Goal: Information Seeking & Learning: Learn about a topic

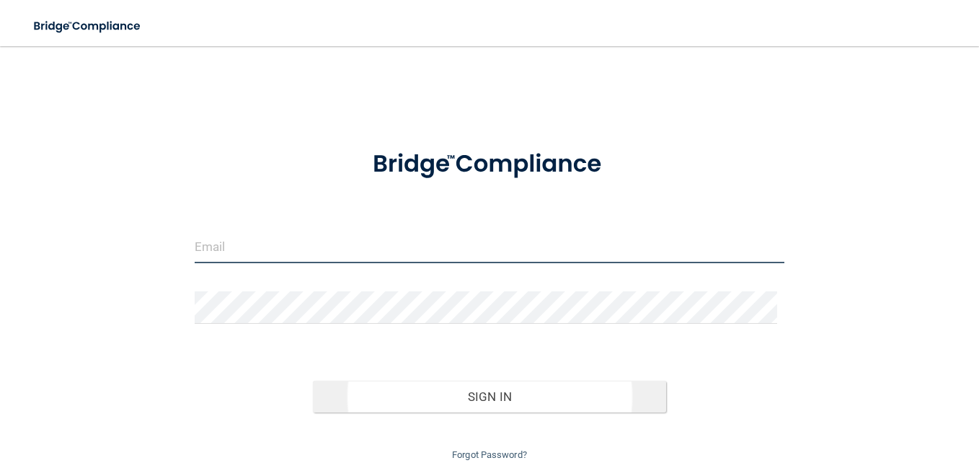
type input "[EMAIL_ADDRESS][DOMAIN_NAME]"
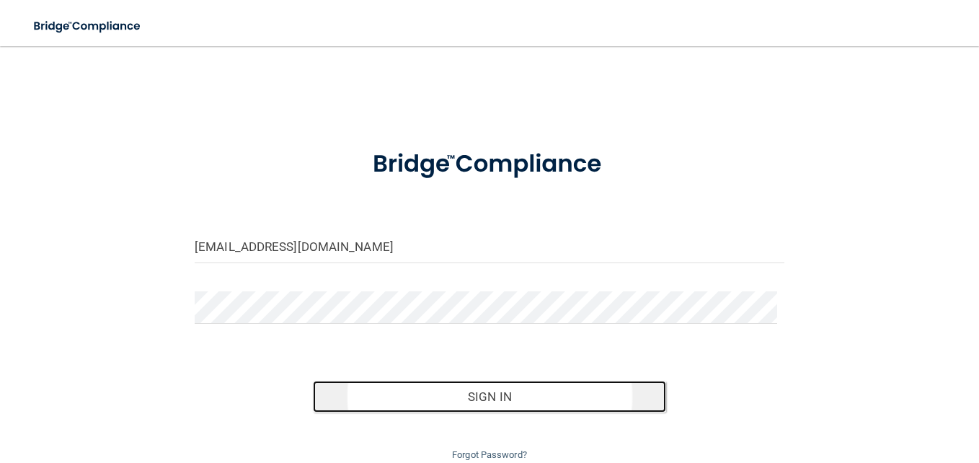
click at [523, 388] on button "Sign In" at bounding box center [490, 397] width 354 height 32
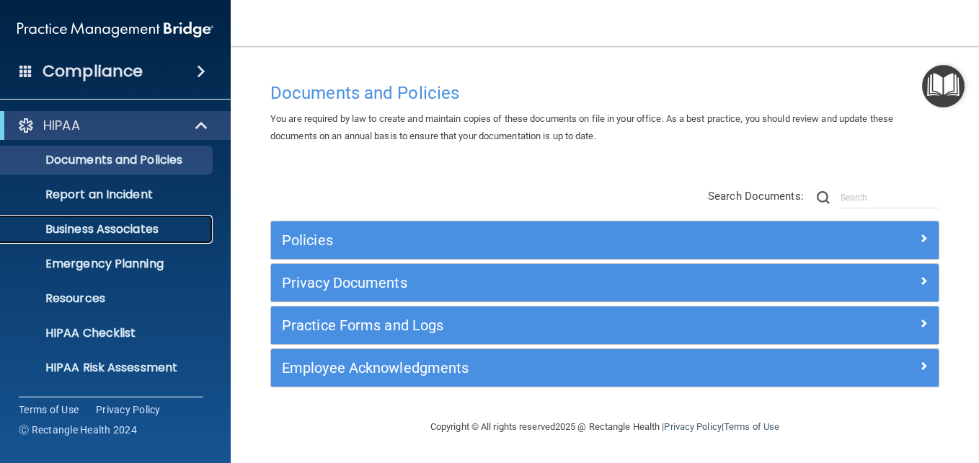
click at [133, 226] on p "Business Associates" at bounding box center [107, 229] width 197 height 14
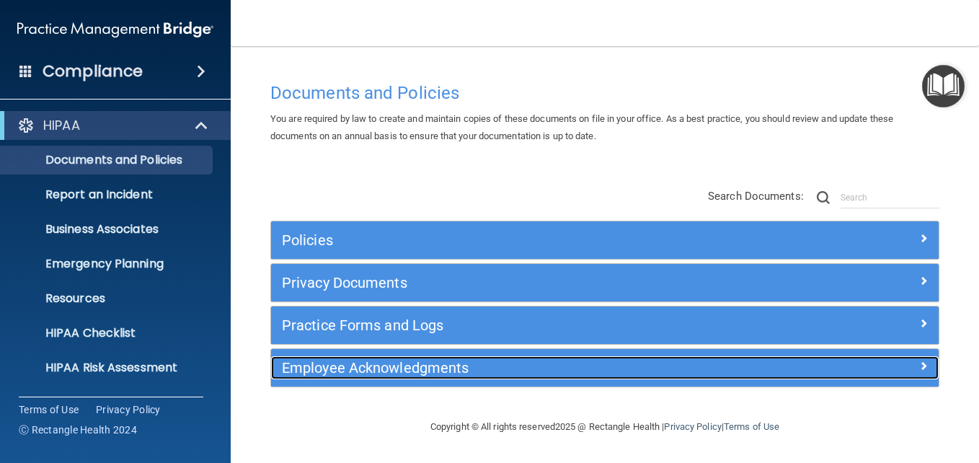
click at [910, 357] on div at bounding box center [855, 364] width 167 height 17
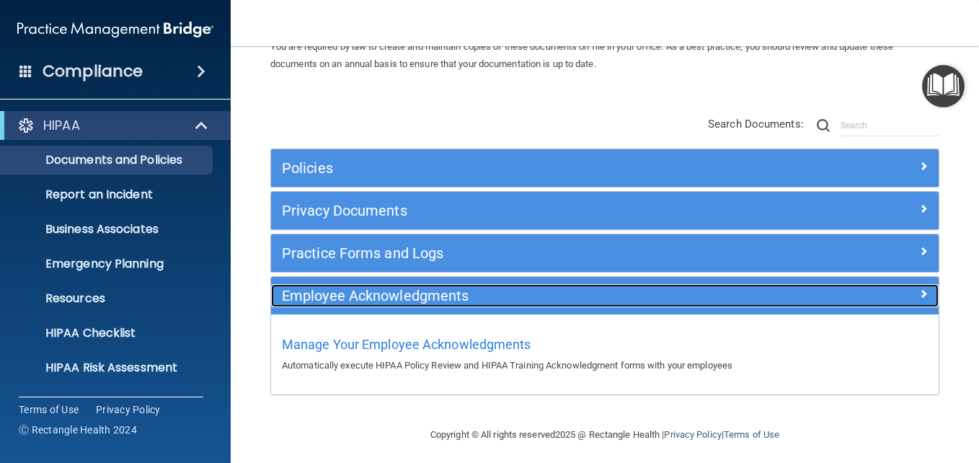
scroll to position [79, 0]
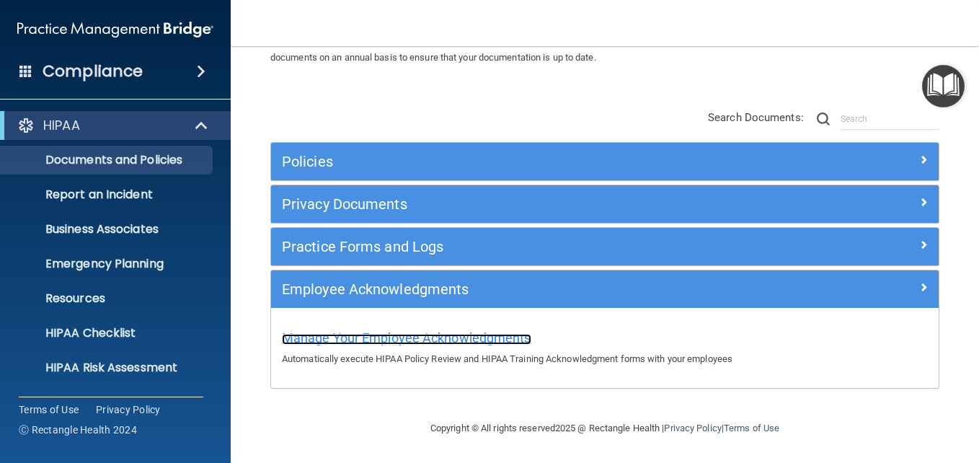
click at [360, 332] on span "Manage Your Employee Acknowledgments" at bounding box center [406, 337] width 249 height 15
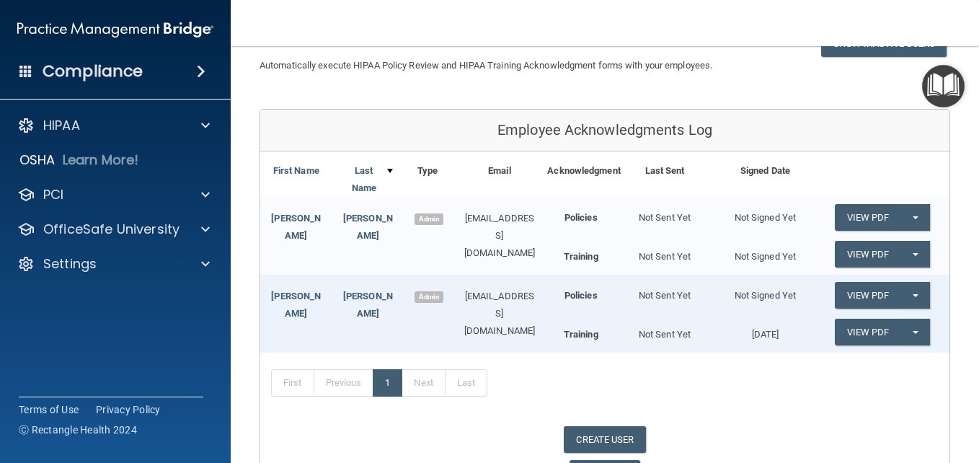
scroll to position [144, 0]
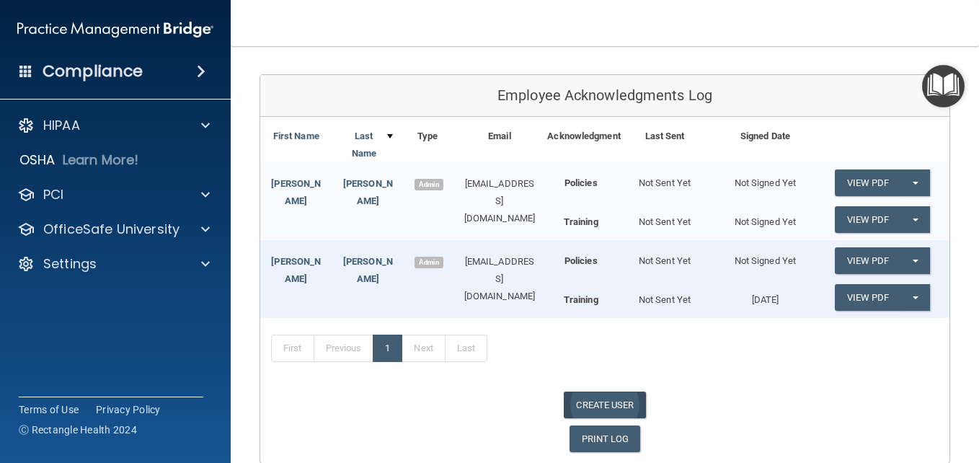
click at [624, 405] on link "CREATE USER" at bounding box center [604, 404] width 81 height 27
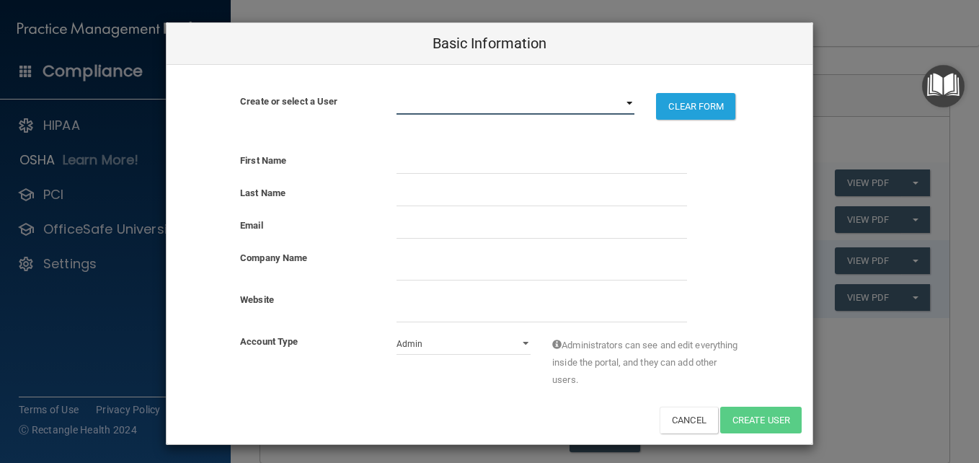
click at [618, 107] on select "dkidane@transformweightloss.com jrosbrook@transformweightloss.com" at bounding box center [515, 104] width 239 height 22
click at [622, 68] on div "Create or select a User dkidane@transformweightloss.com jrosbrook@transformweig…" at bounding box center [489, 103] width 646 height 76
click at [520, 346] on select "Admin Member" at bounding box center [463, 344] width 135 height 22
select select "practice_member"
click at [396, 333] on select "Admin Member" at bounding box center [463, 344] width 135 height 22
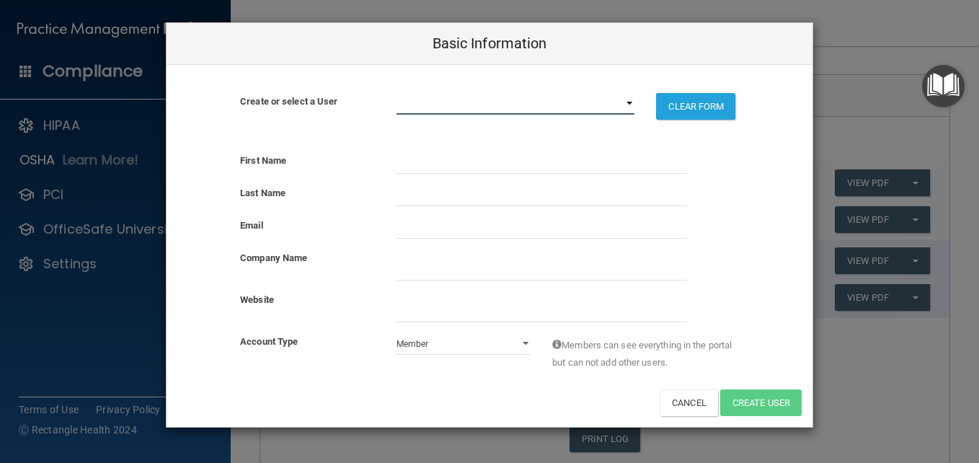
click at [630, 105] on select "dkidane@transformweightloss.com jrosbrook@transformweightloss.com" at bounding box center [515, 104] width 239 height 22
click at [619, 68] on div "Create or select a User dkidane@transformweightloss.com jrosbrook@transformweig…" at bounding box center [489, 103] width 646 height 76
click at [628, 106] on select "dkidane@transformweightloss.com jrosbrook@transformweightloss.com" at bounding box center [515, 104] width 239 height 22
click at [396, 93] on select "dkidane@transformweightloss.com jrosbrook@transformweightloss.com" at bounding box center [515, 104] width 239 height 22
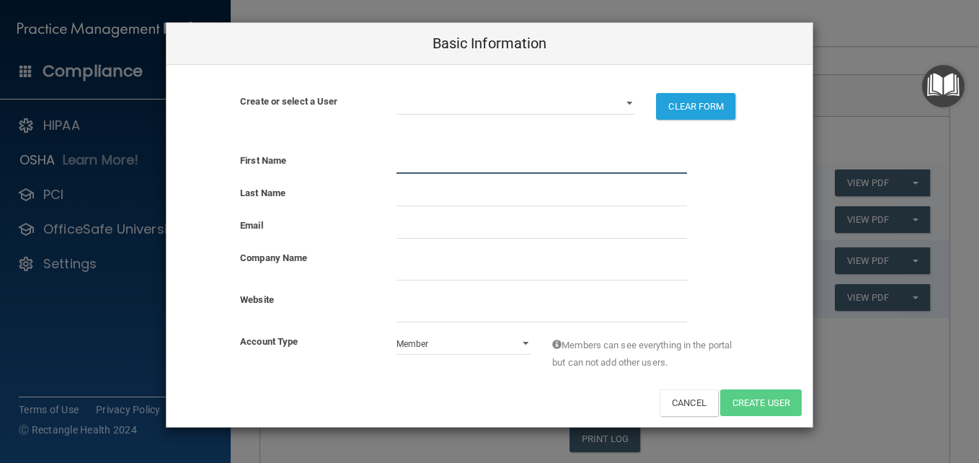
click at [401, 159] on input "text" at bounding box center [541, 163] width 290 height 22
type input "Hayley"
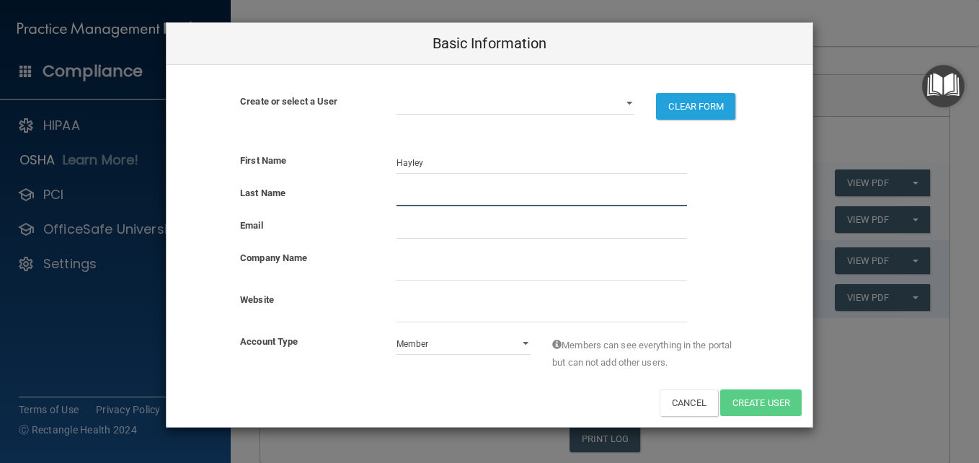
click at [426, 195] on input "text" at bounding box center [541, 196] width 290 height 22
click at [471, 203] on input "Hayes" at bounding box center [541, 196] width 290 height 22
type input "Hays"
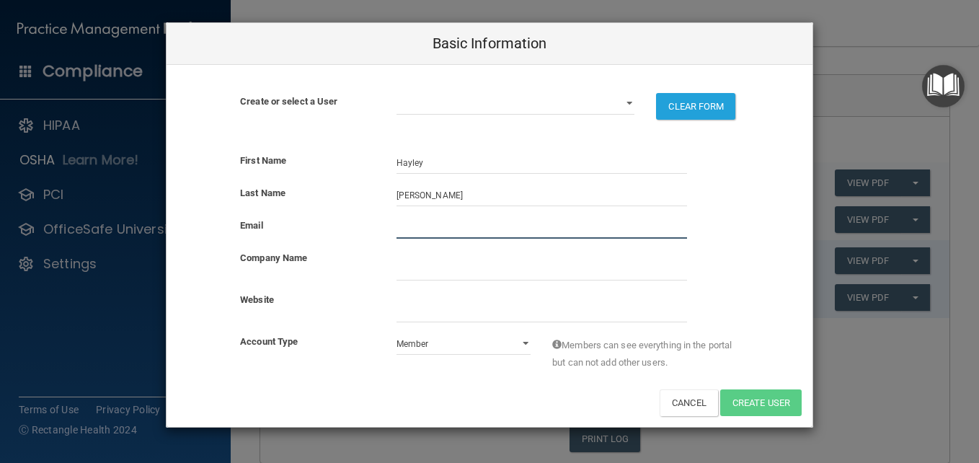
click at [435, 223] on input "email" at bounding box center [541, 228] width 290 height 22
type input "HHays@transformweightloss.com"
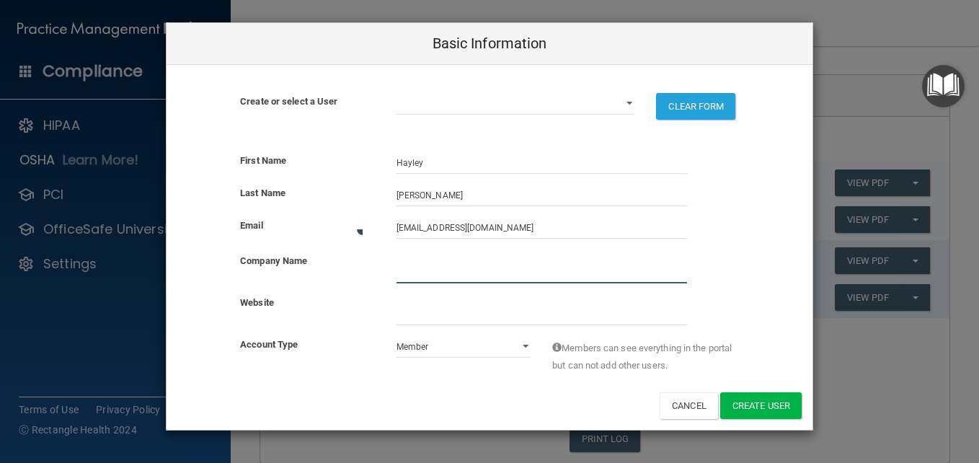
click at [419, 267] on input "company_name" at bounding box center [541, 273] width 290 height 22
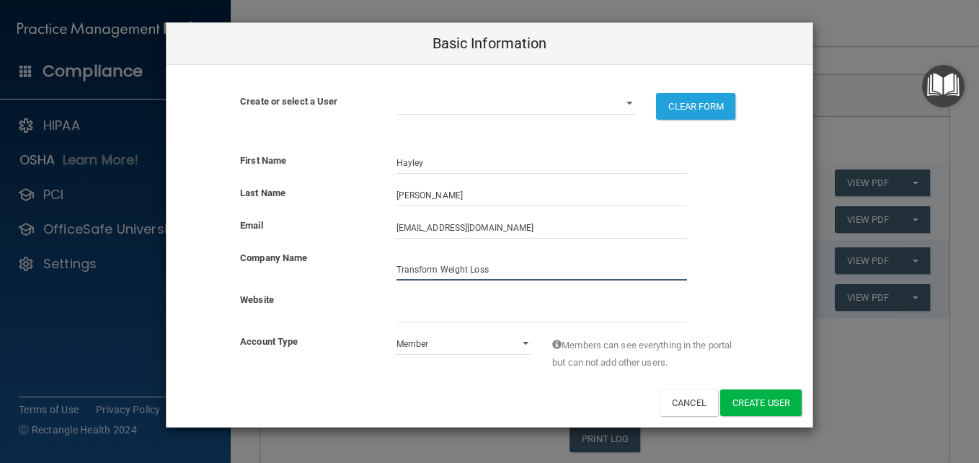
type input "Transform Weight Loss"
click at [479, 396] on div "Cancel Create User" at bounding box center [489, 402] width 646 height 27
click at [519, 347] on select "Admin Member" at bounding box center [463, 344] width 135 height 22
click at [396, 333] on select "Admin Member" at bounding box center [463, 344] width 135 height 22
click at [765, 406] on button "Create User" at bounding box center [760, 402] width 81 height 27
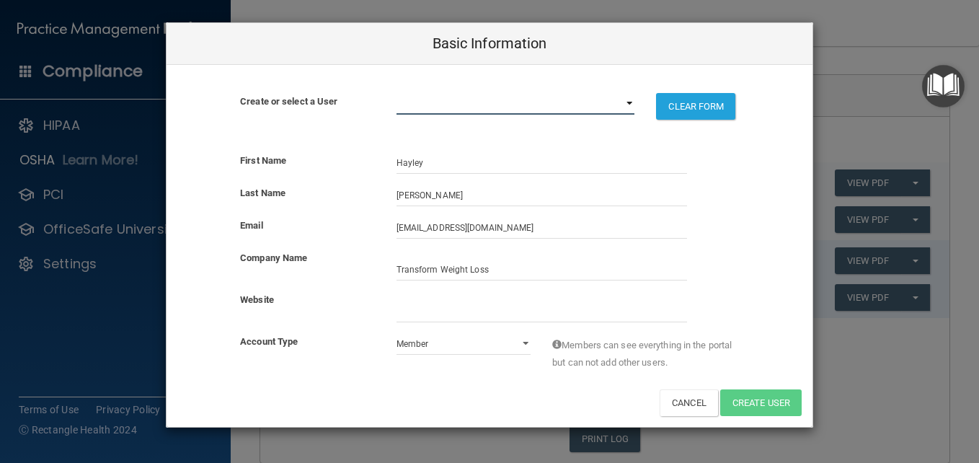
click at [446, 105] on select "dkidane@transformweightloss.com jrosbrook@transformweightloss.com" at bounding box center [515, 104] width 239 height 22
click at [396, 93] on select "dkidane@transformweightloss.com jrosbrook@transformweightloss.com" at bounding box center [515, 104] width 239 height 22
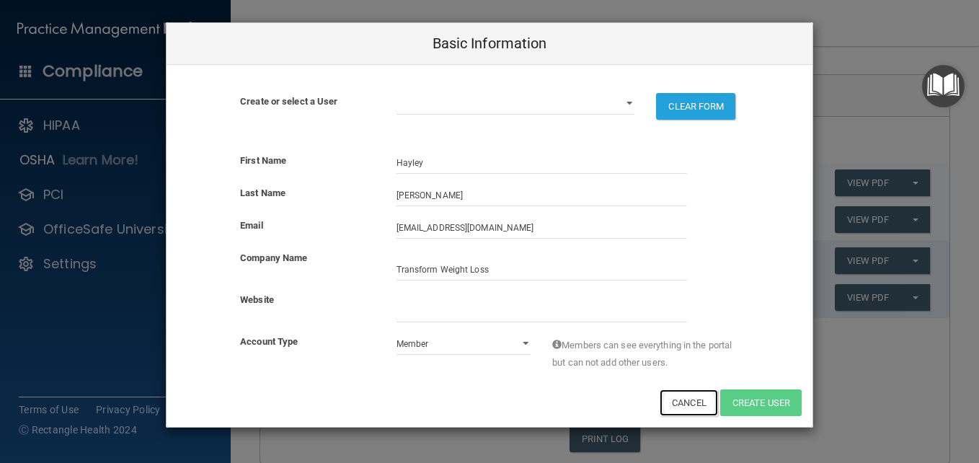
click at [677, 401] on button "Cancel" at bounding box center [688, 402] width 58 height 27
select select "practice_admin"
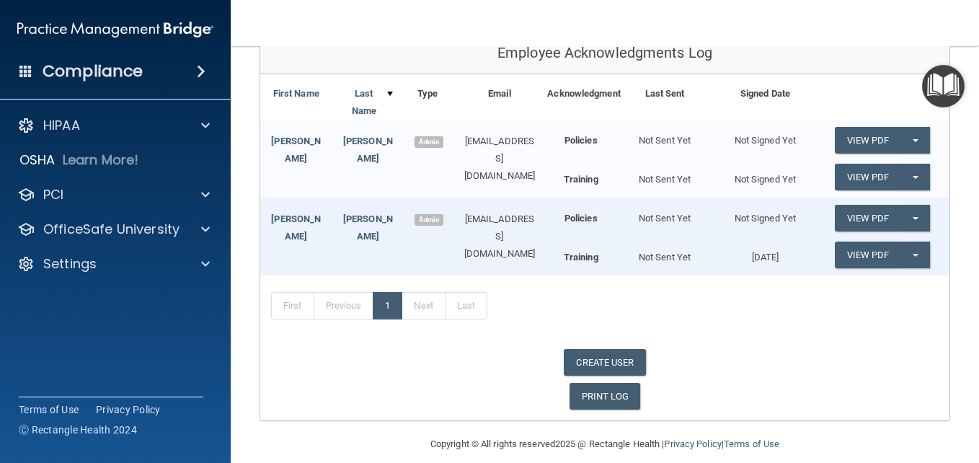
scroll to position [203, 0]
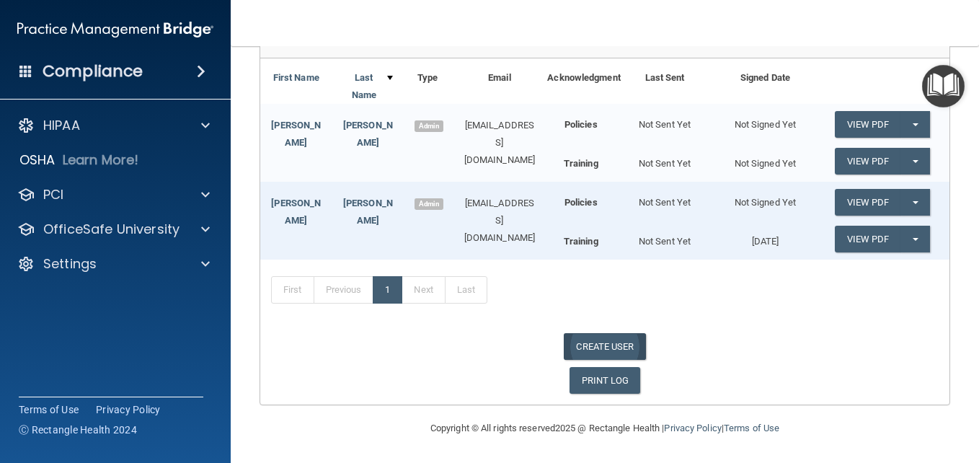
click at [591, 346] on link "CREATE USER" at bounding box center [604, 346] width 81 height 27
select select "practice_admin"
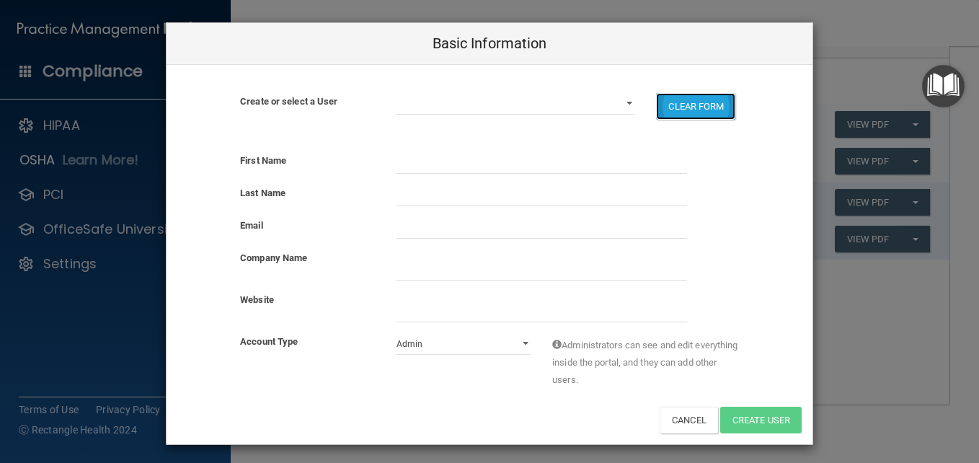
click at [693, 115] on button "CLEAR FORM" at bounding box center [695, 106] width 79 height 27
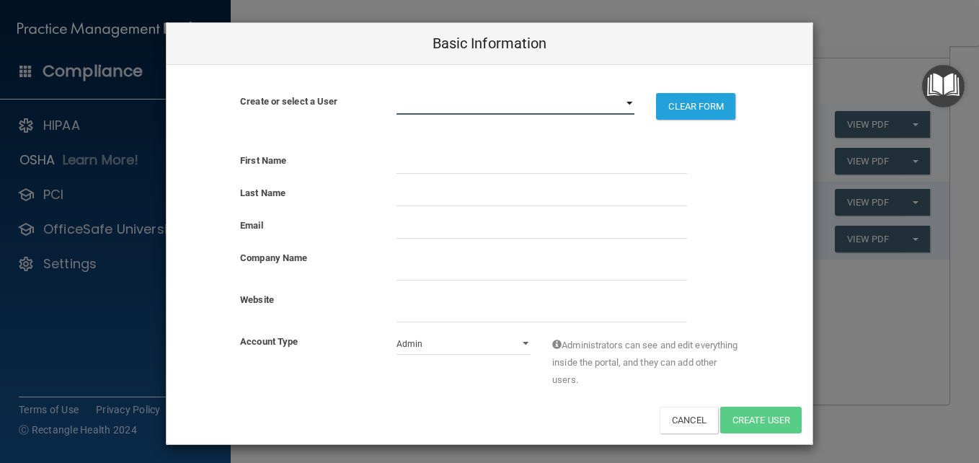
click at [614, 102] on select "dkidane@transformweightloss.com hhays@transformweightloss.com jrosbrook@transfo…" at bounding box center [515, 104] width 239 height 22
select select "1"
click at [396, 93] on select "dkidane@transformweightloss.com hhays@transformweightloss.com jrosbrook@transfo…" at bounding box center [515, 104] width 239 height 22
select select "practice_member"
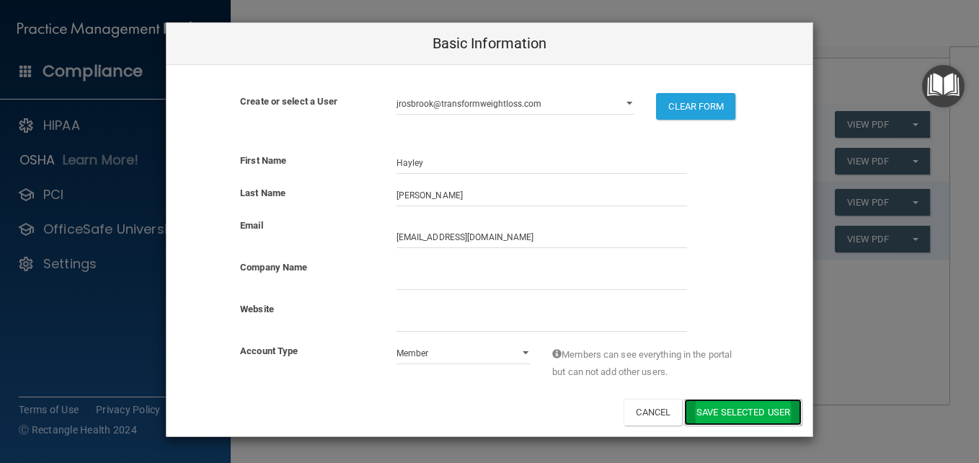
click at [761, 407] on button "Save selected User" at bounding box center [742, 412] width 117 height 27
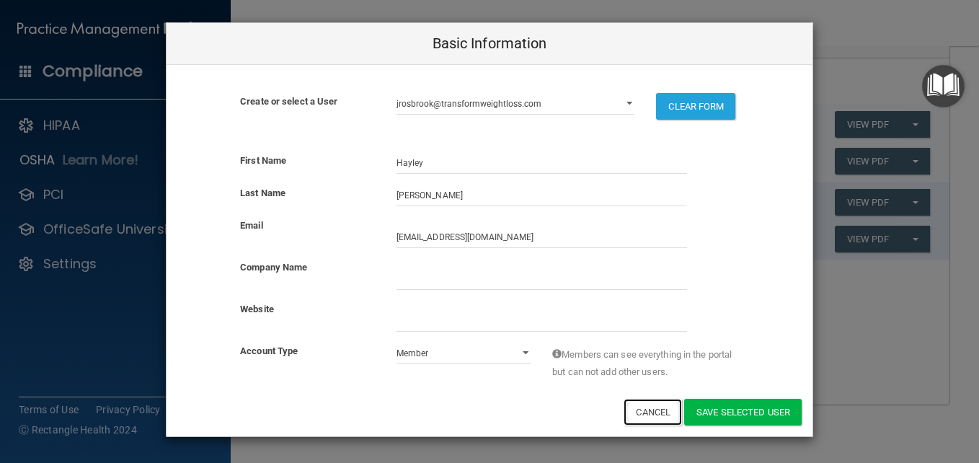
click at [638, 405] on button "Cancel" at bounding box center [652, 412] width 58 height 27
select select
select select "practice_admin"
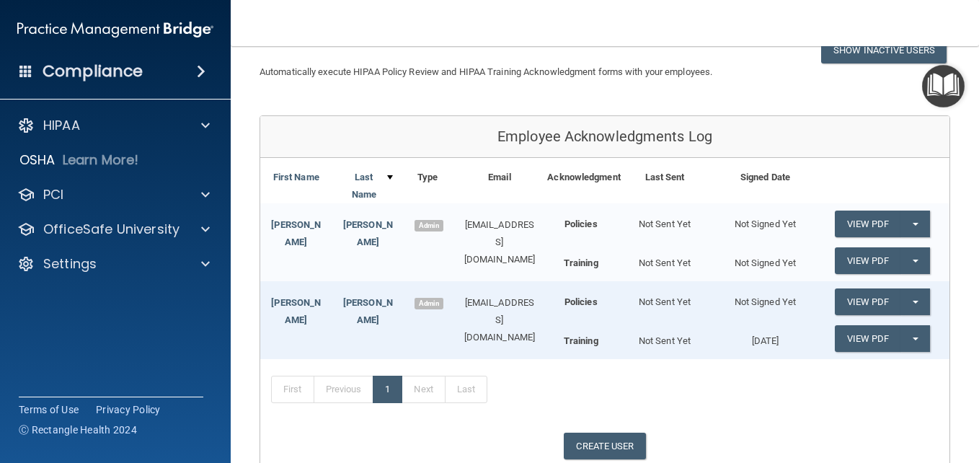
scroll to position [0, 0]
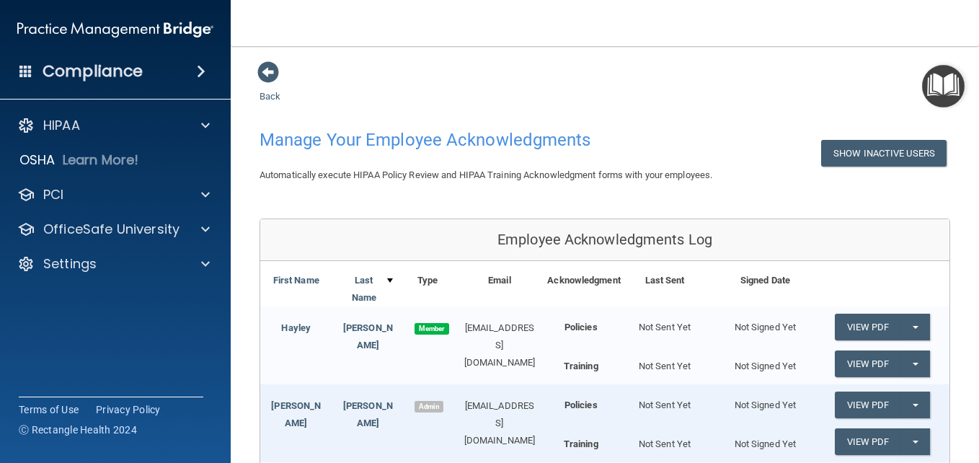
scroll to position [72, 0]
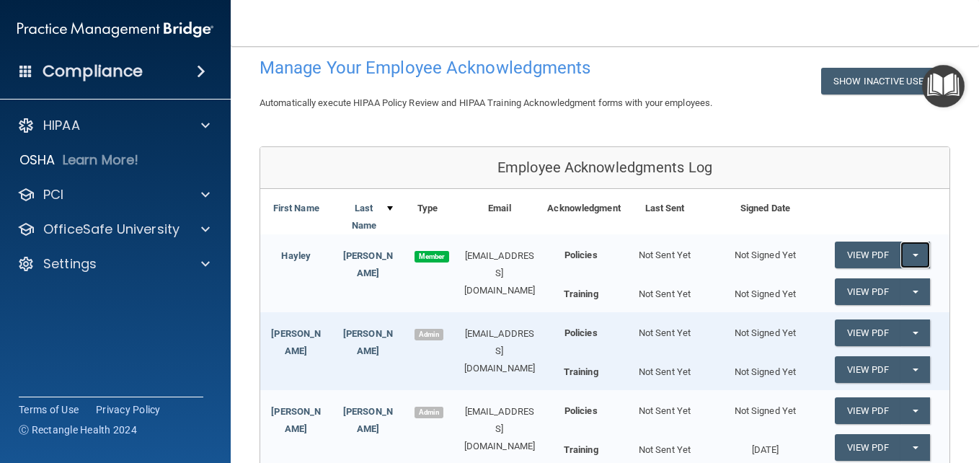
click at [907, 253] on button "Split button!" at bounding box center [915, 254] width 30 height 27
click at [840, 208] on div "Acknowledgment Last Sent Signed Date" at bounding box center [748, 208] width 402 height 17
click at [907, 288] on button "Split button!" at bounding box center [915, 291] width 30 height 27
click at [902, 257] on button "Split button!" at bounding box center [915, 254] width 30 height 27
click at [879, 197] on div "First Name Last Name Type Email Acknowledgment Last Sent Signed Date Hayley Hay…" at bounding box center [604, 401] width 689 height 424
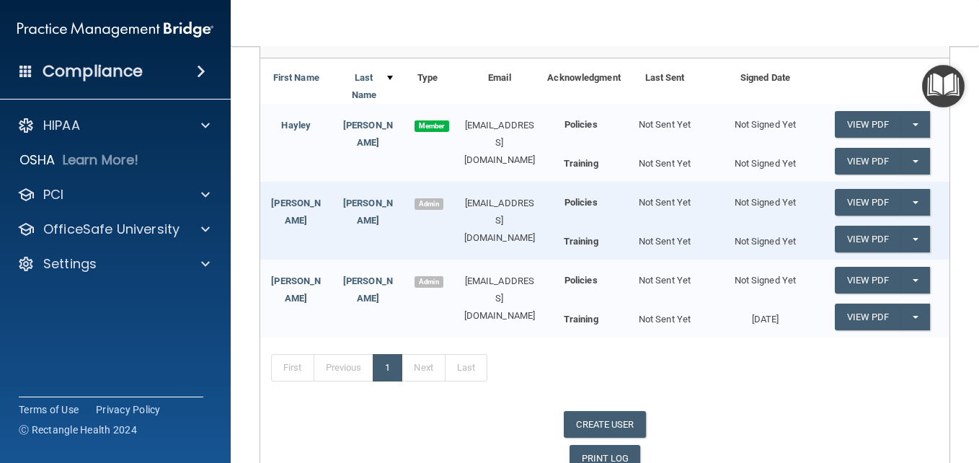
scroll to position [216, 0]
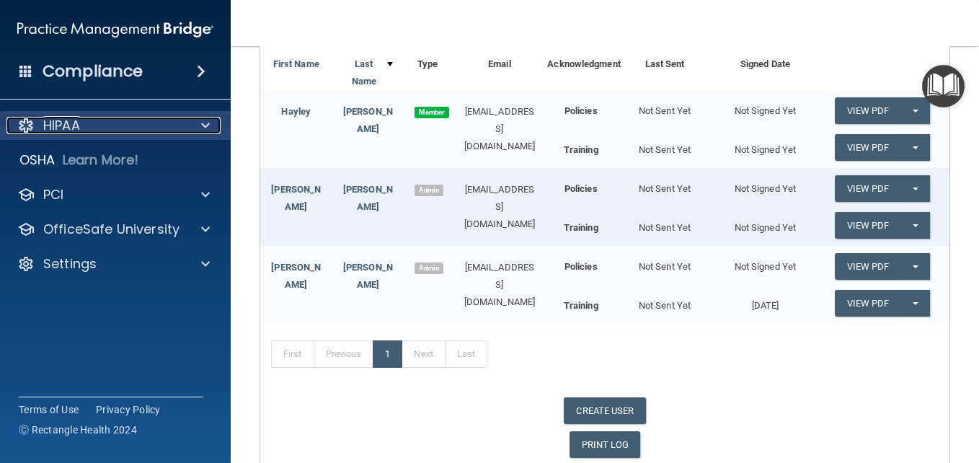
click at [105, 130] on div "HIPAA" at bounding box center [95, 125] width 179 height 17
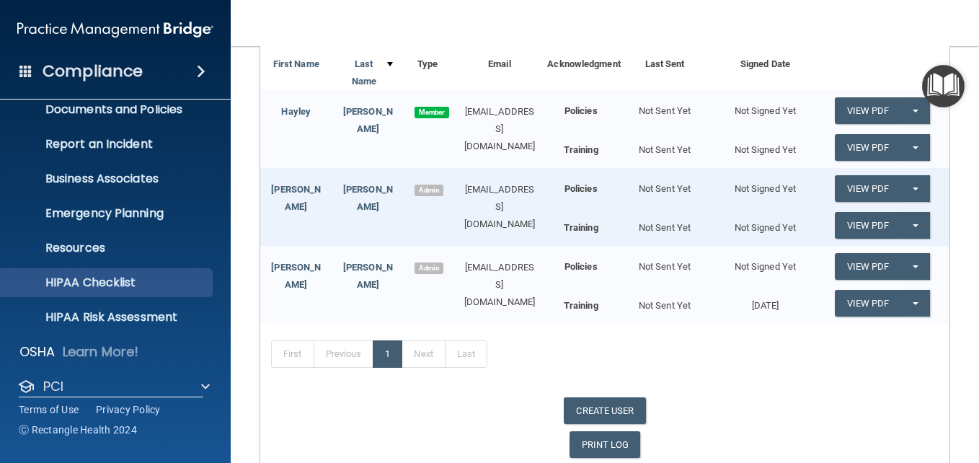
scroll to position [72, 0]
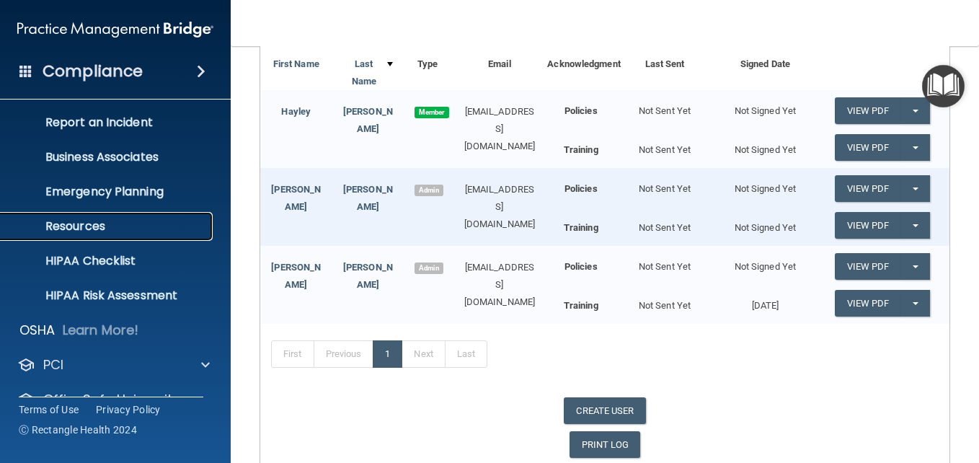
click at [107, 228] on p "Resources" at bounding box center [107, 226] width 197 height 14
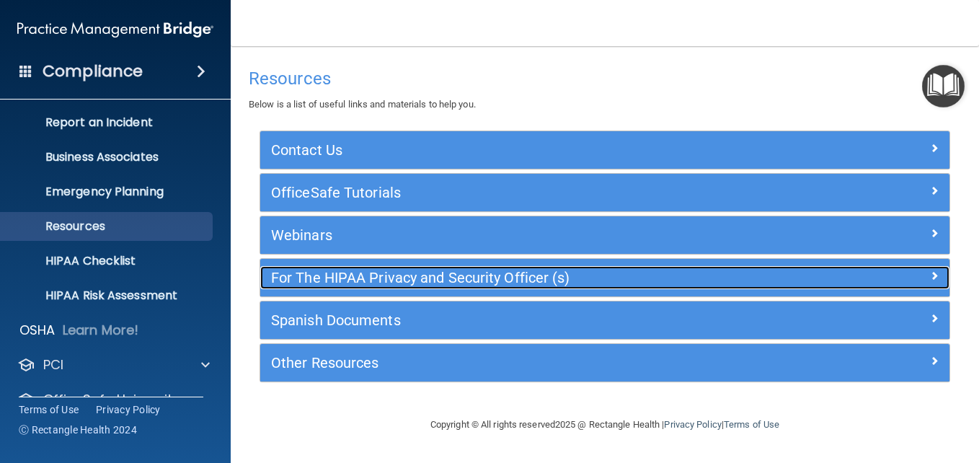
click at [928, 276] on div at bounding box center [863, 274] width 172 height 17
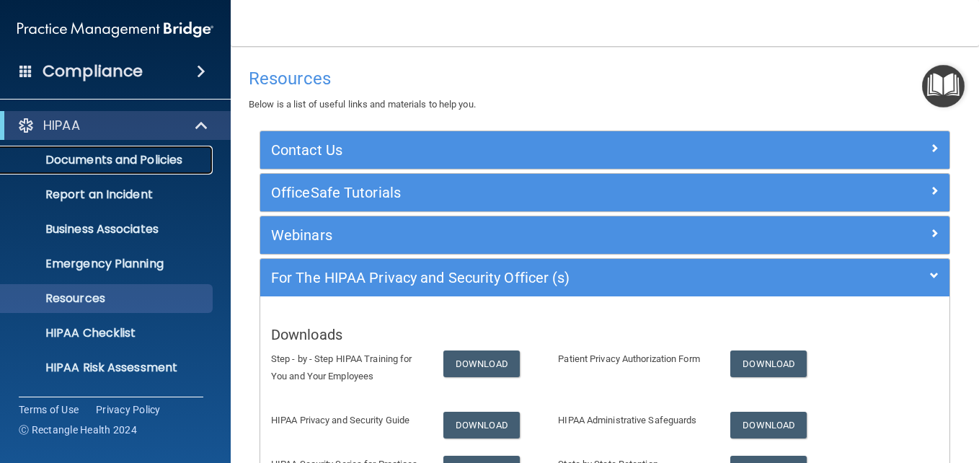
click at [136, 161] on p "Documents and Policies" at bounding box center [107, 160] width 197 height 14
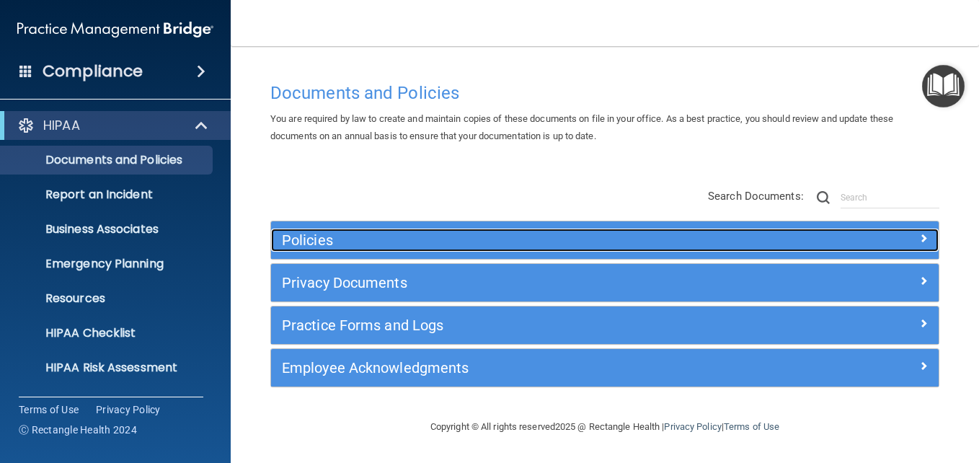
click at [919, 240] on span at bounding box center [923, 237] width 9 height 17
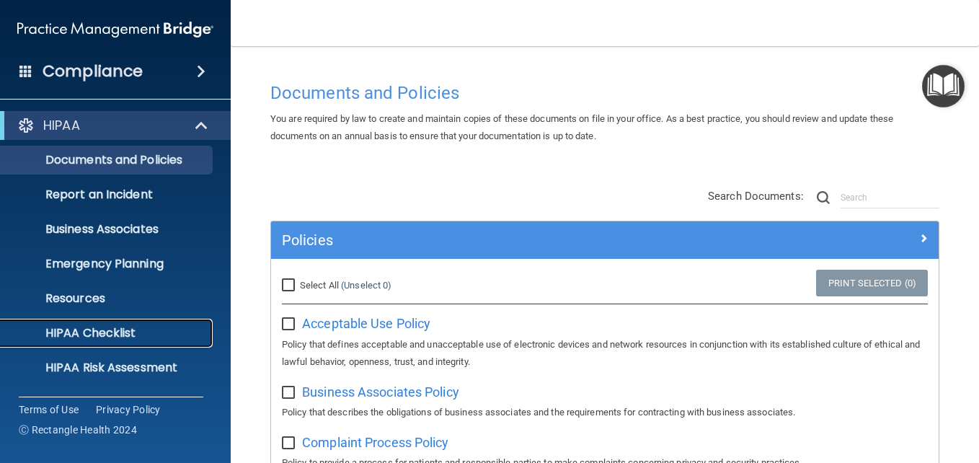
click at [117, 331] on p "HIPAA Checklist" at bounding box center [107, 333] width 197 height 14
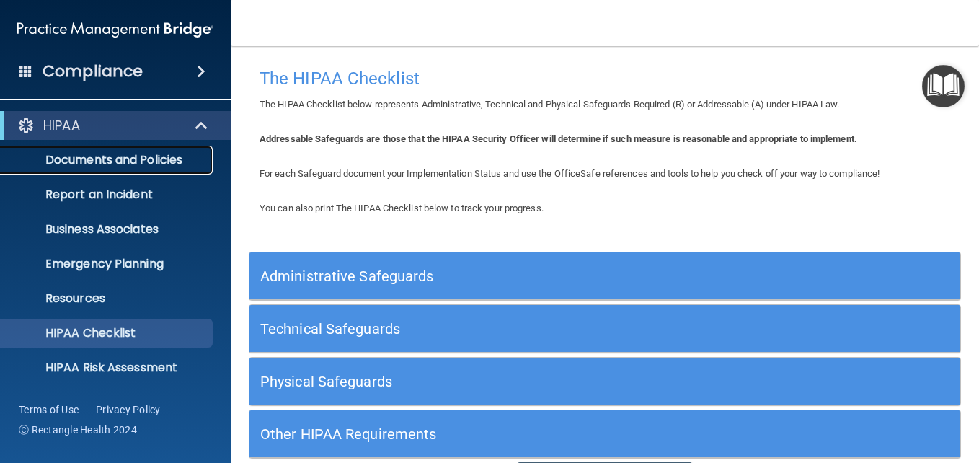
click at [166, 159] on p "Documents and Policies" at bounding box center [107, 160] width 197 height 14
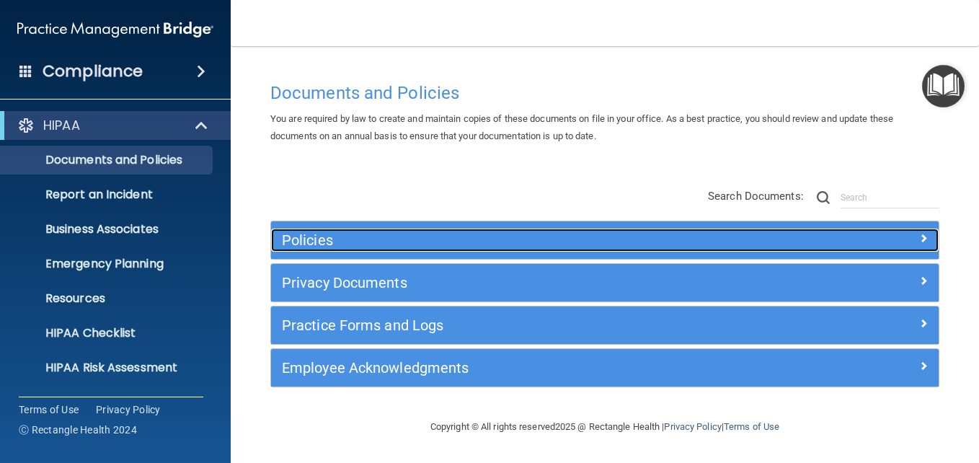
click at [910, 242] on div at bounding box center [855, 236] width 167 height 17
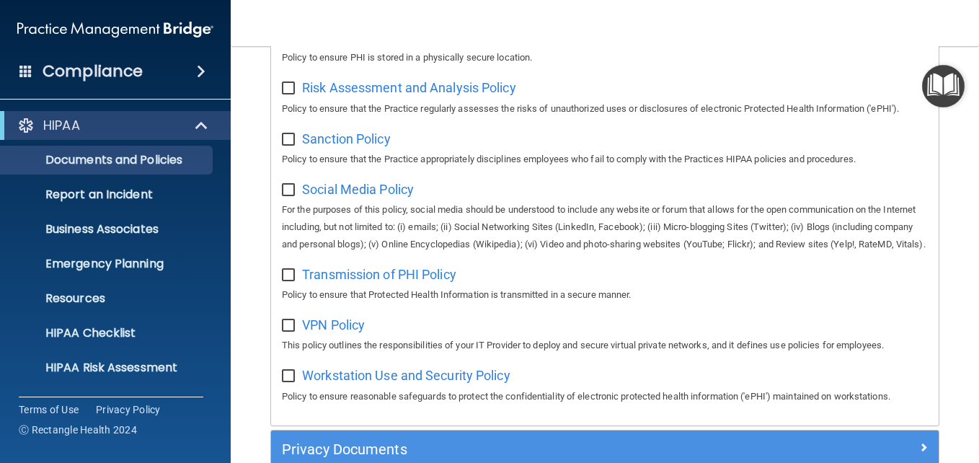
scroll to position [1312, 0]
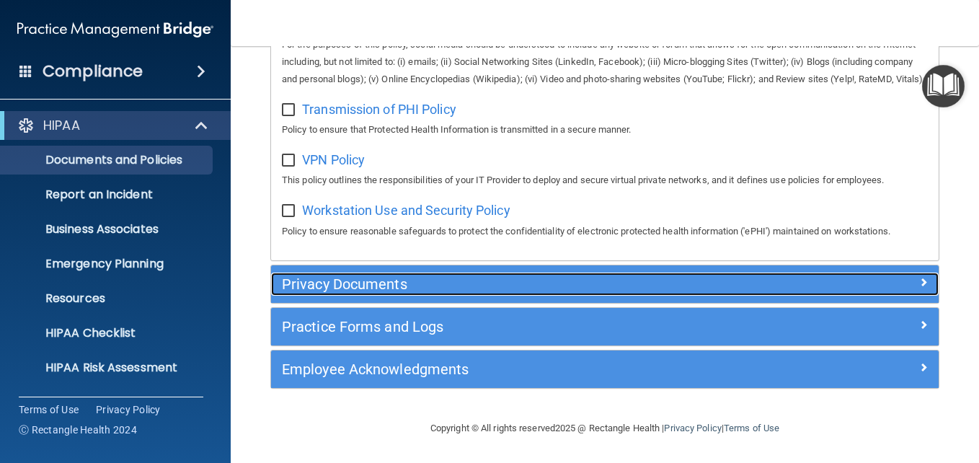
click at [453, 275] on div "Privacy Documents" at bounding box center [521, 283] width 501 height 23
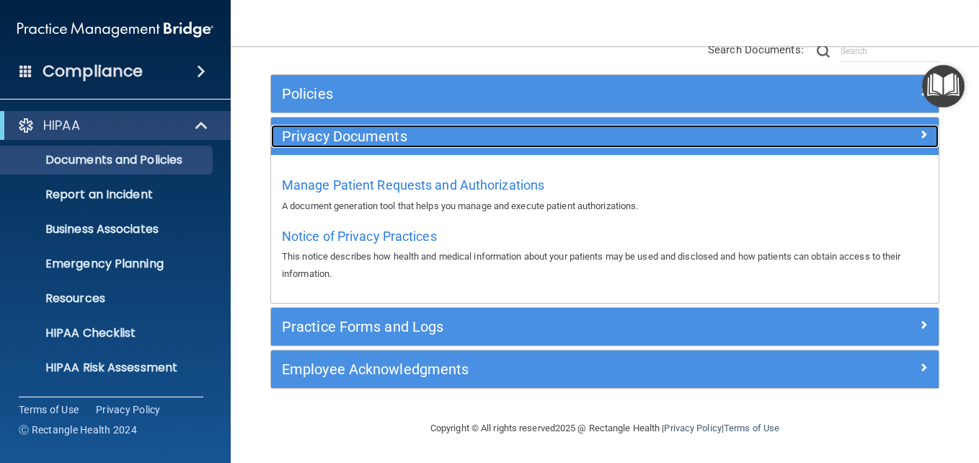
scroll to position [146, 0]
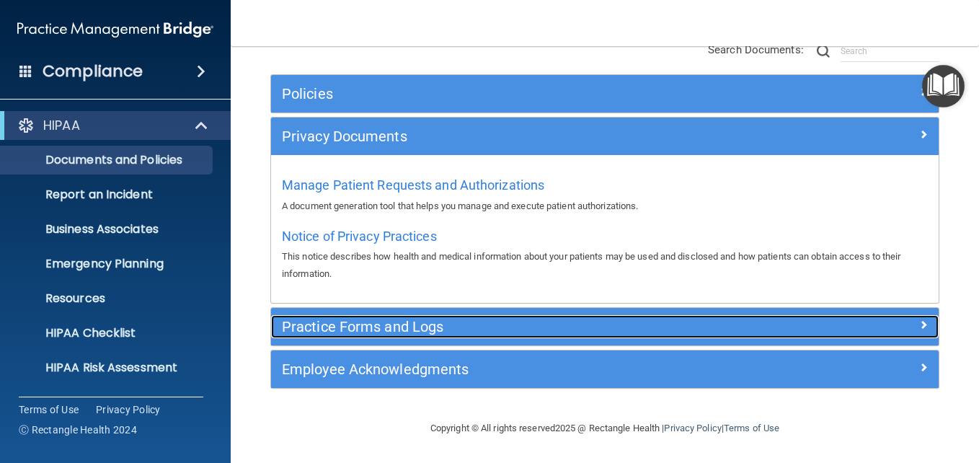
click at [920, 329] on div at bounding box center [855, 323] width 167 height 17
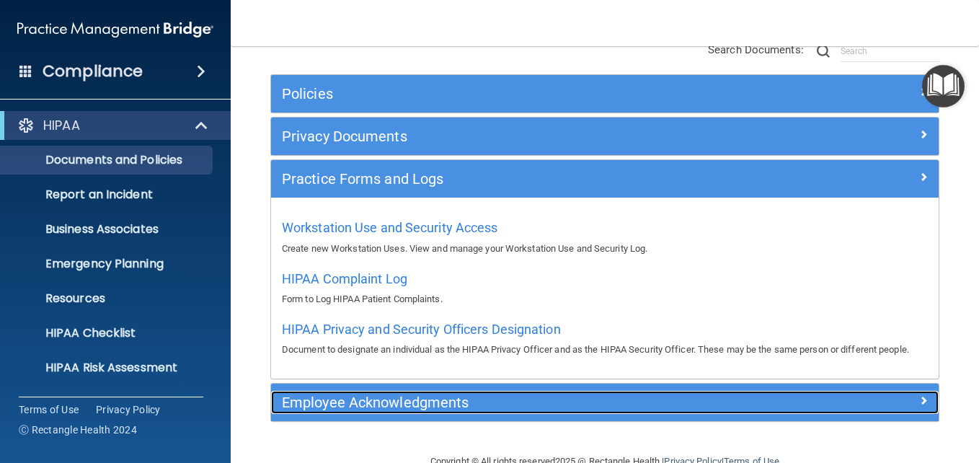
click at [466, 409] on div "Employee Acknowledgments" at bounding box center [521, 402] width 501 height 23
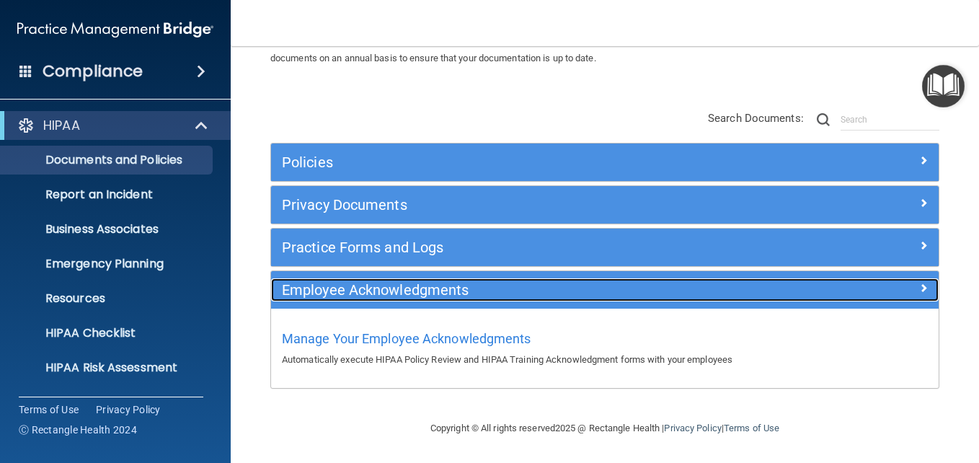
scroll to position [79, 0]
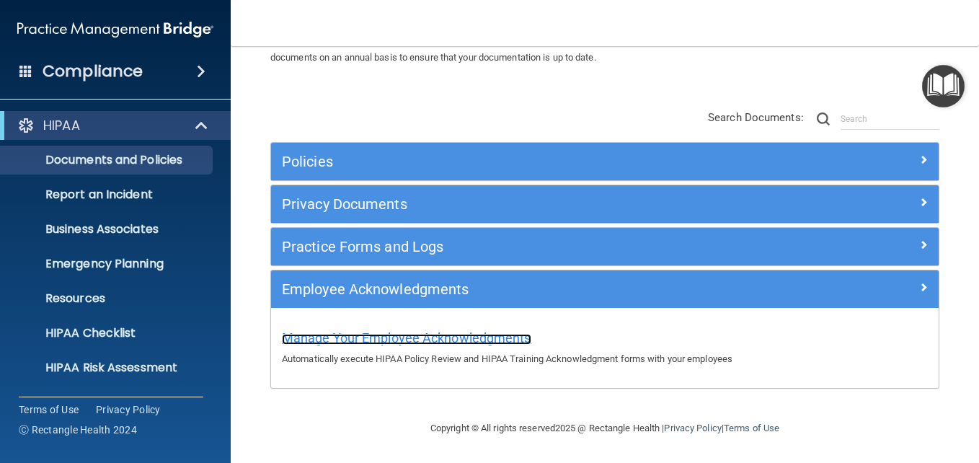
click at [443, 342] on span "Manage Your Employee Acknowledgments" at bounding box center [406, 337] width 249 height 15
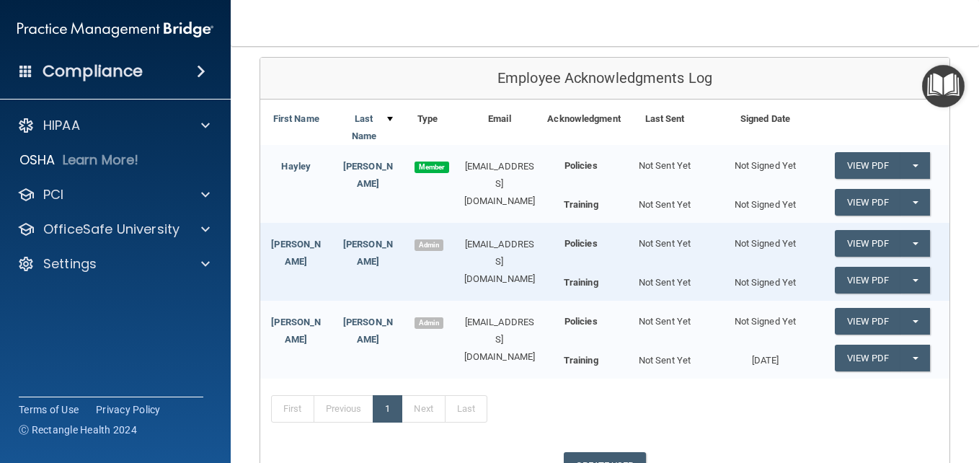
scroll to position [136, 0]
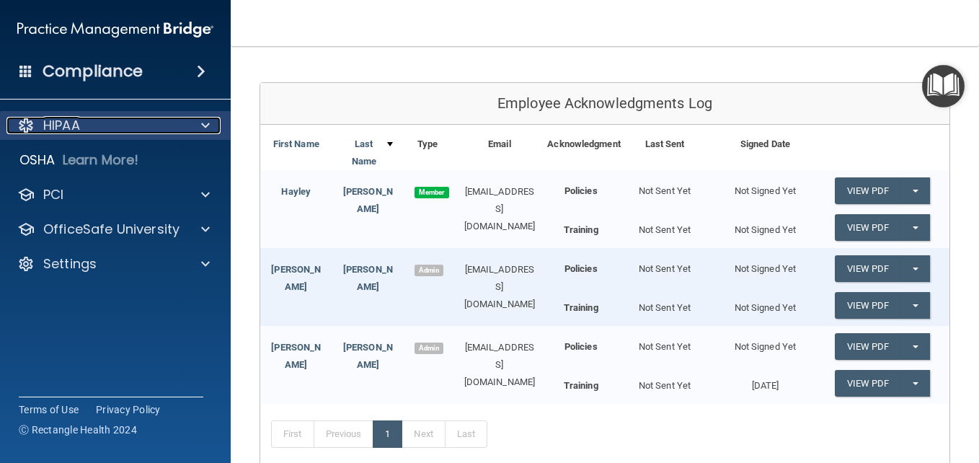
click at [207, 127] on span at bounding box center [205, 125] width 9 height 17
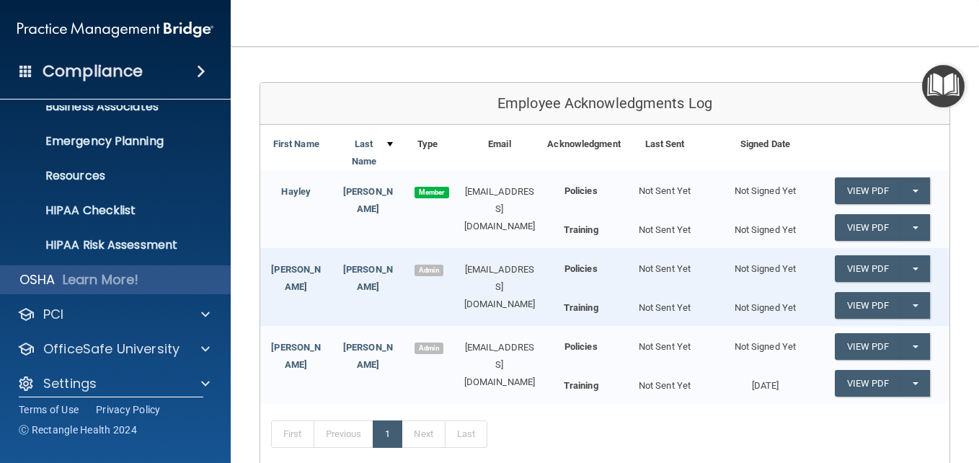
scroll to position [136, 0]
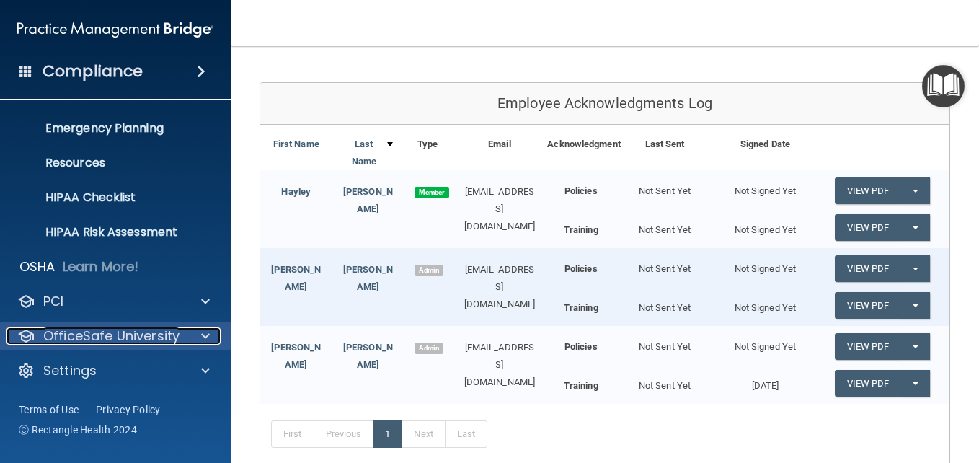
click at [193, 329] on div at bounding box center [203, 335] width 36 height 17
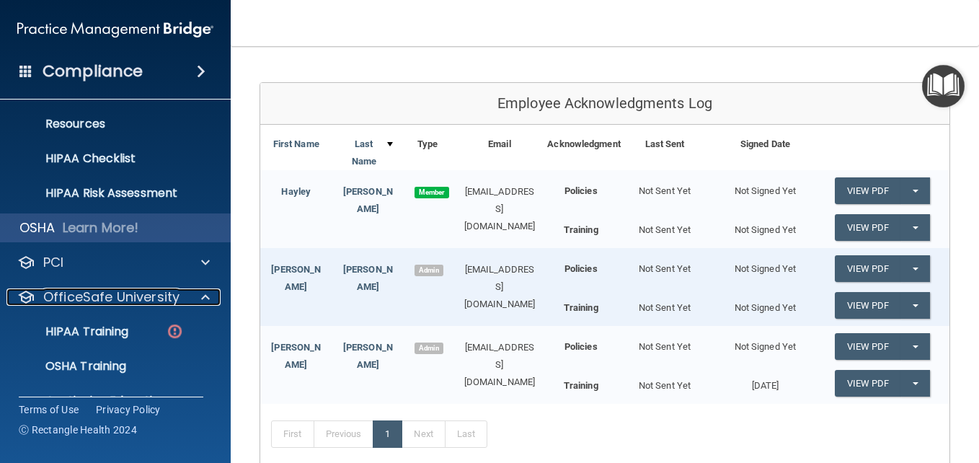
scroll to position [208, 0]
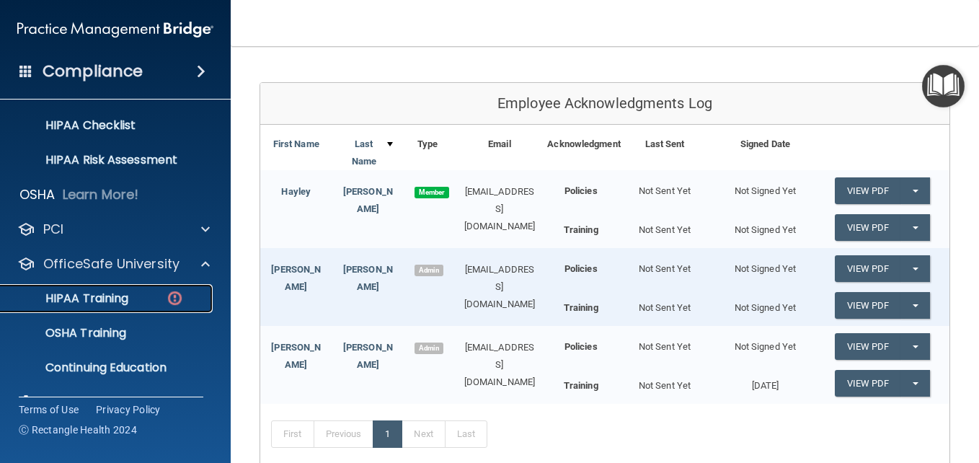
click at [143, 295] on div "HIPAA Training" at bounding box center [107, 298] width 197 height 14
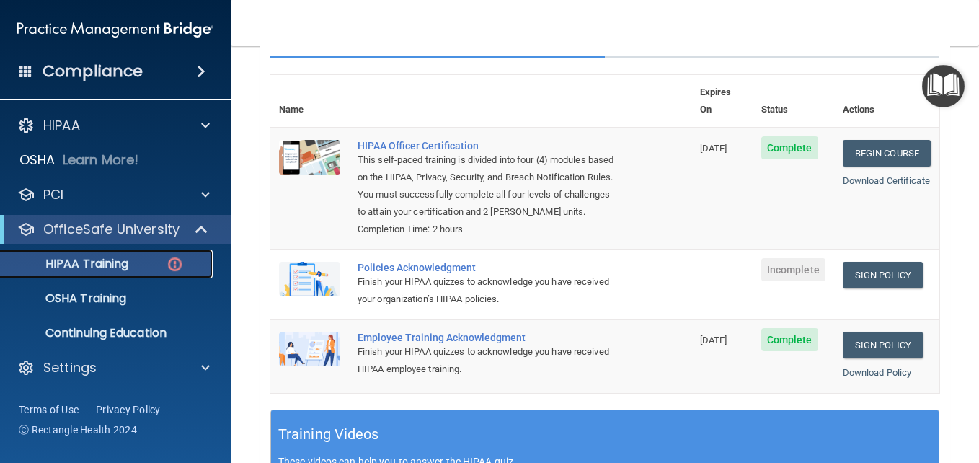
scroll to position [107, 0]
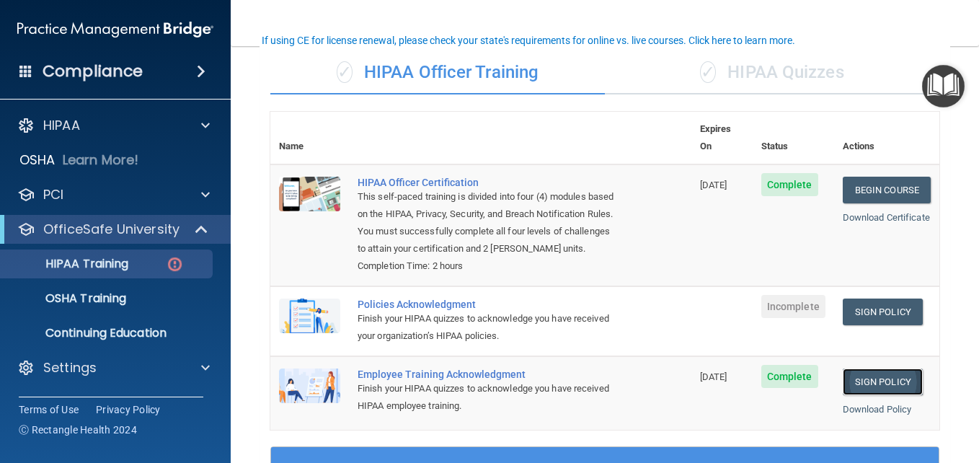
click at [880, 390] on link "Sign Policy" at bounding box center [883, 381] width 80 height 27
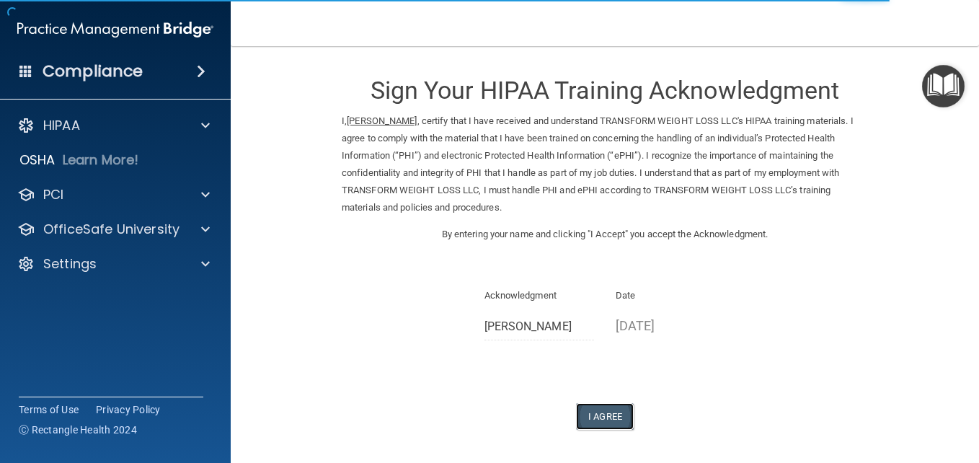
click at [608, 416] on button "I Agree" at bounding box center [605, 416] width 58 height 27
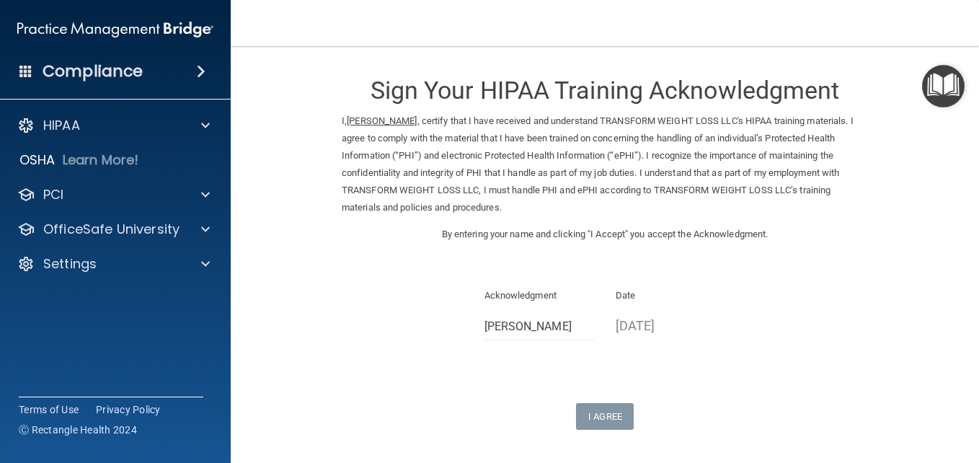
click at [853, 329] on div "Acknowledgment [PERSON_NAME] Date [DATE]" at bounding box center [605, 319] width 526 height 64
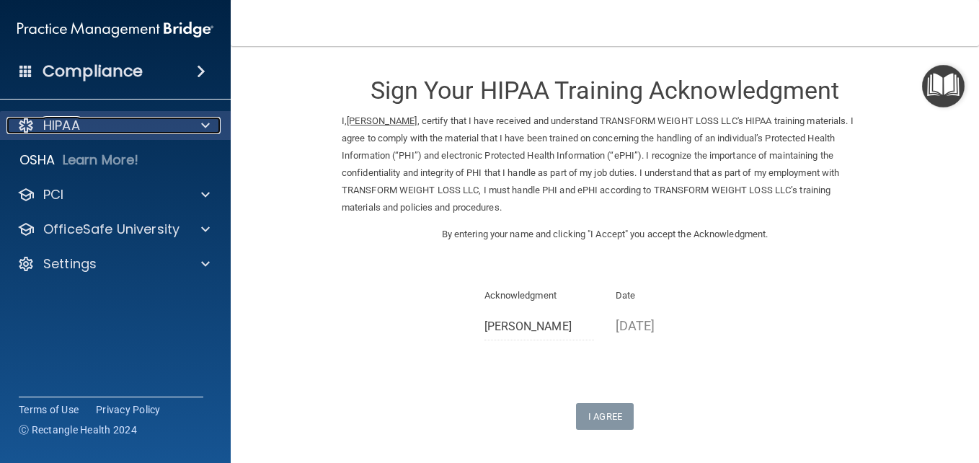
click at [210, 128] on div at bounding box center [203, 125] width 36 height 17
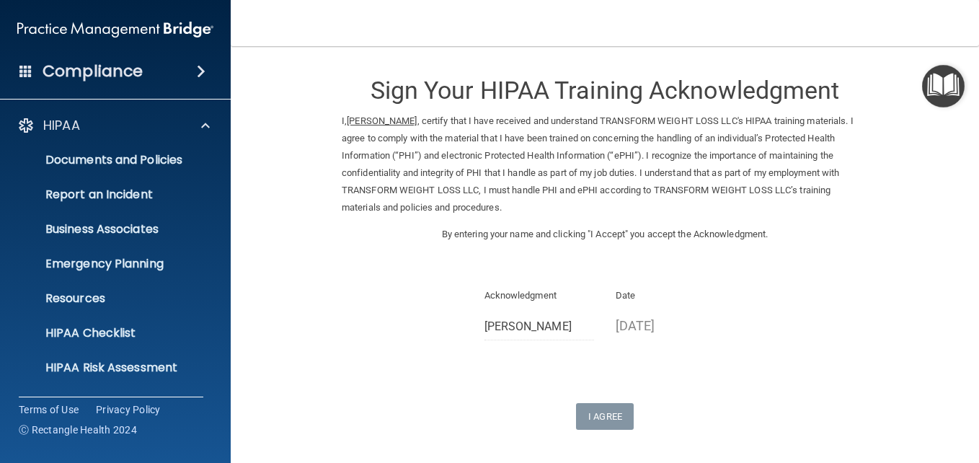
click at [755, 343] on div "Acknowledgment [PERSON_NAME] Date [DATE]" at bounding box center [605, 319] width 526 height 64
click at [724, 391] on div "Sign Your HIPAA Training Acknowledgment I, [PERSON_NAME] , certify that I have …" at bounding box center [605, 245] width 526 height 369
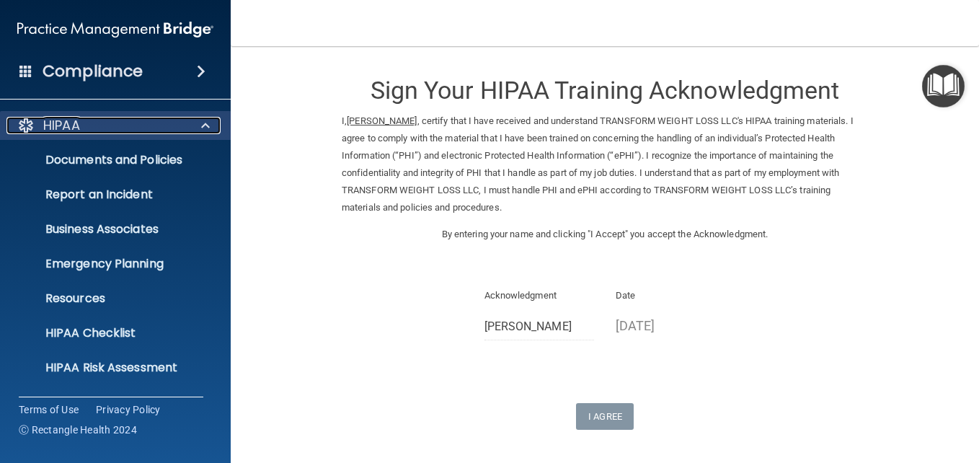
click at [55, 120] on p "HIPAA" at bounding box center [61, 125] width 37 height 17
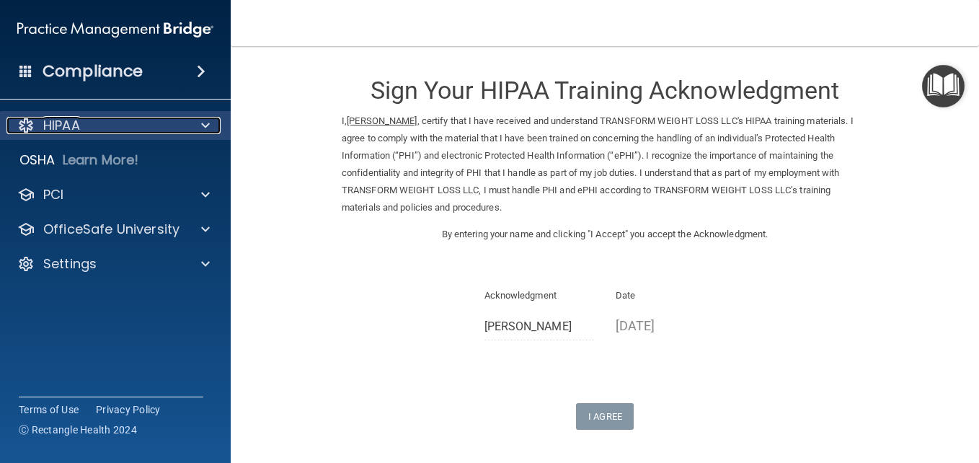
click at [55, 120] on p "HIPAA" at bounding box center [61, 125] width 37 height 17
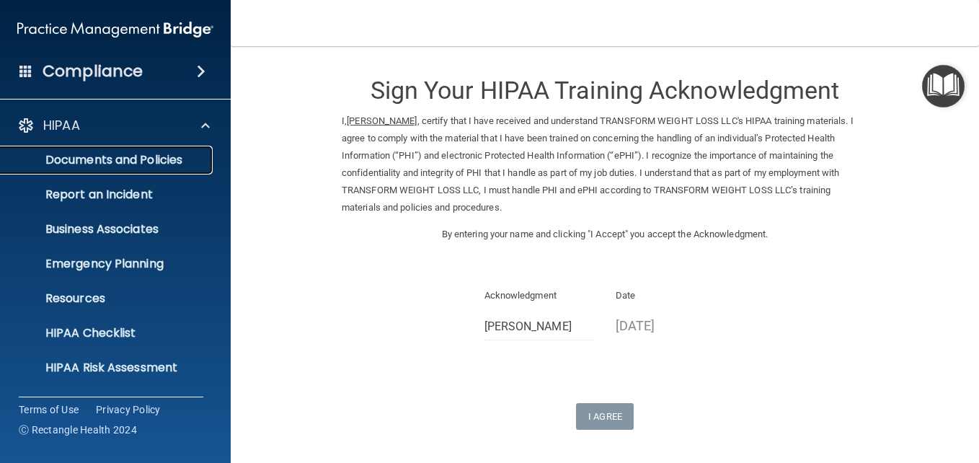
click at [128, 157] on p "Documents and Policies" at bounding box center [107, 160] width 197 height 14
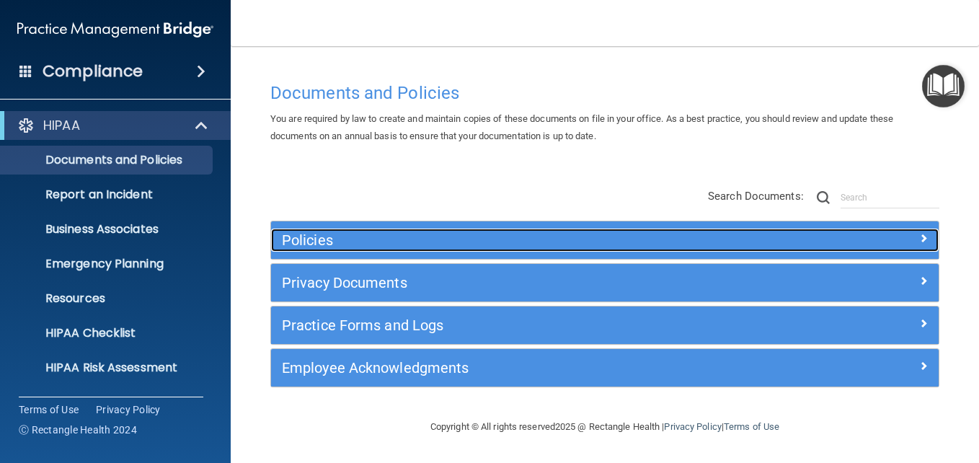
click at [923, 235] on span at bounding box center [923, 237] width 9 height 17
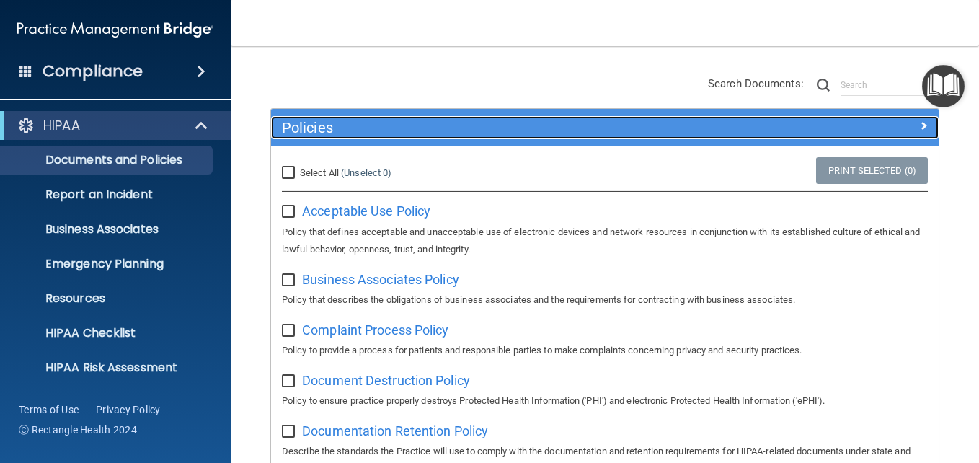
scroll to position [144, 0]
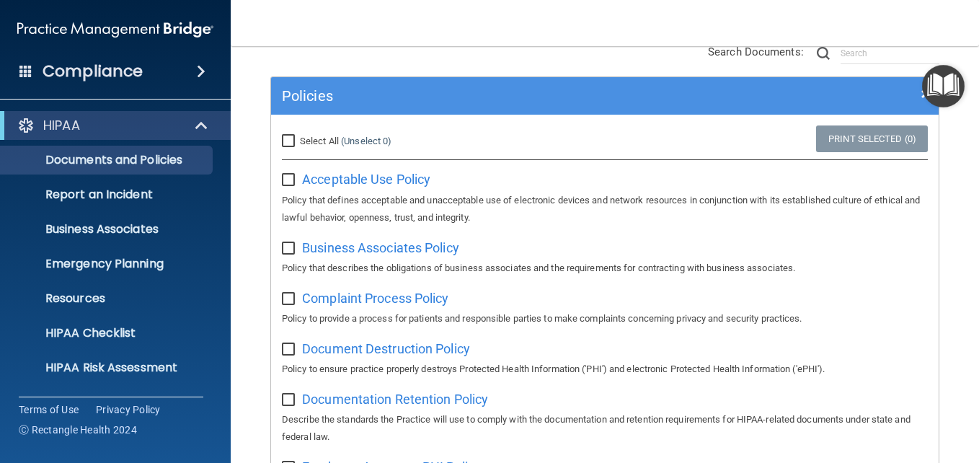
click at [288, 246] on input "checkbox" at bounding box center [290, 249] width 17 height 12
checkbox input "false"
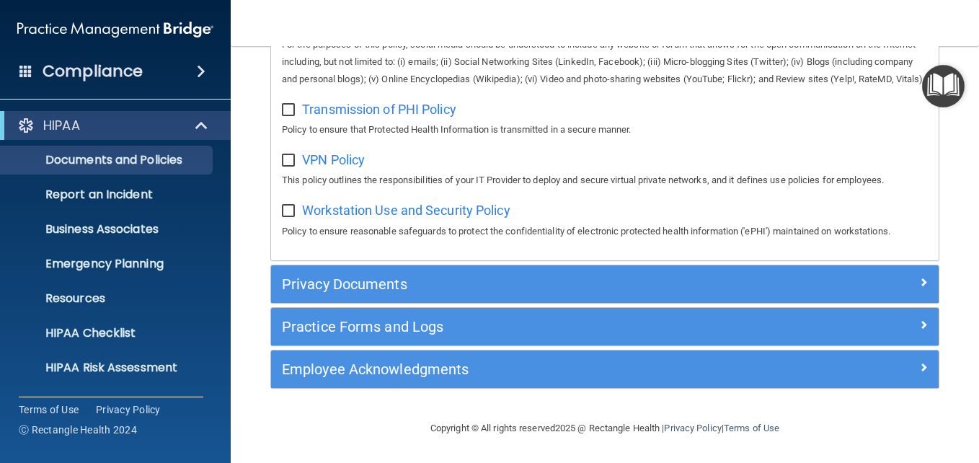
scroll to position [1312, 0]
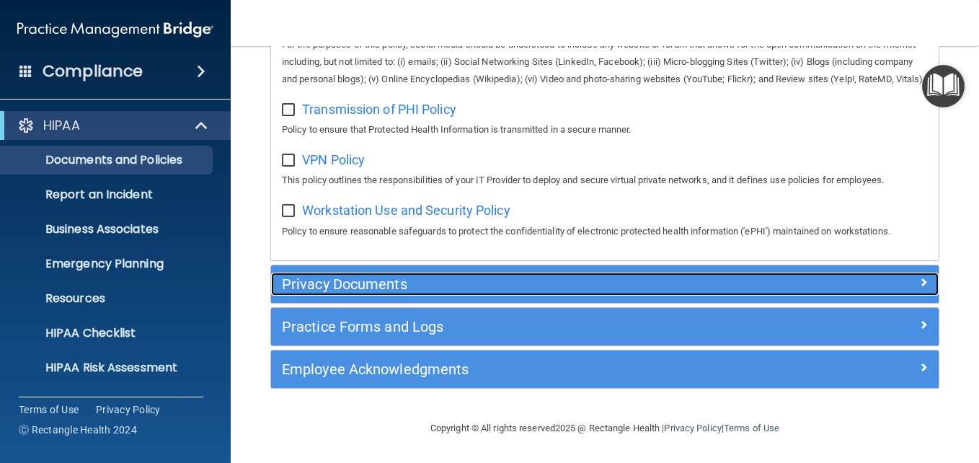
click at [919, 283] on span at bounding box center [923, 281] width 9 height 17
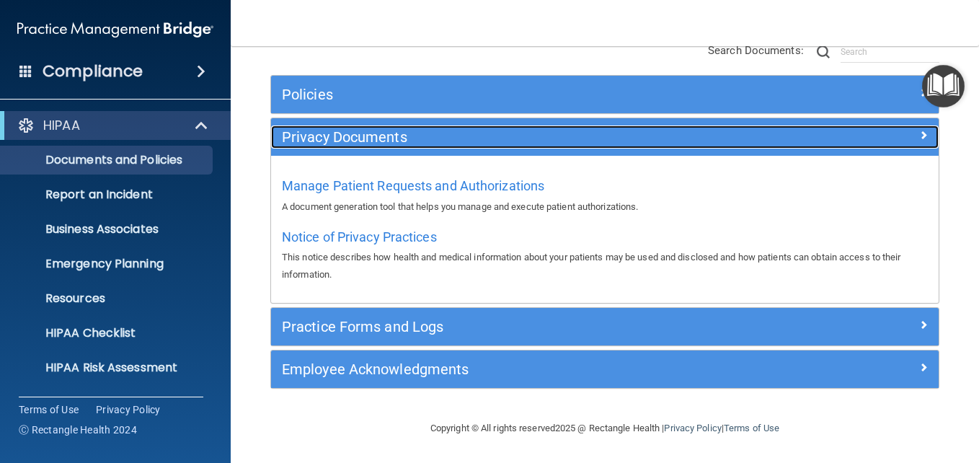
scroll to position [146, 0]
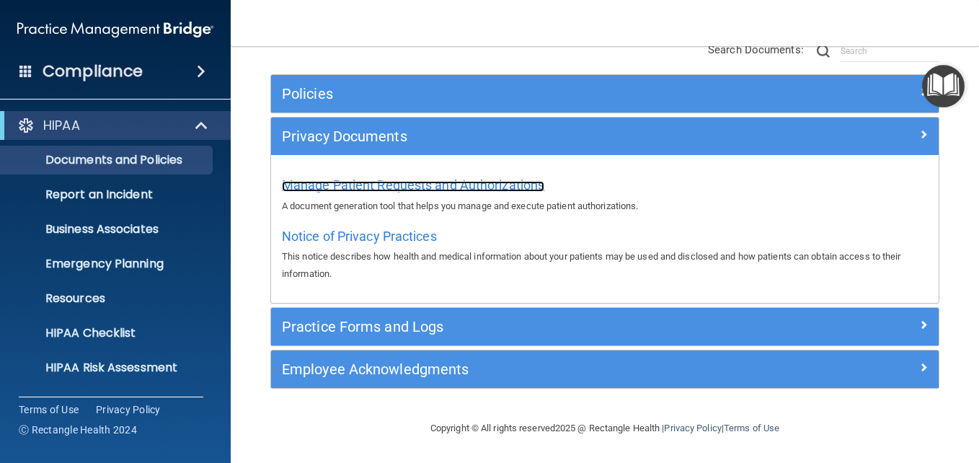
click at [425, 184] on span "Manage Patient Requests and Authorizations" at bounding box center [413, 184] width 262 height 15
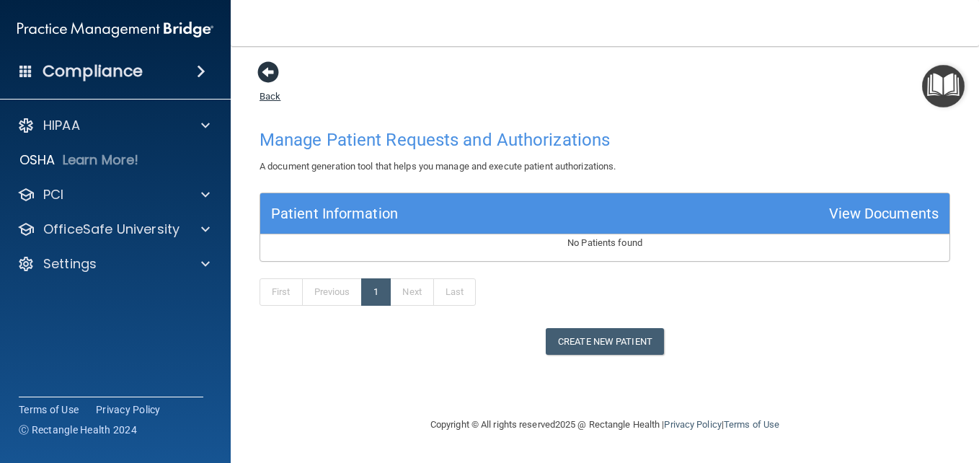
click at [267, 76] on span at bounding box center [268, 72] width 22 height 22
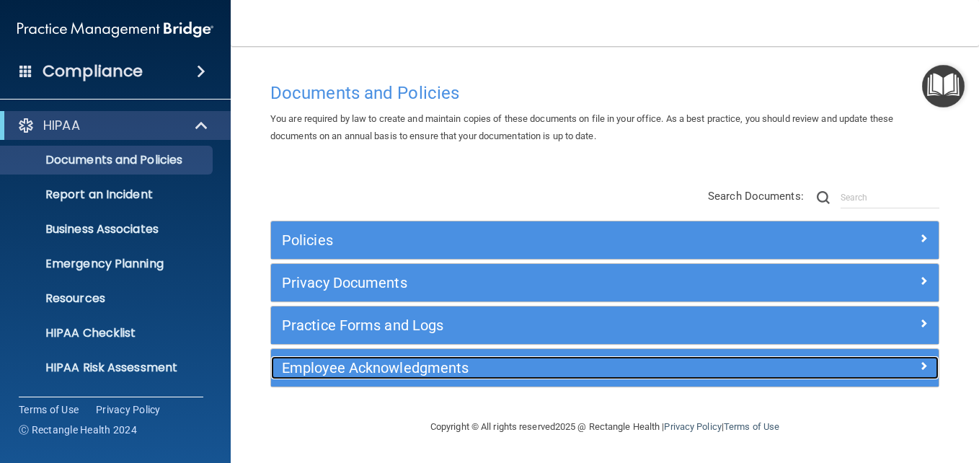
click at [918, 365] on div at bounding box center [855, 364] width 167 height 17
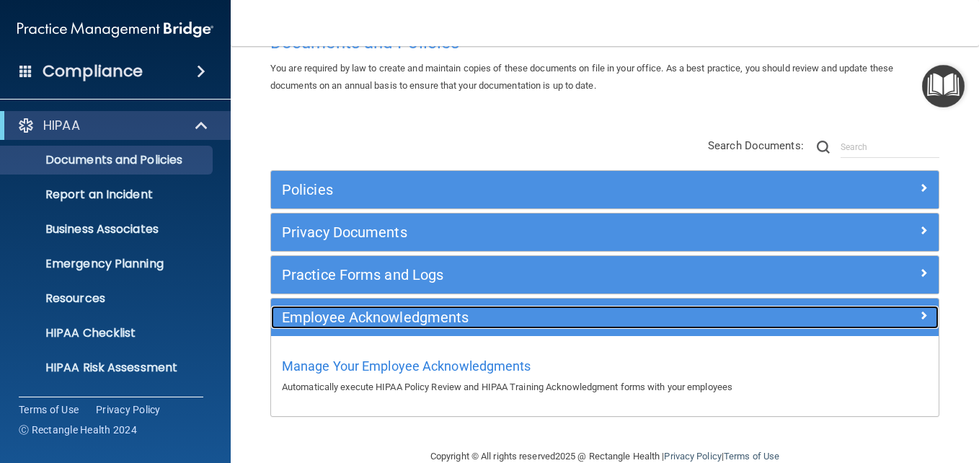
scroll to position [72, 0]
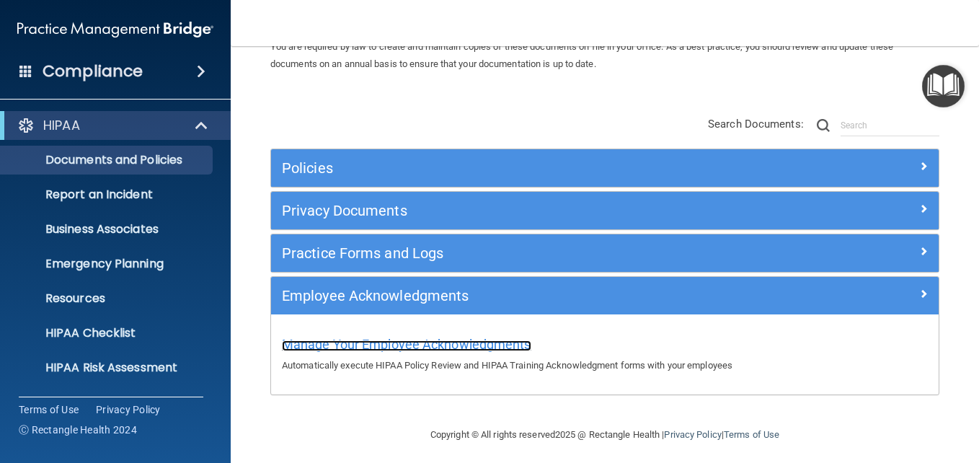
click at [506, 339] on span "Manage Your Employee Acknowledgments" at bounding box center [406, 344] width 249 height 15
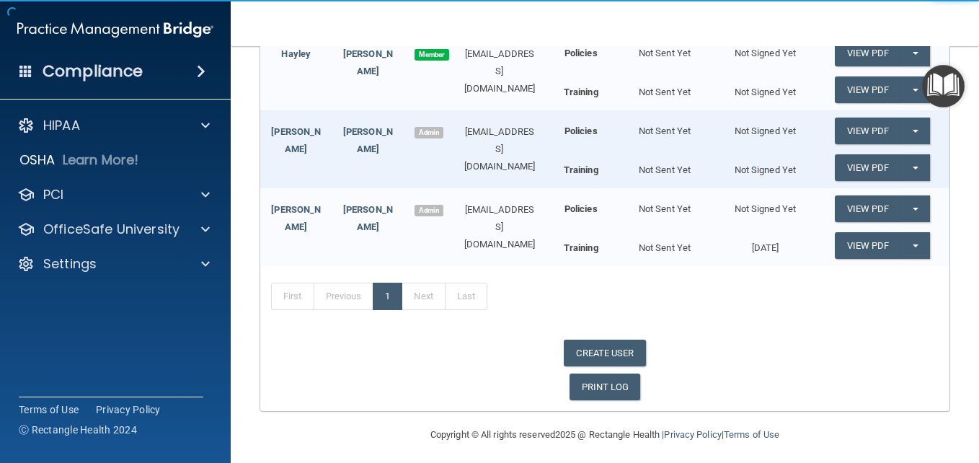
scroll to position [58, 0]
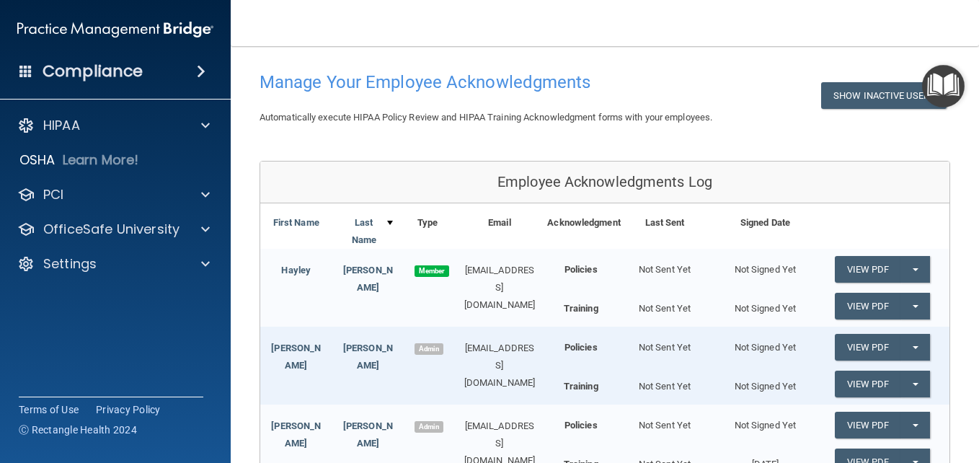
click at [659, 315] on div "Not Sent Yet" at bounding box center [664, 305] width 100 height 25
click at [651, 297] on div "Not Sent Yet" at bounding box center [664, 305] width 100 height 25
click at [912, 305] on span "button" at bounding box center [915, 306] width 6 height 3
click at [755, 310] on div "Not Signed Yet" at bounding box center [765, 305] width 100 height 25
click at [910, 271] on button "Split button!" at bounding box center [915, 269] width 30 height 27
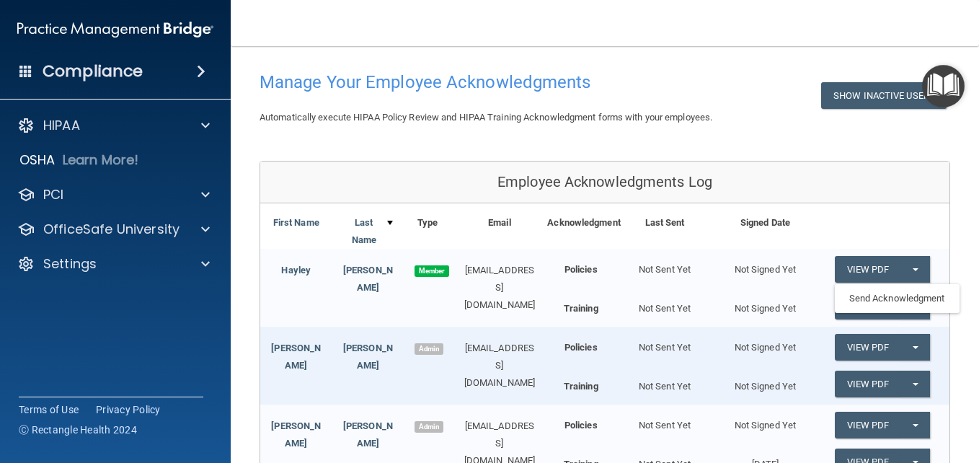
click at [696, 283] on div "Policies Not Sent Yet Not Signed Yet View PDF Split button! Send Acknowledgment…" at bounding box center [748, 285] width 381 height 73
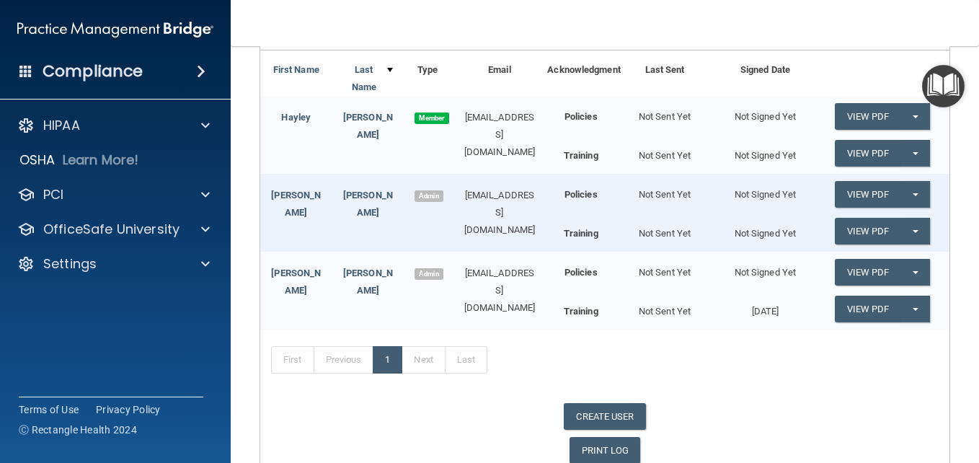
scroll to position [0, 0]
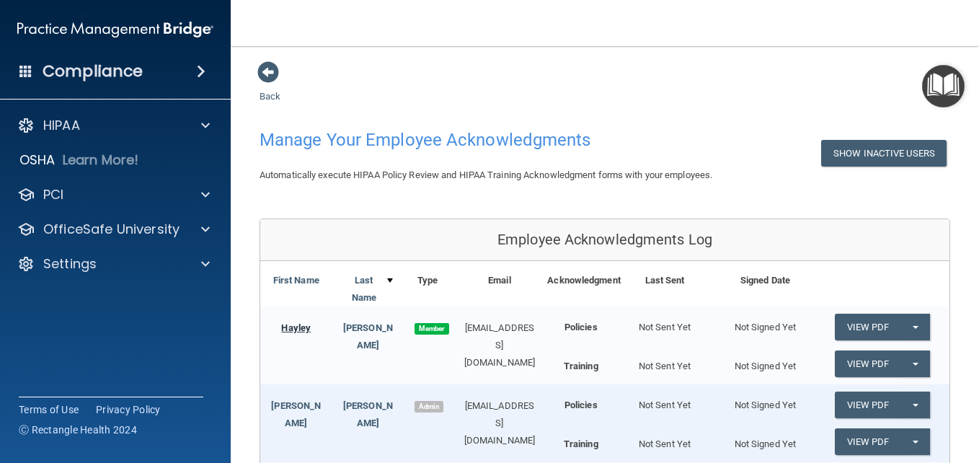
click at [299, 329] on link "Hayley" at bounding box center [296, 327] width 30 height 11
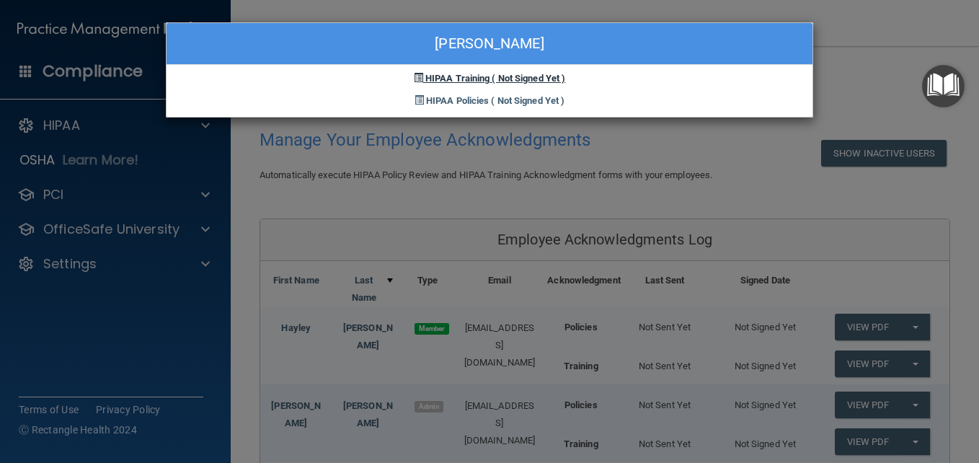
click at [516, 79] on span "( Not Signed Yet )" at bounding box center [529, 78] width 74 height 11
click at [521, 97] on span "( Not Signed Yet )" at bounding box center [528, 100] width 74 height 11
click at [531, 78] on span "( Not Signed Yet )" at bounding box center [529, 78] width 74 height 11
click at [786, 220] on div "Hayley Hays HIPAA Training ( Not Signed Yet ) HIPAA Policies ( Not Signed Yet )" at bounding box center [489, 231] width 979 height 463
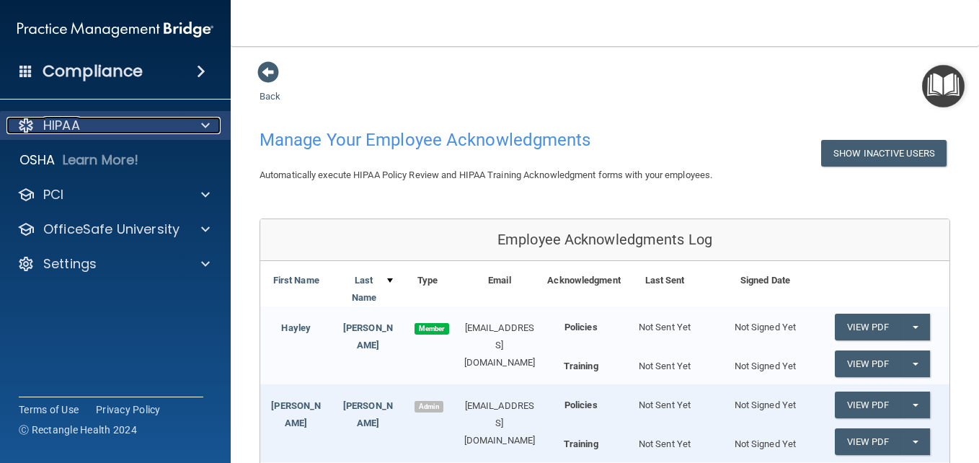
click at [213, 125] on div at bounding box center [203, 125] width 36 height 17
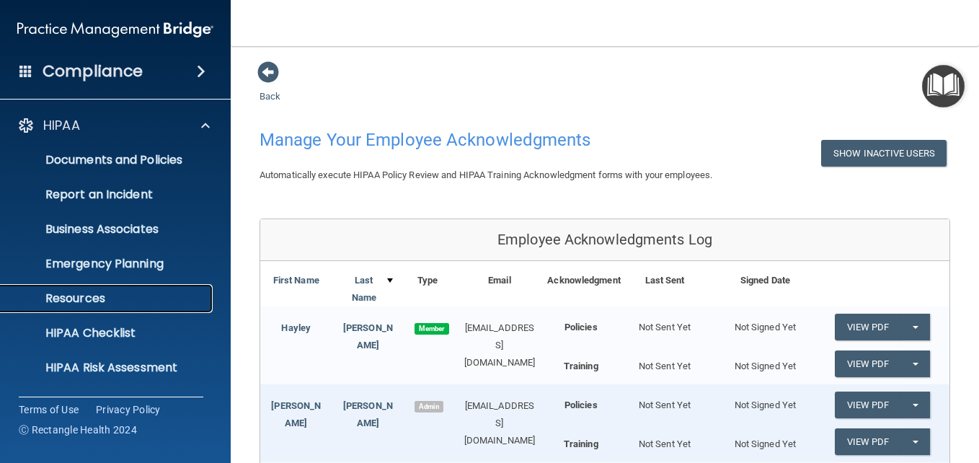
click at [94, 297] on p "Resources" at bounding box center [107, 298] width 197 height 14
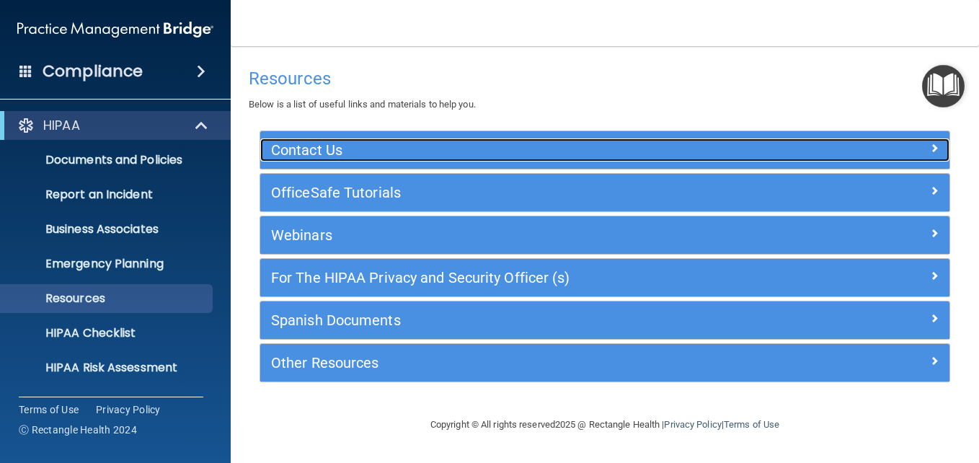
click at [932, 148] on span at bounding box center [934, 147] width 9 height 17
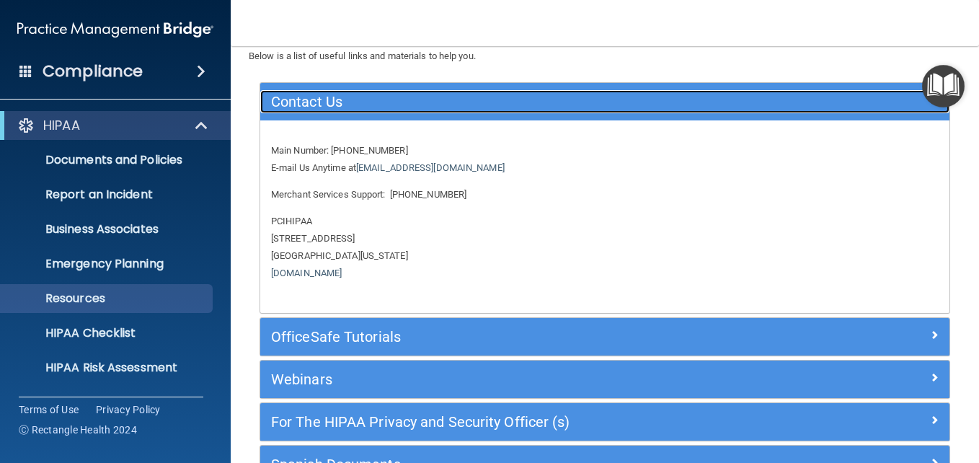
scroll to position [72, 0]
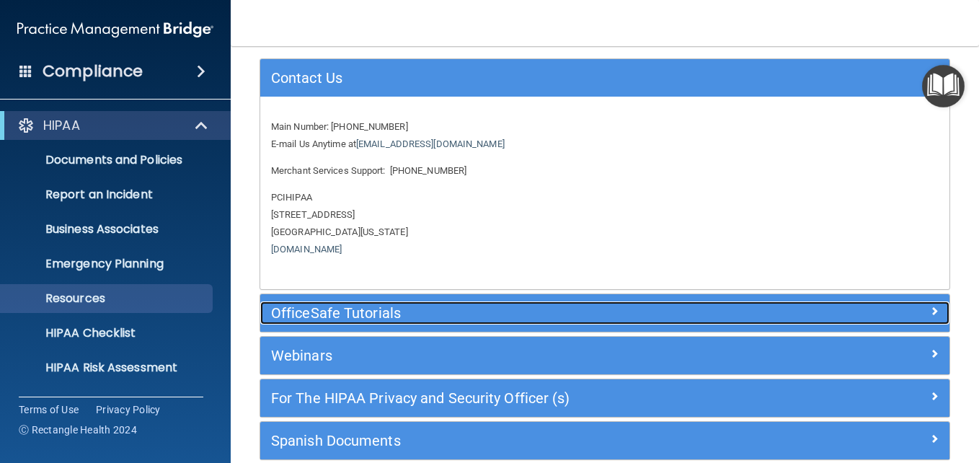
click at [930, 311] on span at bounding box center [934, 310] width 9 height 17
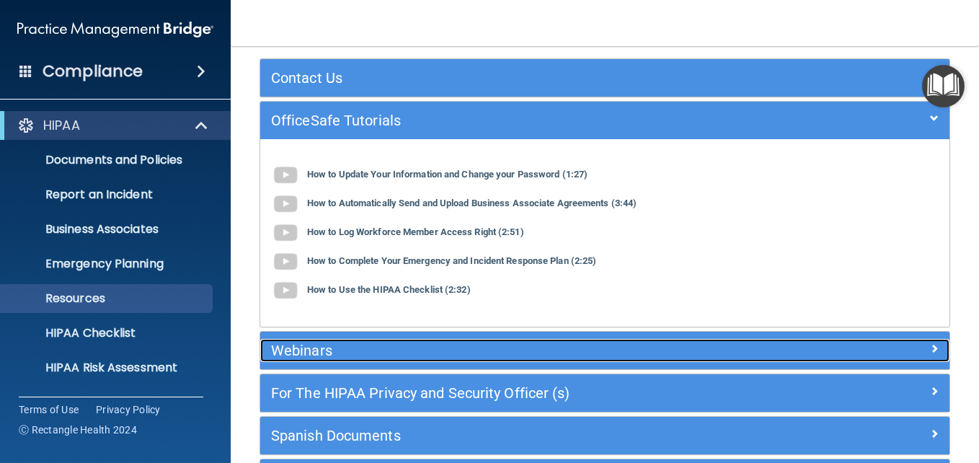
click at [930, 350] on span at bounding box center [934, 347] width 9 height 17
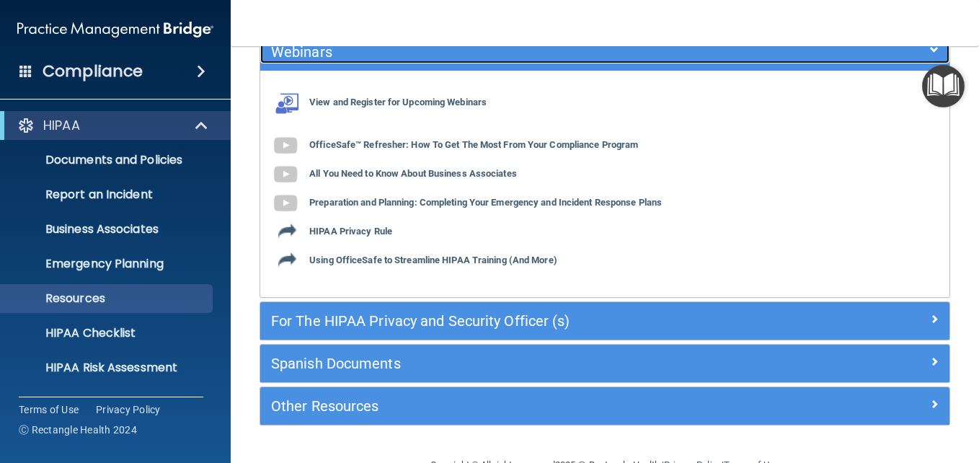
scroll to position [216, 0]
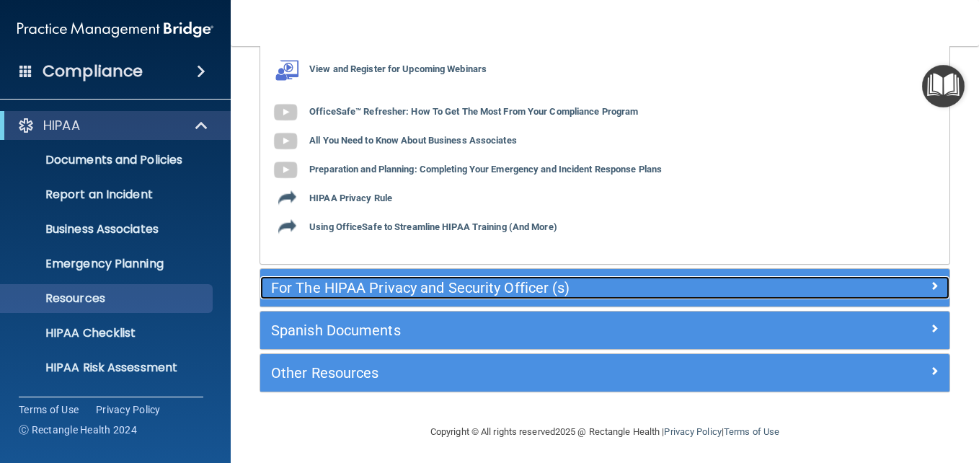
click at [930, 285] on span at bounding box center [934, 285] width 9 height 17
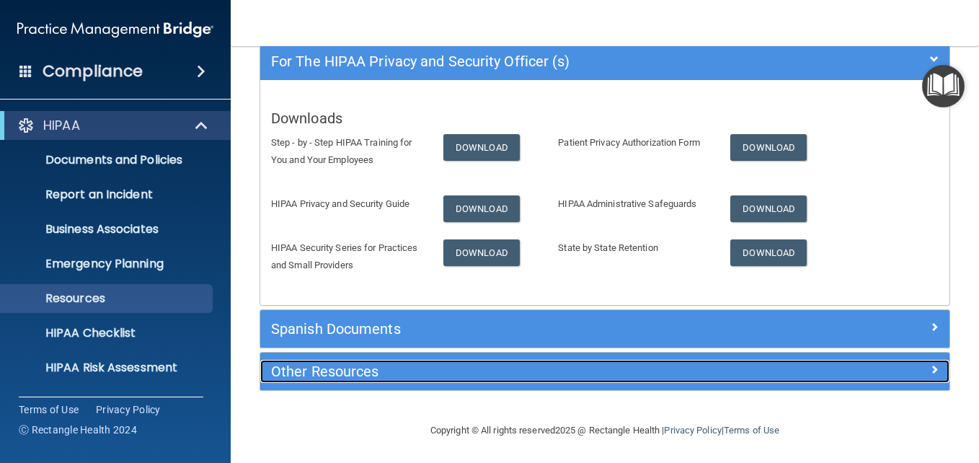
click at [930, 369] on span at bounding box center [934, 368] width 9 height 17
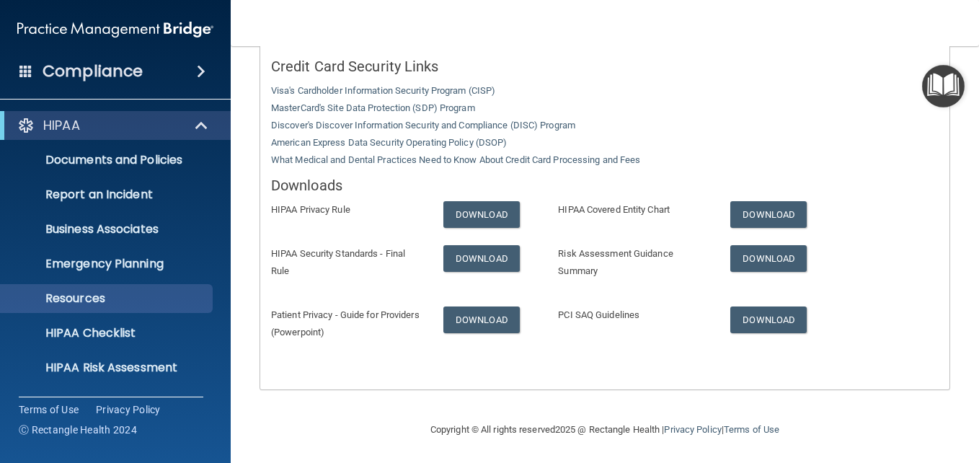
scroll to position [474, 0]
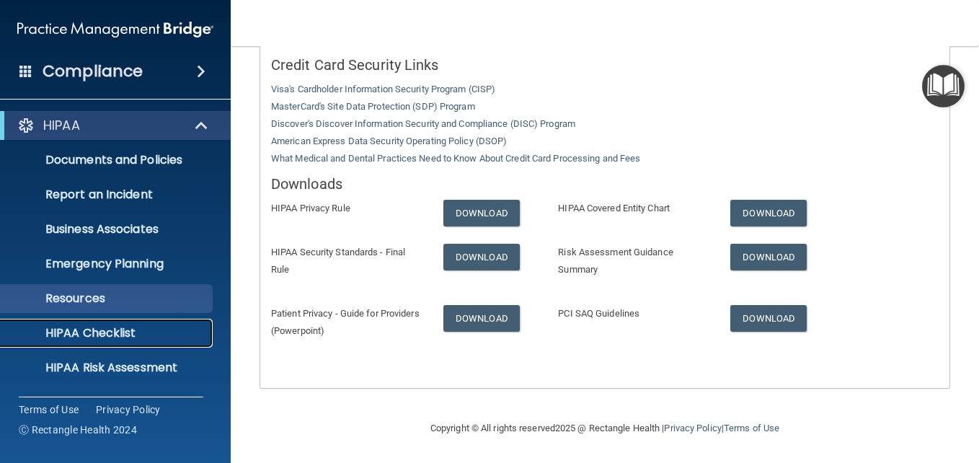
click at [135, 337] on p "HIPAA Checklist" at bounding box center [107, 333] width 197 height 14
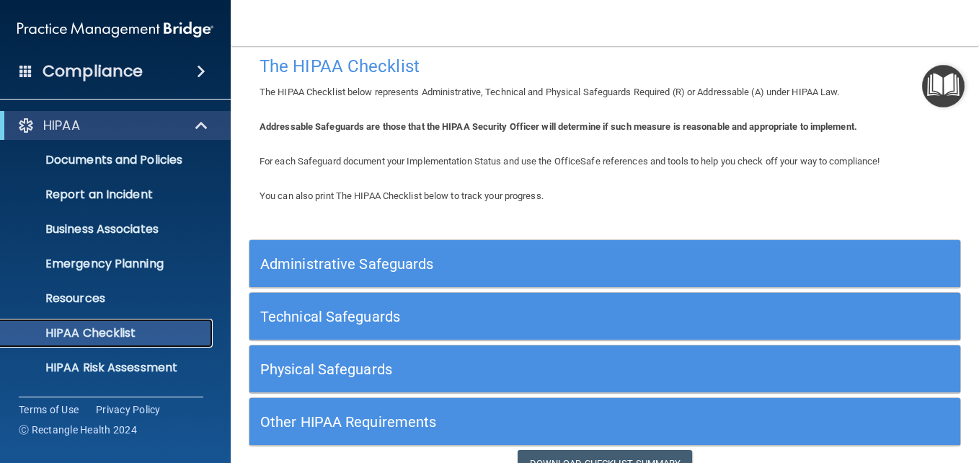
scroll to position [12, 0]
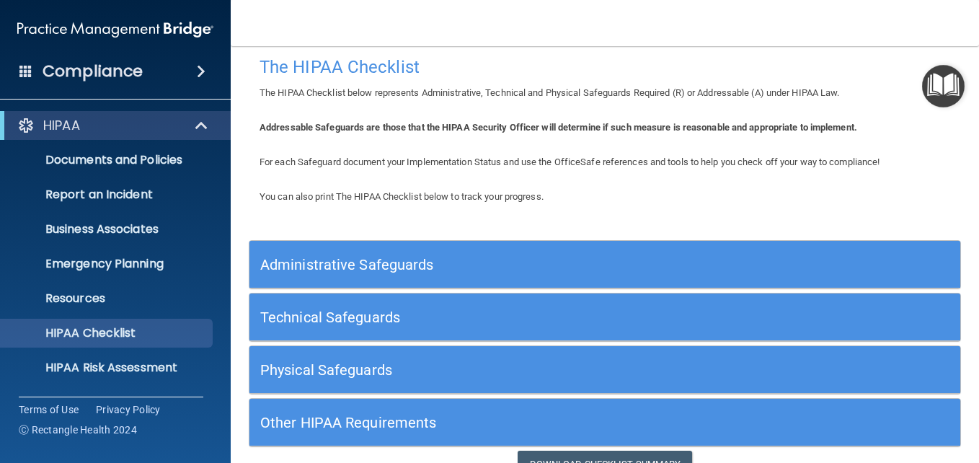
click at [391, 268] on h5 "Administrative Safeguards" at bounding box center [516, 265] width 512 height 16
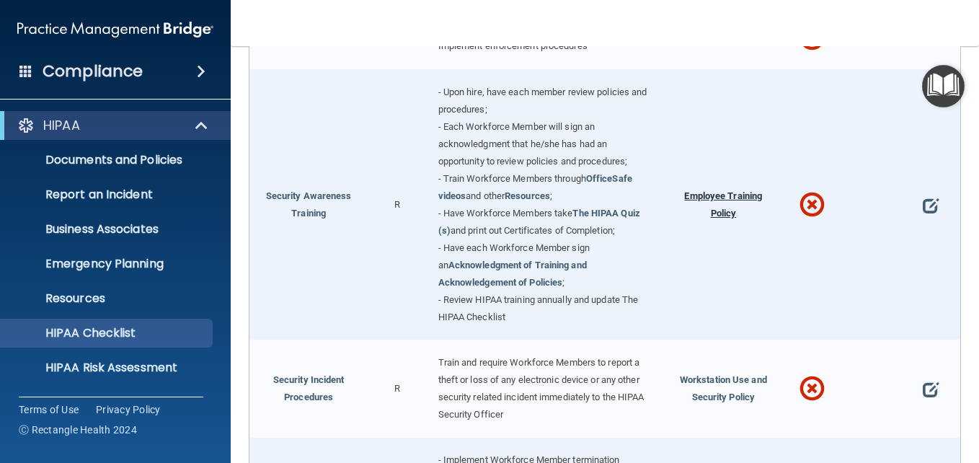
scroll to position [1093, 0]
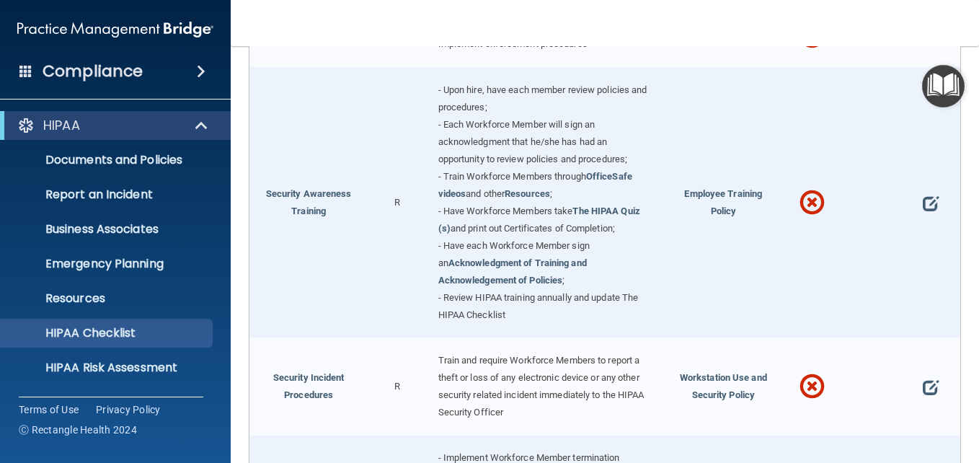
click at [712, 216] on div "Employee Training Policy" at bounding box center [723, 202] width 118 height 270
click at [711, 216] on span "Employee Training Policy" at bounding box center [723, 202] width 78 height 28
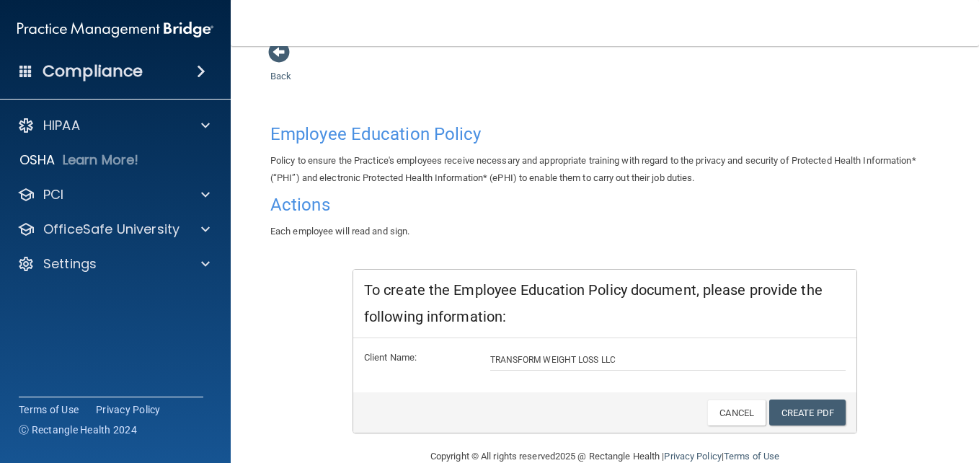
scroll to position [63, 0]
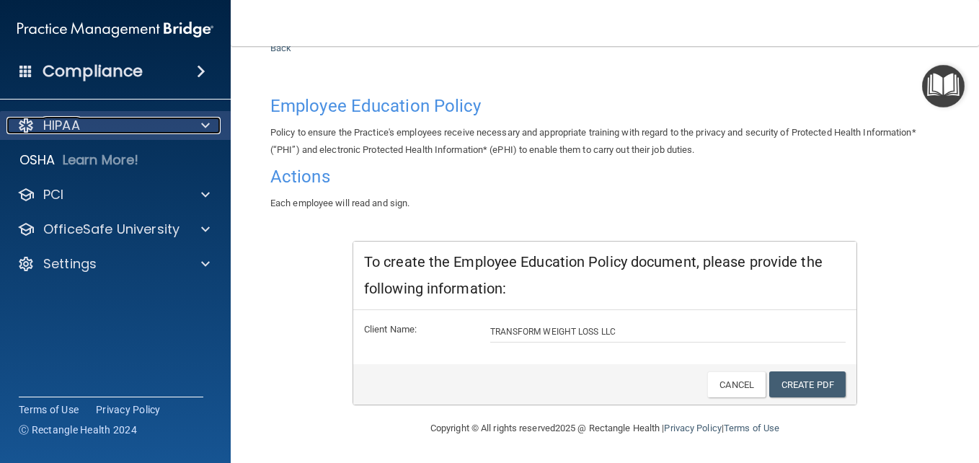
click at [205, 126] on span at bounding box center [205, 125] width 9 height 17
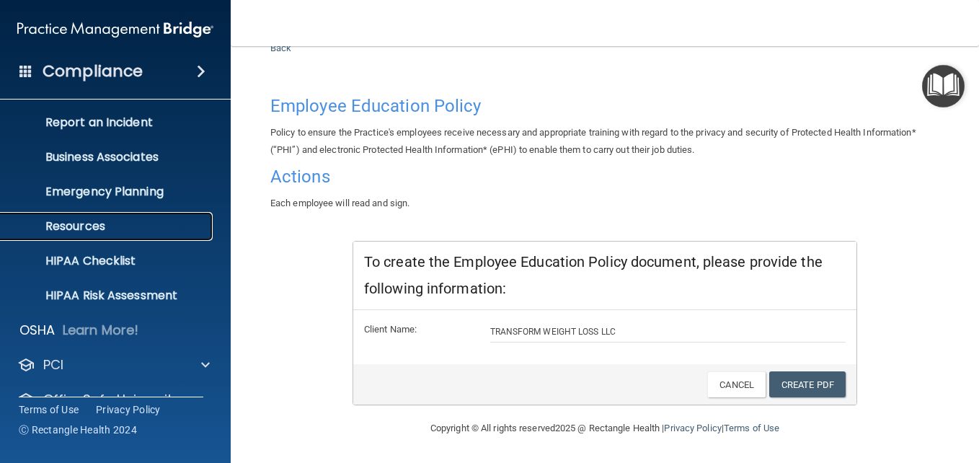
click at [109, 228] on p "Resources" at bounding box center [107, 226] width 197 height 14
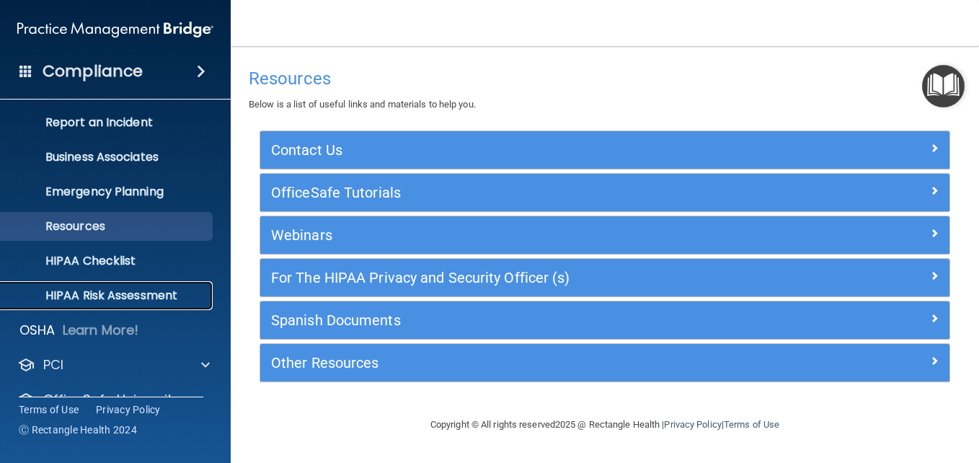
click at [115, 286] on link "HIPAA Risk Assessment" at bounding box center [99, 295] width 227 height 29
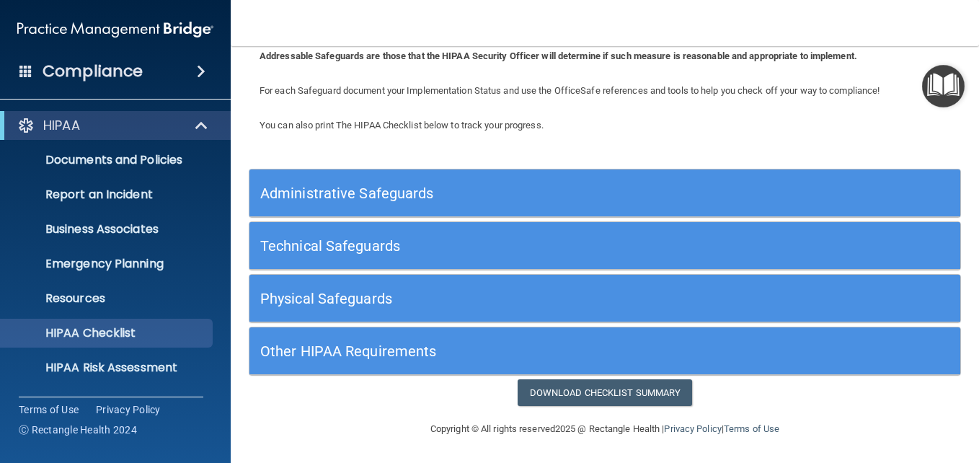
scroll to position [84, 0]
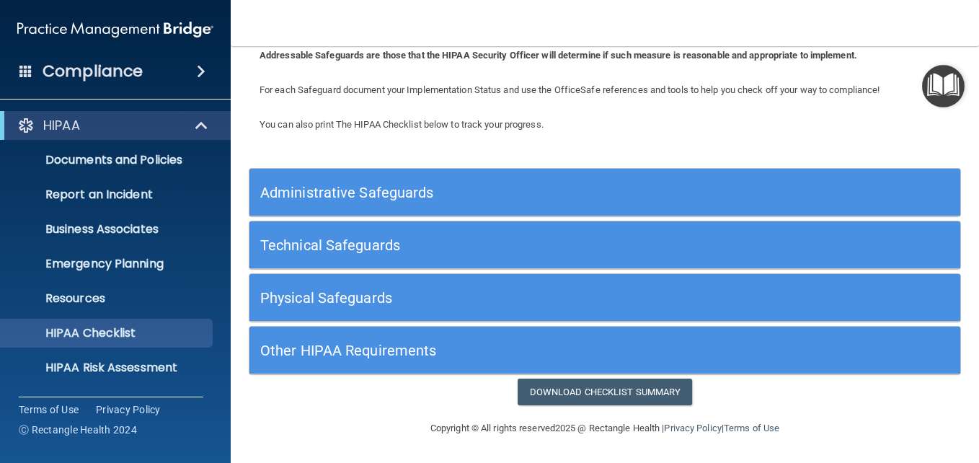
click at [899, 197] on div "Administrative Safeguards" at bounding box center [604, 192] width 711 height 32
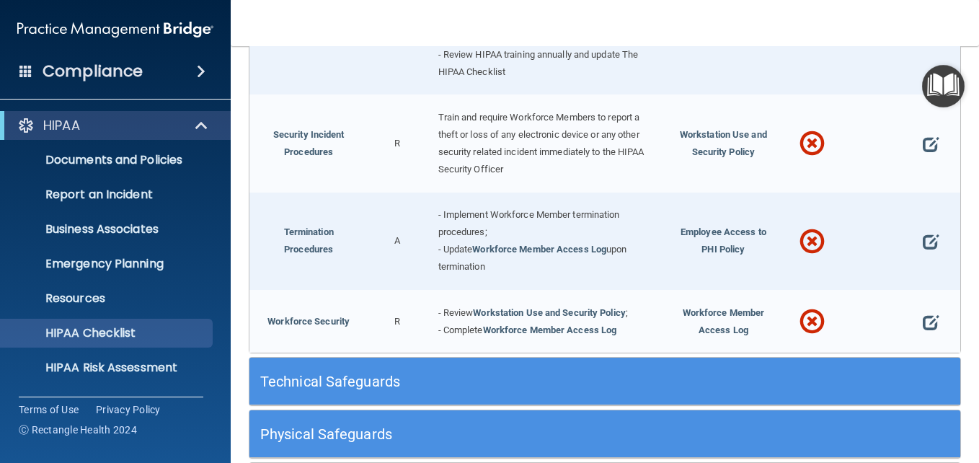
scroll to position [1482, 0]
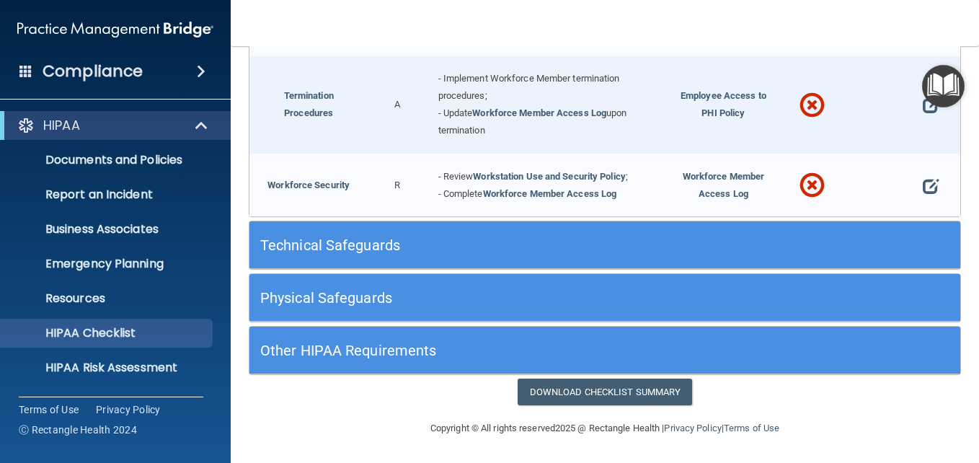
click at [476, 237] on h5 "Technical Safeguards" at bounding box center [516, 245] width 512 height 16
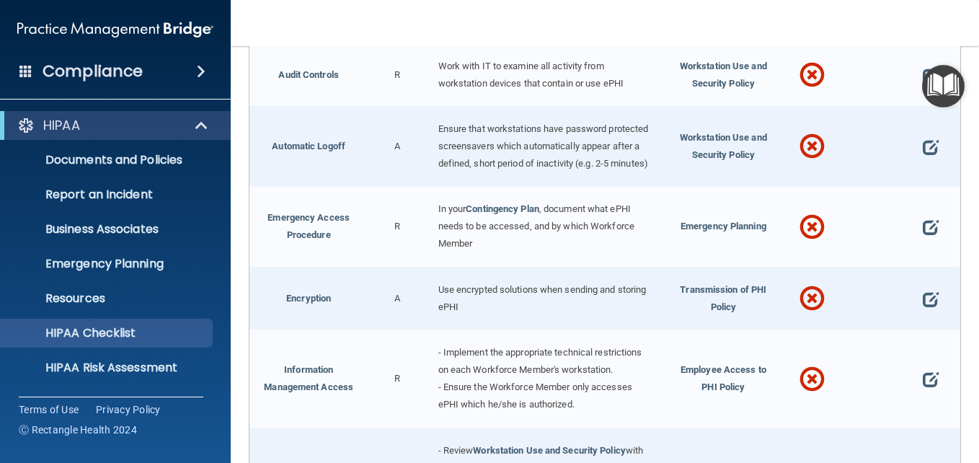
scroll to position [1770, 0]
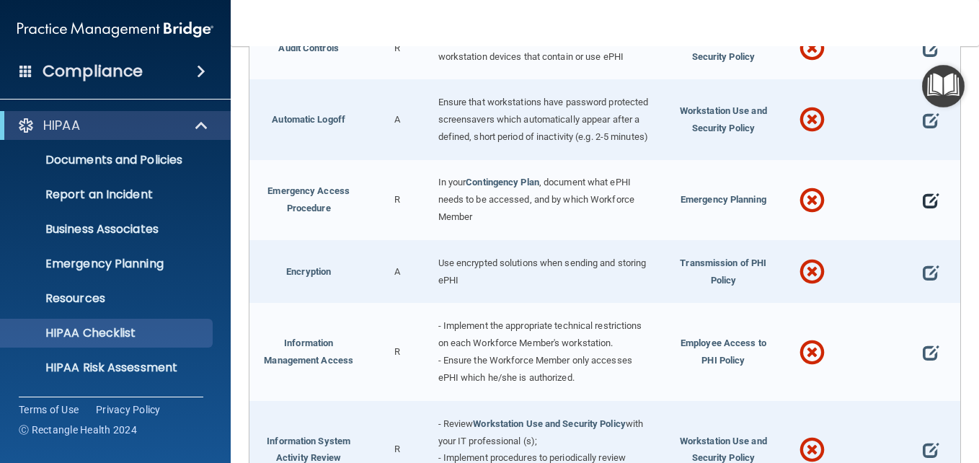
click at [923, 216] on span at bounding box center [931, 200] width 16 height 31
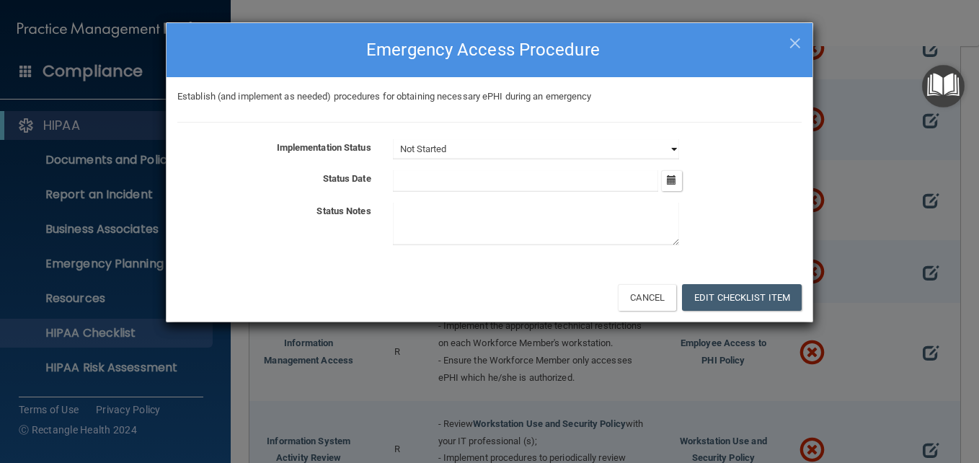
click at [665, 149] on select "Not Started In Progress Completed" at bounding box center [536, 149] width 286 height 20
click at [772, 136] on div "Establish (and implement as needed) procedures for obtaining necessary ePHI dur…" at bounding box center [489, 174] width 646 height 195
click at [801, 38] on div "× Close Emergency Access Procedure" at bounding box center [489, 50] width 646 height 54
click at [797, 48] on span "×" at bounding box center [794, 41] width 13 height 29
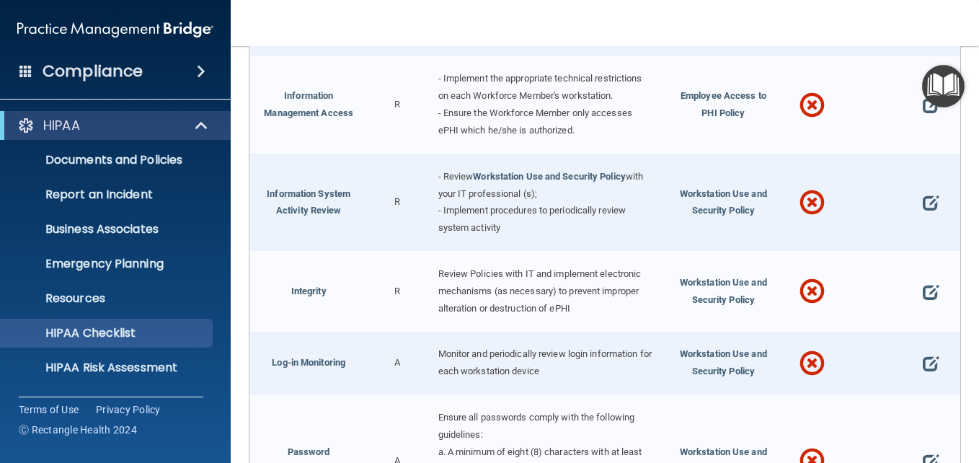
scroll to position [2058, 0]
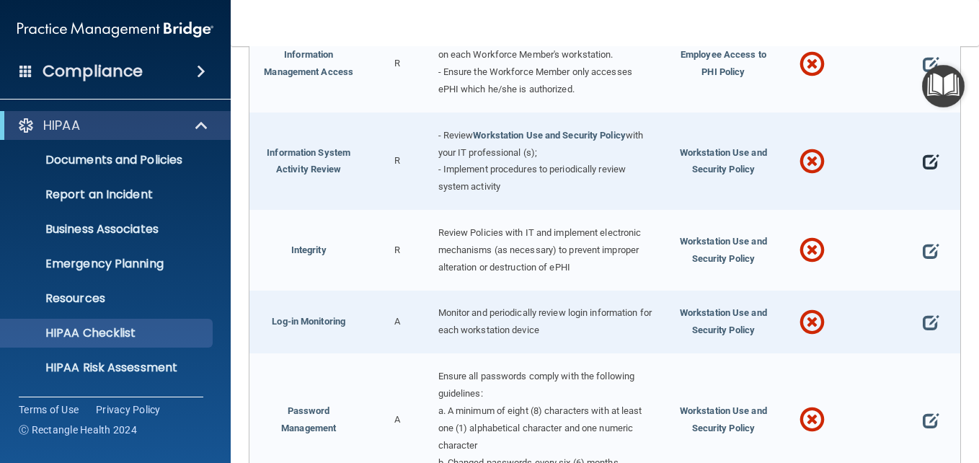
click at [923, 177] on span at bounding box center [931, 161] width 16 height 31
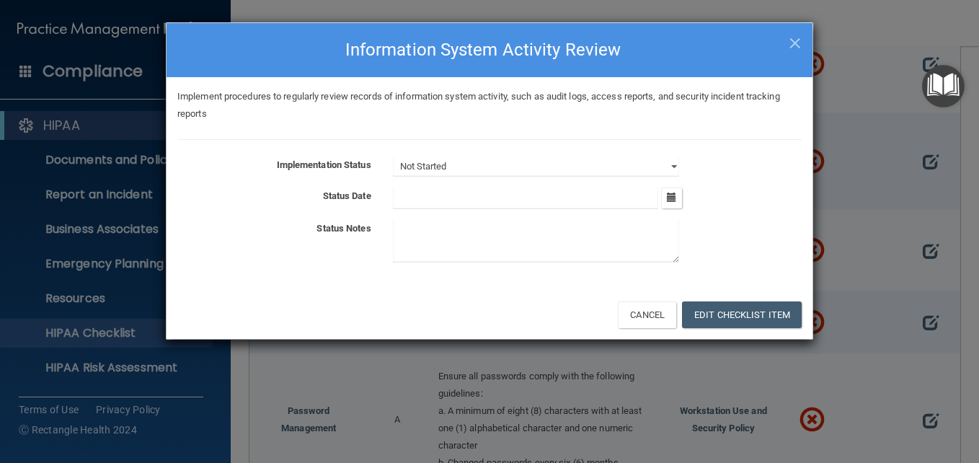
click at [876, 136] on div "× Close Information System Activity Review Implement procedures to regularly re…" at bounding box center [489, 231] width 979 height 463
click at [672, 162] on select "Not Started In Progress Completed" at bounding box center [536, 166] width 286 height 20
drag, startPoint x: 692, startPoint y: 151, endPoint x: 698, endPoint y: 136, distance: 15.8
click at [693, 148] on div "Implement procedures to regularly review records of information system activity…" at bounding box center [489, 183] width 646 height 213
click at [796, 43] on span "×" at bounding box center [794, 41] width 13 height 29
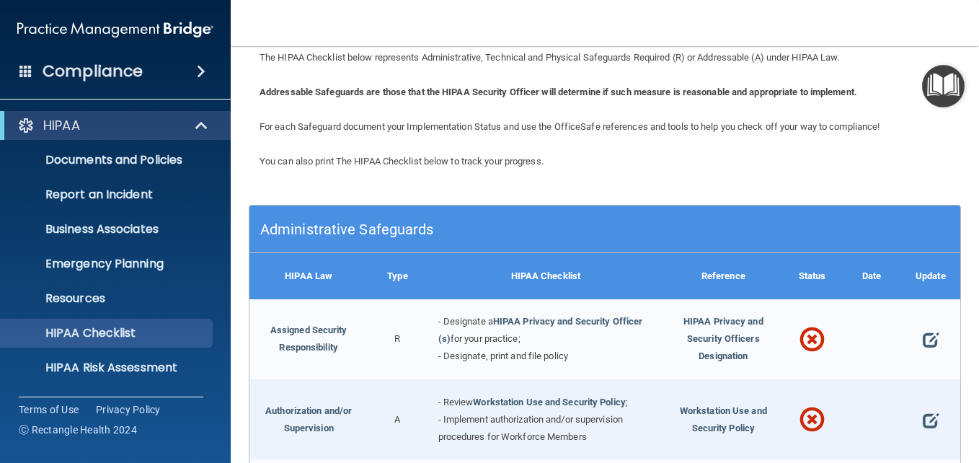
scroll to position [72, 0]
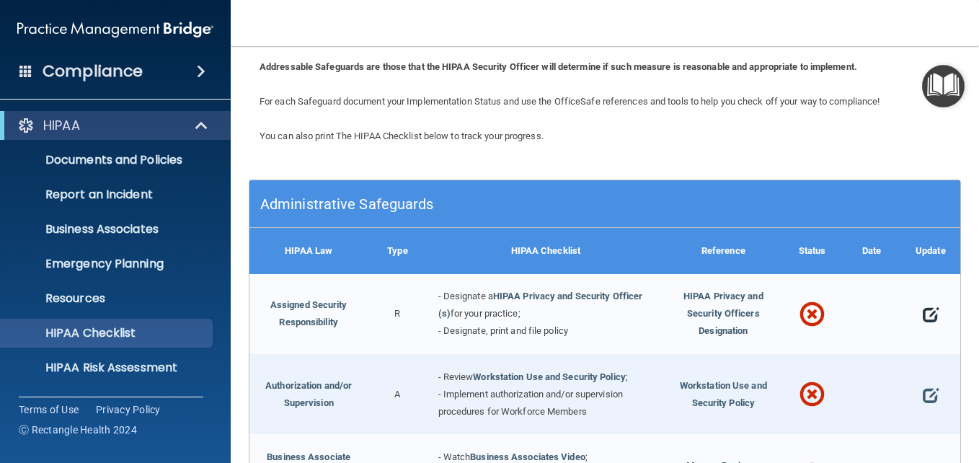
click at [923, 311] on span at bounding box center [931, 314] width 16 height 31
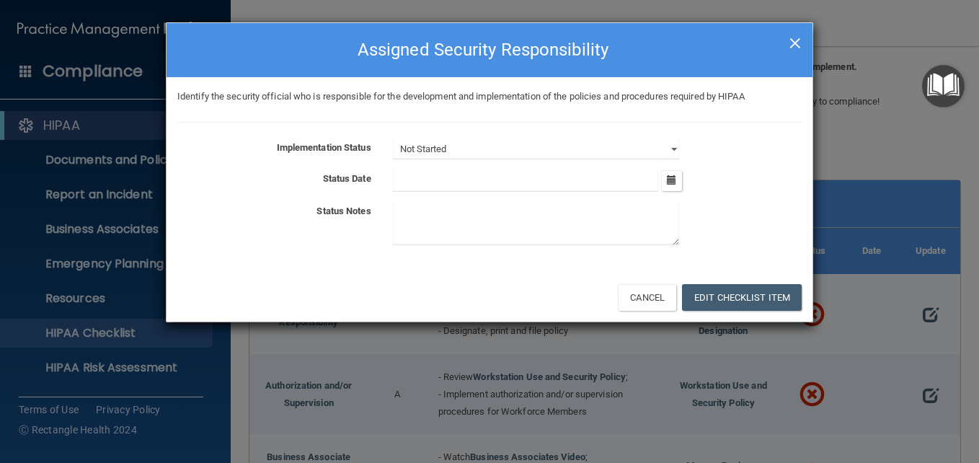
click at [796, 35] on span "×" at bounding box center [794, 41] width 13 height 29
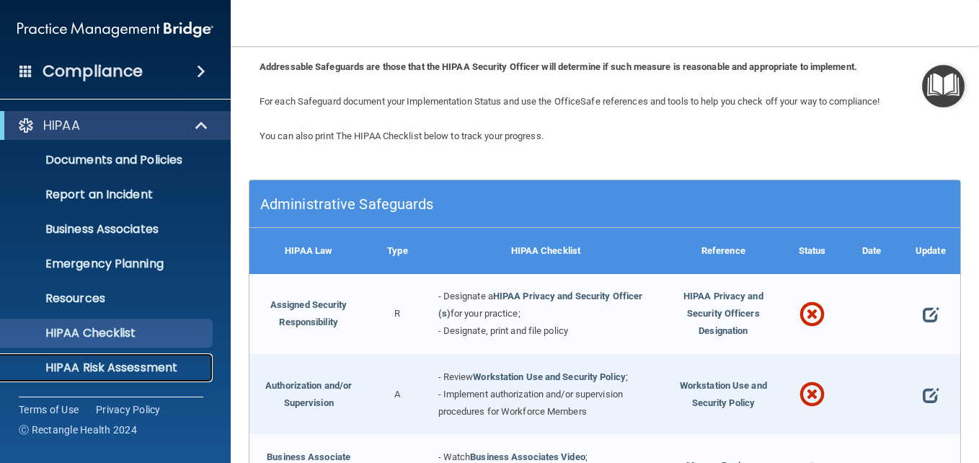
click at [113, 357] on link "HIPAA Risk Assessment" at bounding box center [99, 367] width 227 height 29
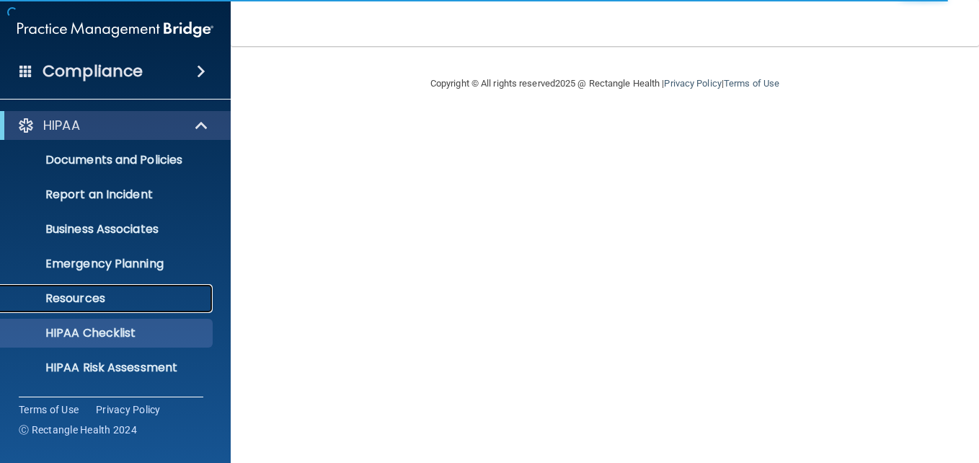
click at [133, 301] on p "Resources" at bounding box center [107, 298] width 197 height 14
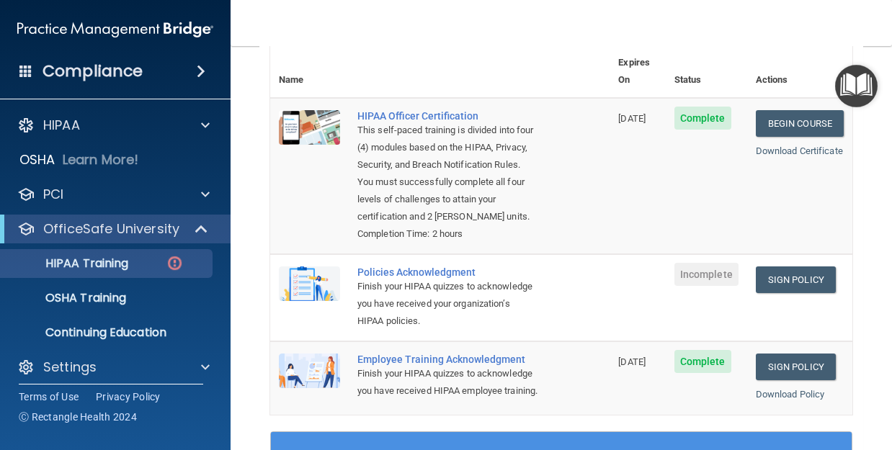
scroll to position [197, 0]
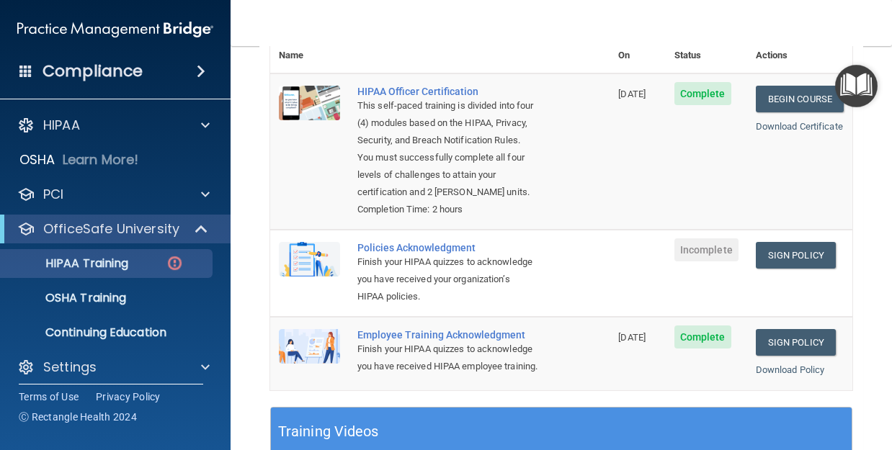
drag, startPoint x: 429, startPoint y: 252, endPoint x: 428, endPoint y: 260, distance: 8.0
click at [430, 252] on div "Policies Acknowledgment" at bounding box center [447, 248] width 180 height 12
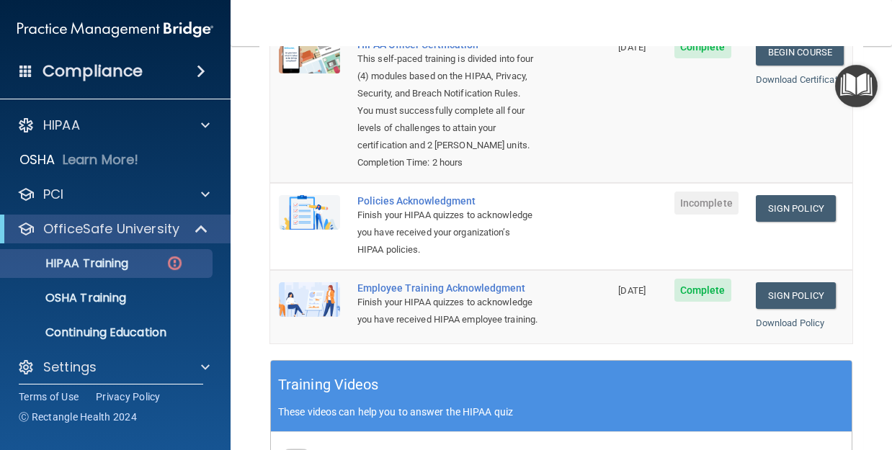
scroll to position [270, 0]
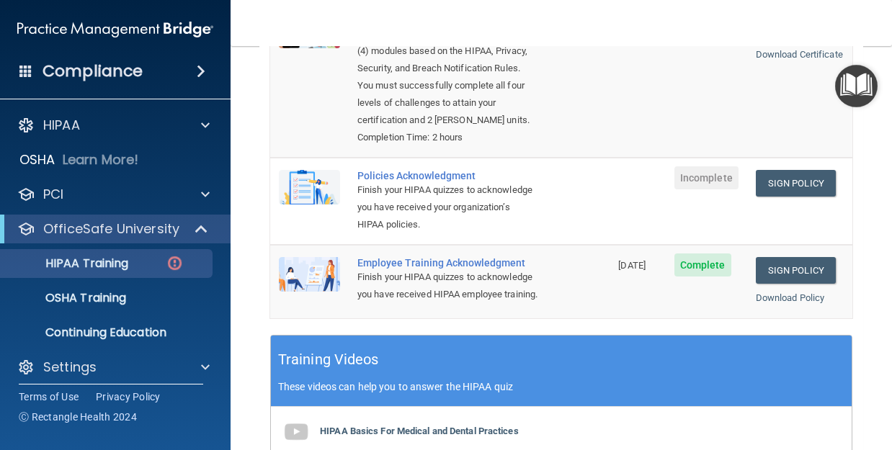
drag, startPoint x: 539, startPoint y: 190, endPoint x: 519, endPoint y: 186, distance: 20.5
click at [539, 190] on td "Policies Acknowledgment Finish your HIPAA quizzes to acknowledge you have recei…" at bounding box center [479, 201] width 261 height 87
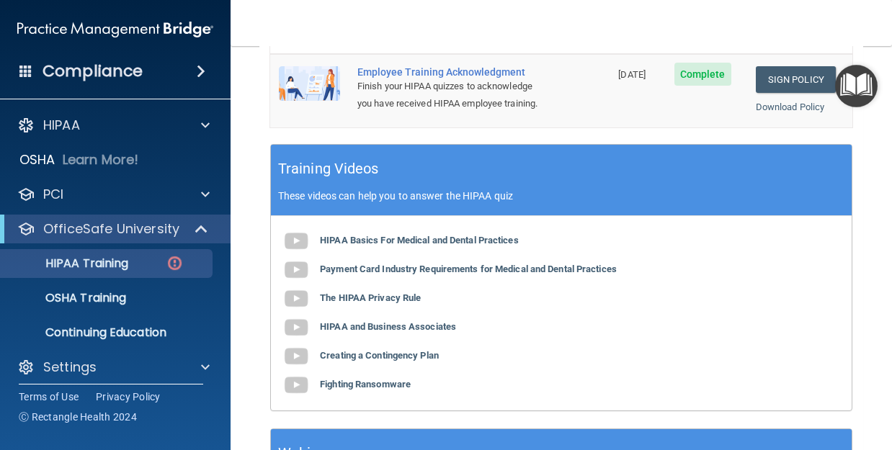
scroll to position [486, 0]
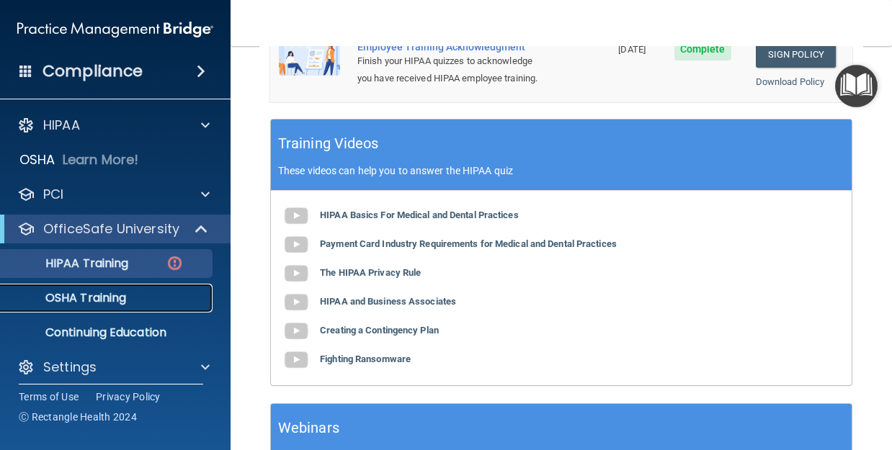
click at [118, 303] on p "OSHA Training" at bounding box center [67, 298] width 117 height 14
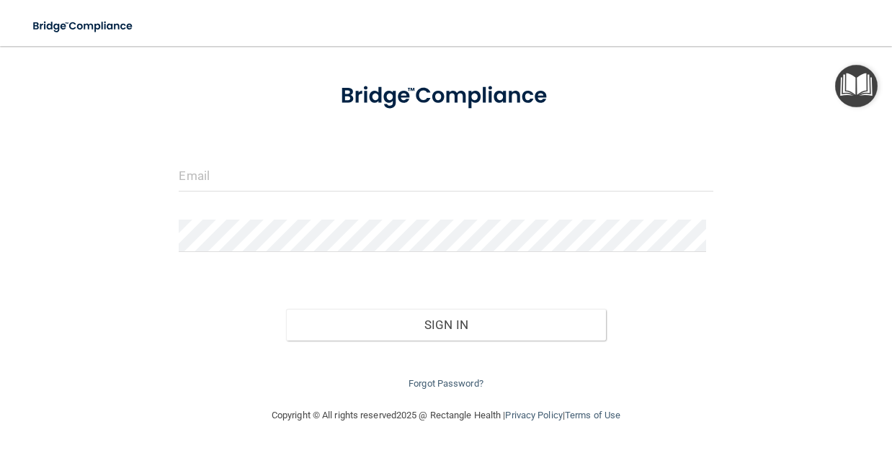
scroll to position [48, 0]
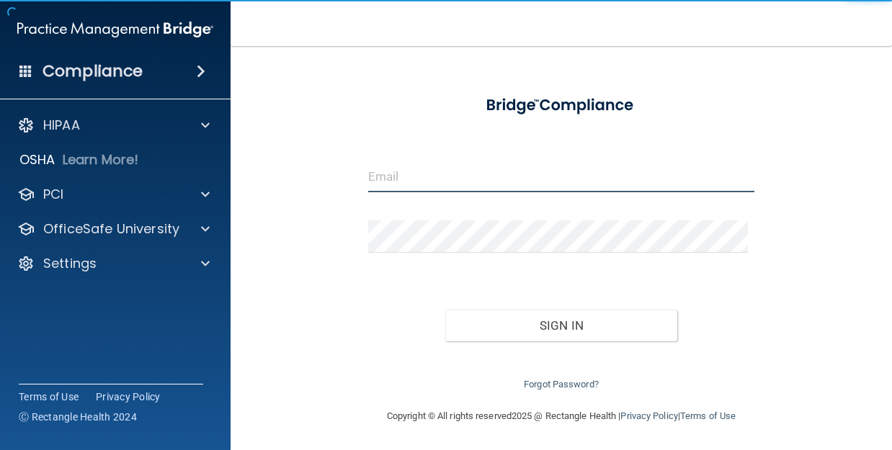
type input "[EMAIL_ADDRESS][DOMAIN_NAME]"
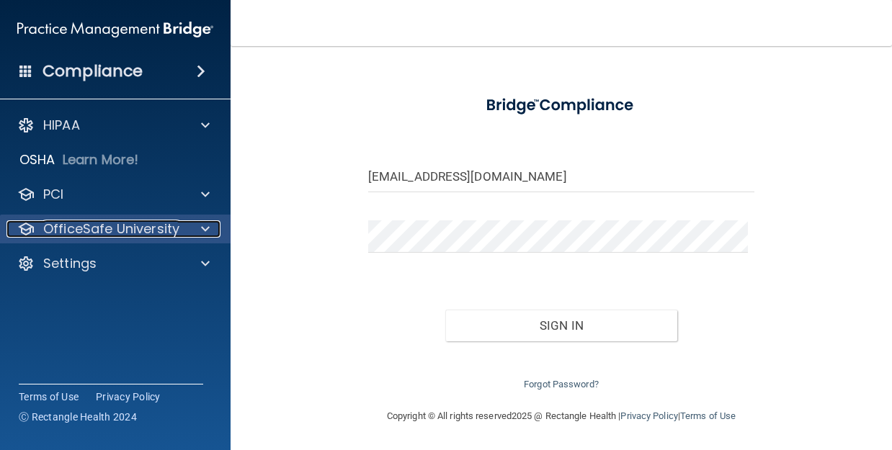
click at [114, 228] on p "OfficeSafe University" at bounding box center [111, 229] width 136 height 17
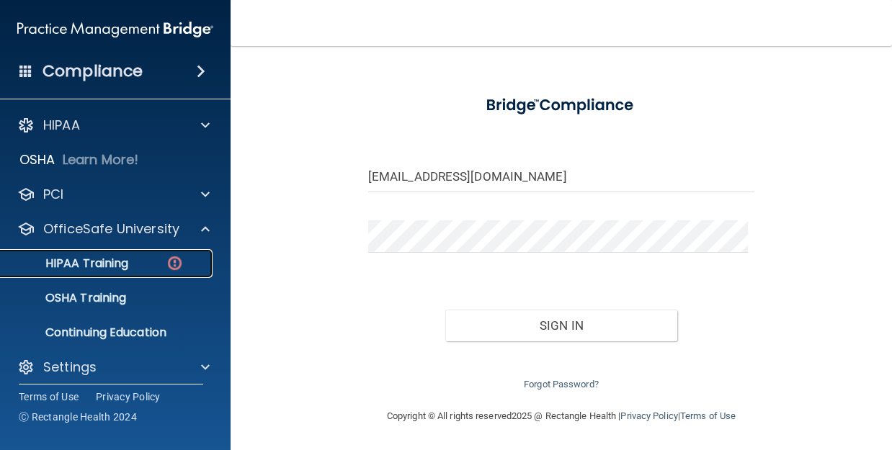
click at [101, 259] on p "HIPAA Training" at bounding box center [68, 264] width 119 height 14
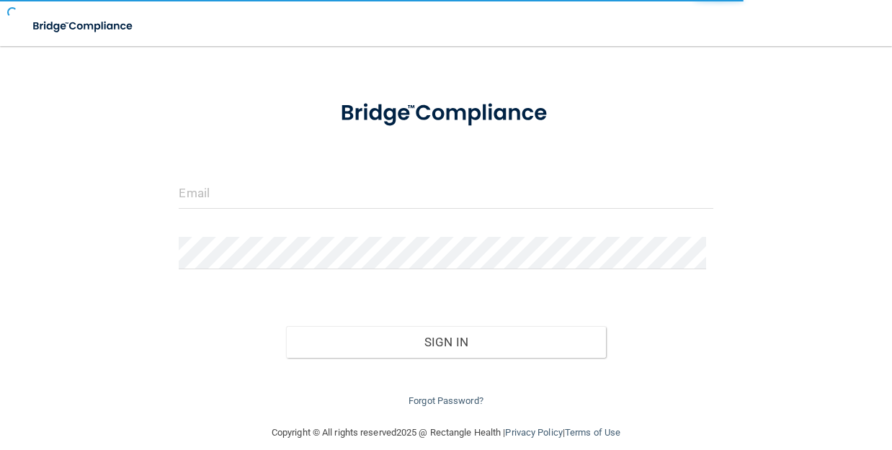
scroll to position [64, 0]
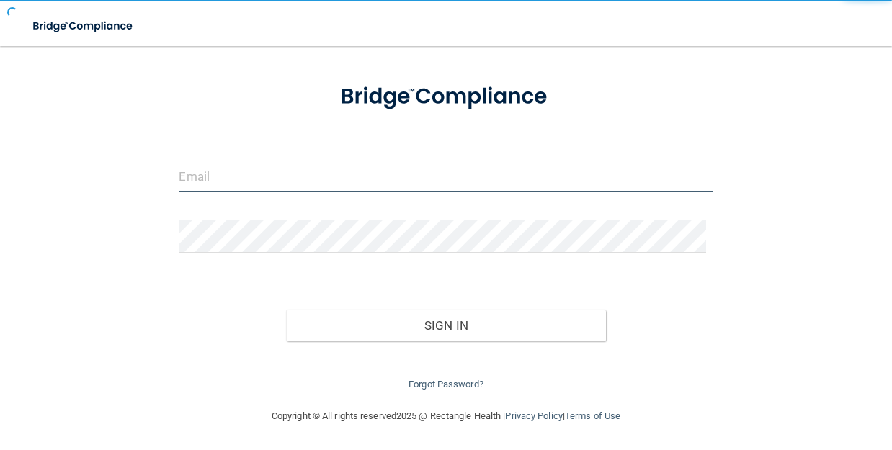
type input "[EMAIL_ADDRESS][DOMAIN_NAME]"
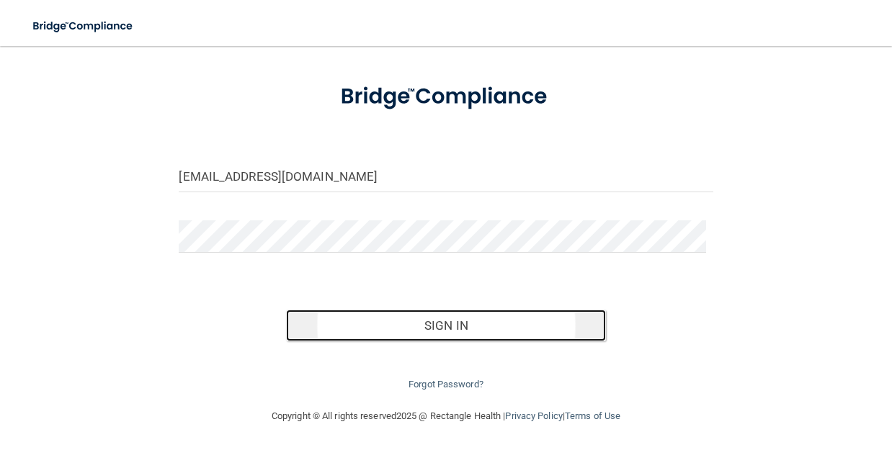
click at [415, 321] on button "Sign In" at bounding box center [446, 326] width 321 height 32
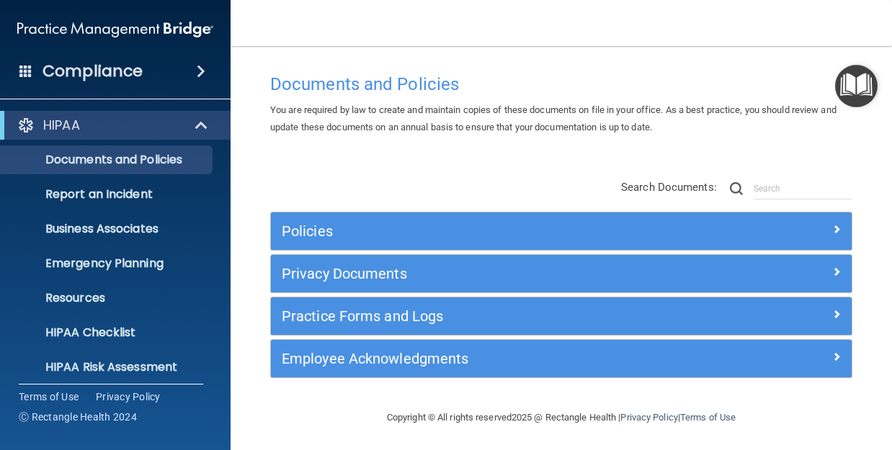
scroll to position [11, 0]
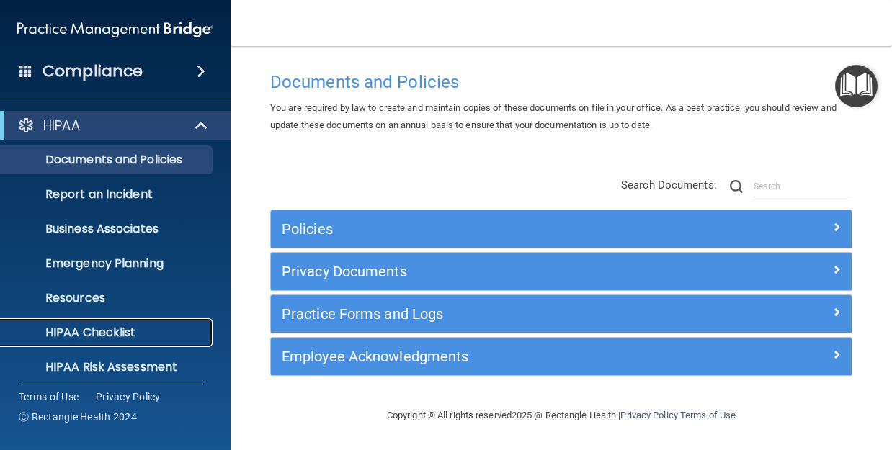
click at [109, 334] on p "HIPAA Checklist" at bounding box center [107, 333] width 197 height 14
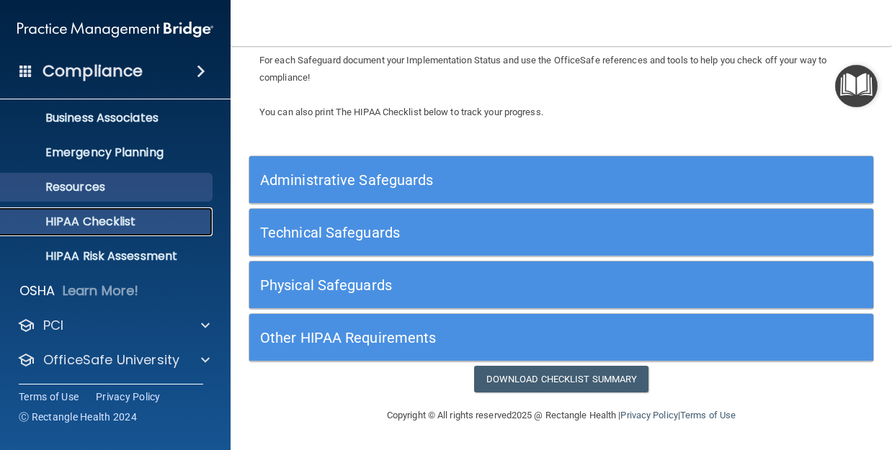
scroll to position [144, 0]
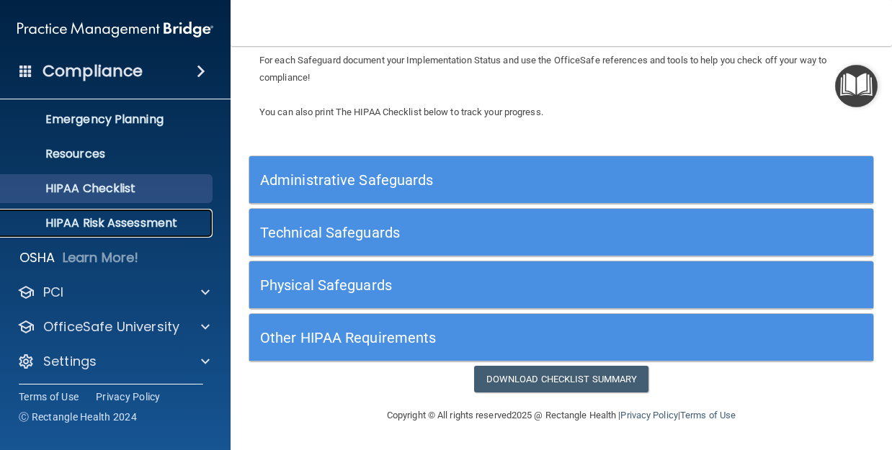
click at [158, 220] on p "HIPAA Risk Assessment" at bounding box center [107, 223] width 197 height 14
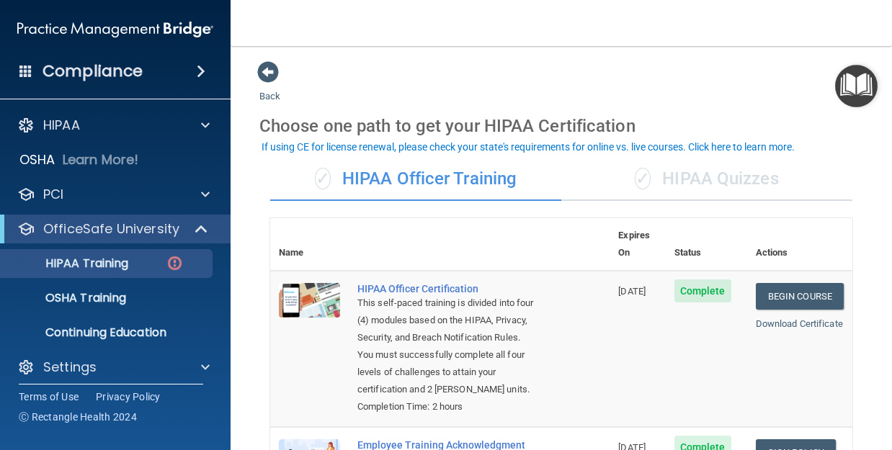
click at [678, 178] on div "✓ HIPAA Quizzes" at bounding box center [706, 179] width 291 height 43
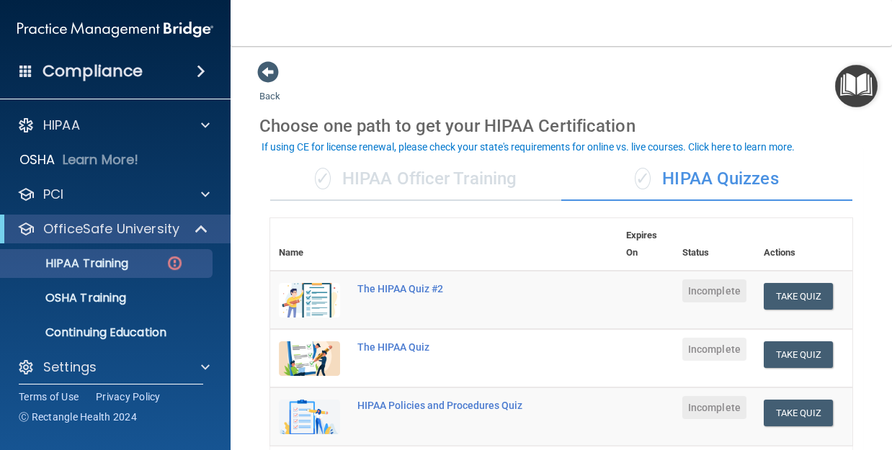
click at [529, 183] on div "✓ HIPAA Officer Training" at bounding box center [415, 179] width 291 height 43
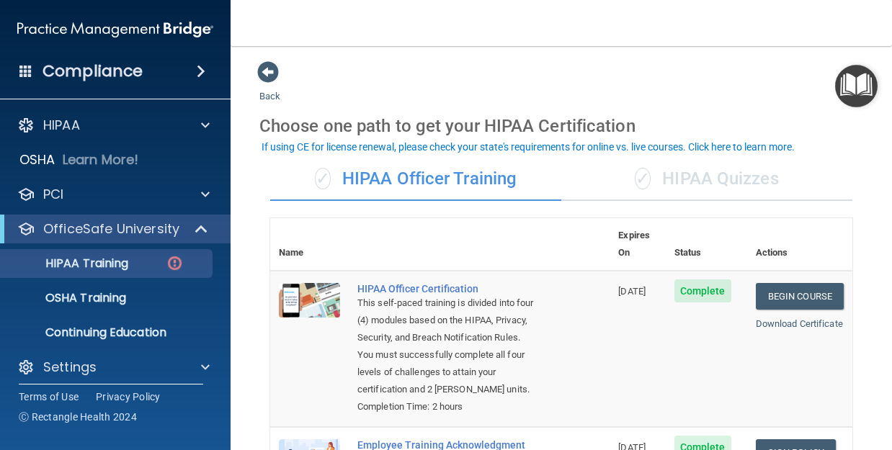
click at [677, 178] on div "✓ HIPAA Quizzes" at bounding box center [706, 179] width 291 height 43
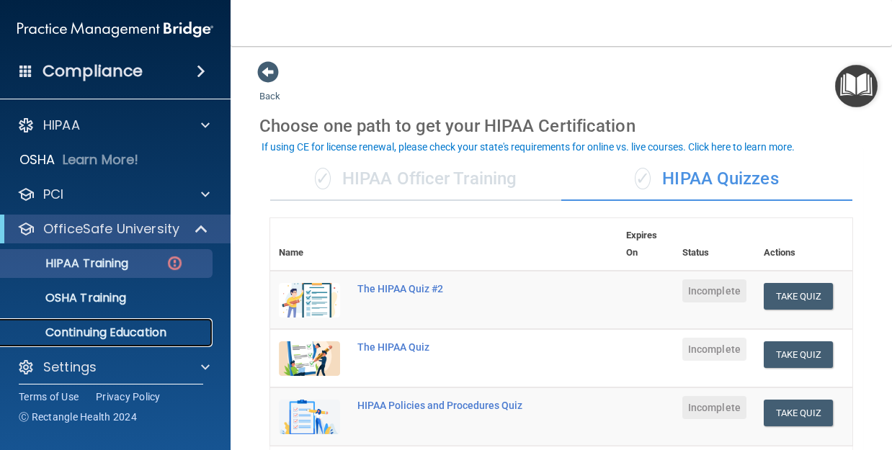
click at [172, 342] on link "Continuing Education" at bounding box center [99, 333] width 227 height 29
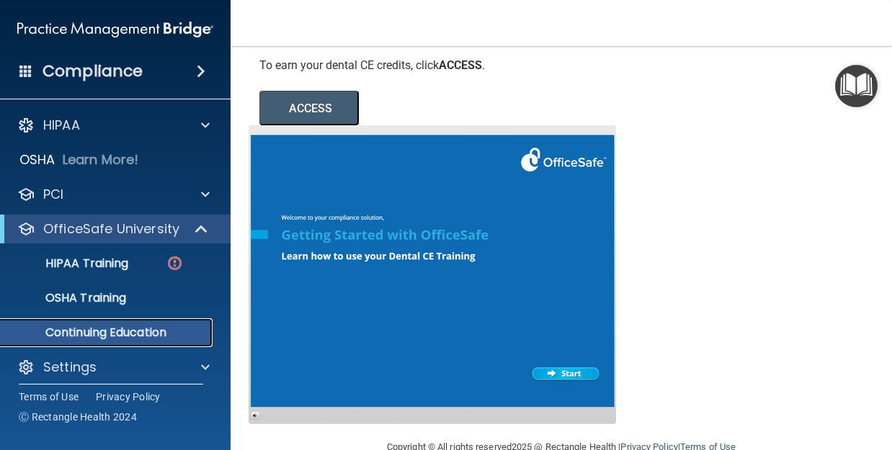
scroll to position [283, 0]
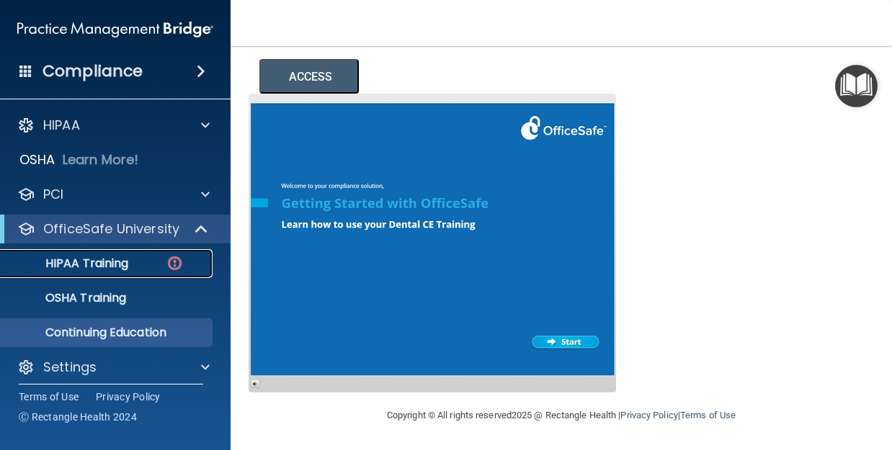
click at [109, 267] on p "HIPAA Training" at bounding box center [68, 264] width 119 height 14
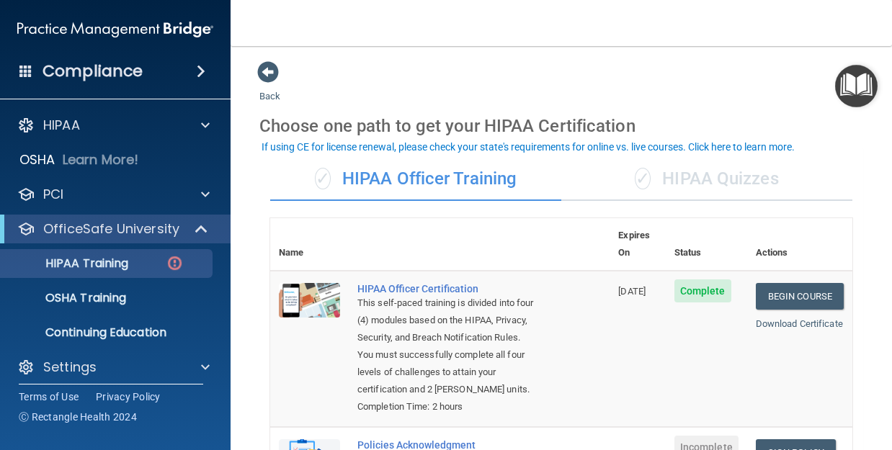
click at [683, 184] on div "✓ HIPAA Quizzes" at bounding box center [706, 179] width 291 height 43
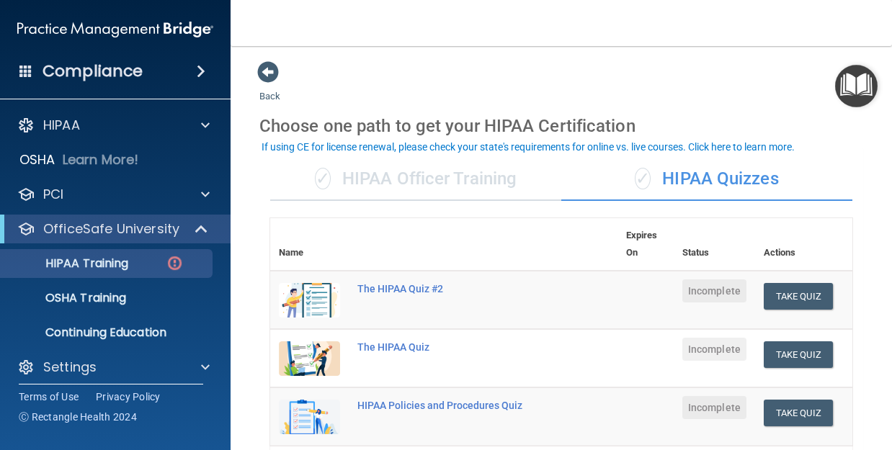
click at [431, 179] on div "✓ HIPAA Officer Training" at bounding box center [415, 179] width 291 height 43
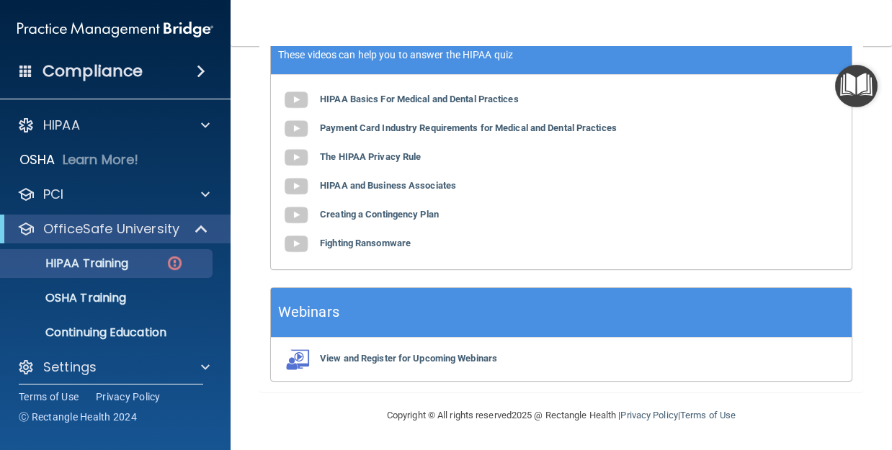
scroll to position [630, 0]
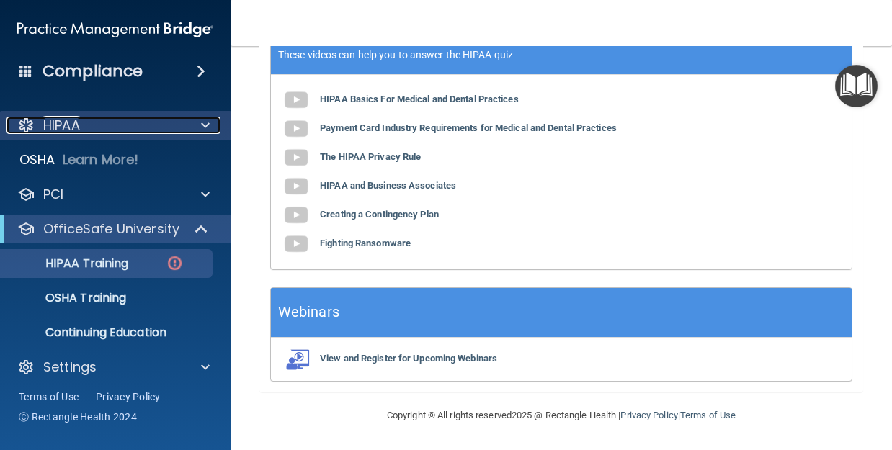
click at [202, 127] on span at bounding box center [205, 125] width 9 height 17
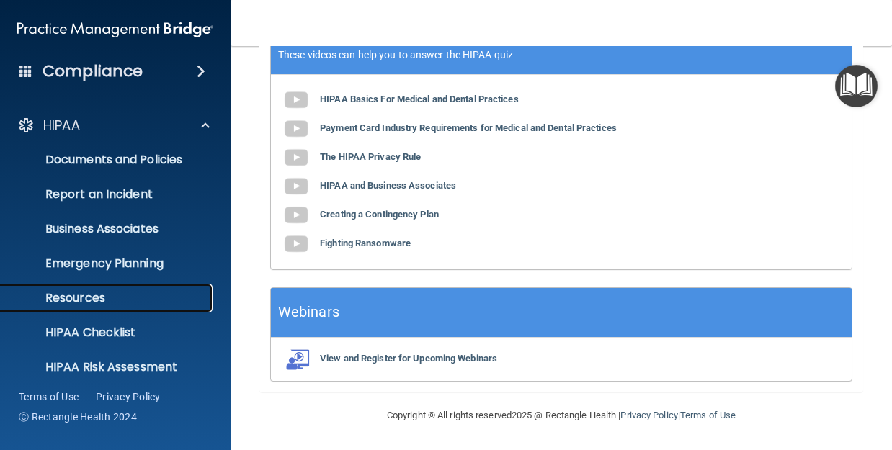
click at [99, 302] on p "Resources" at bounding box center [107, 298] width 197 height 14
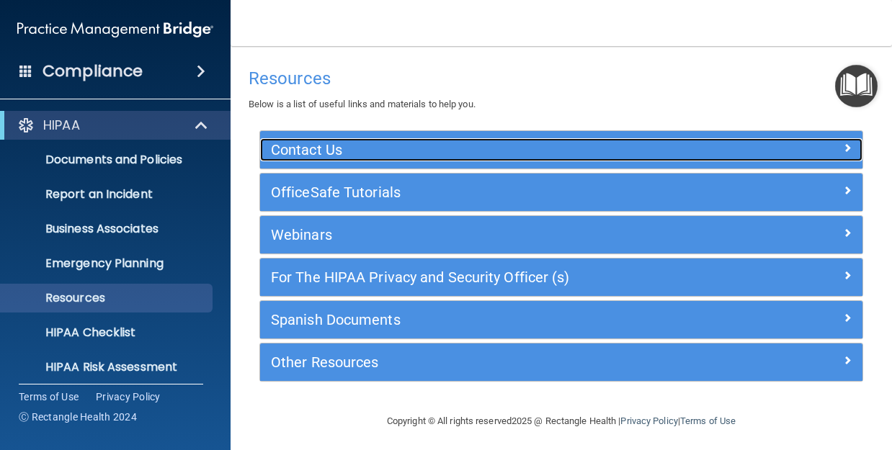
click at [841, 148] on div at bounding box center [787, 146] width 151 height 17
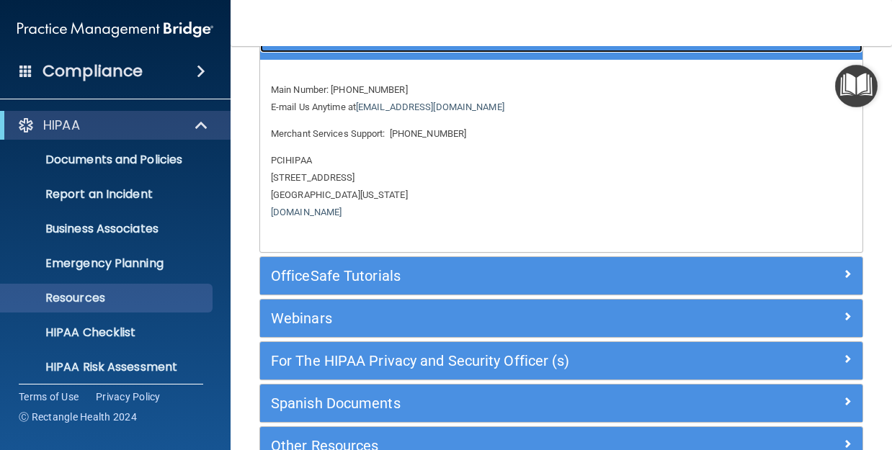
scroll to position [144, 0]
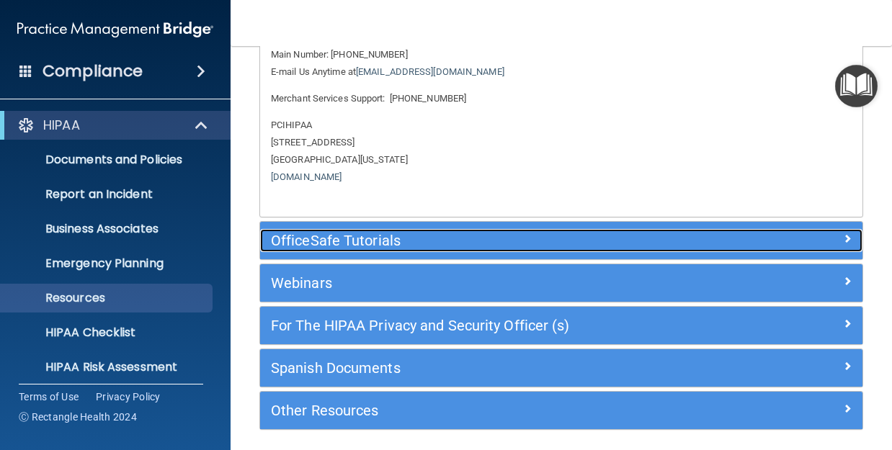
click at [843, 236] on span at bounding box center [847, 238] width 9 height 17
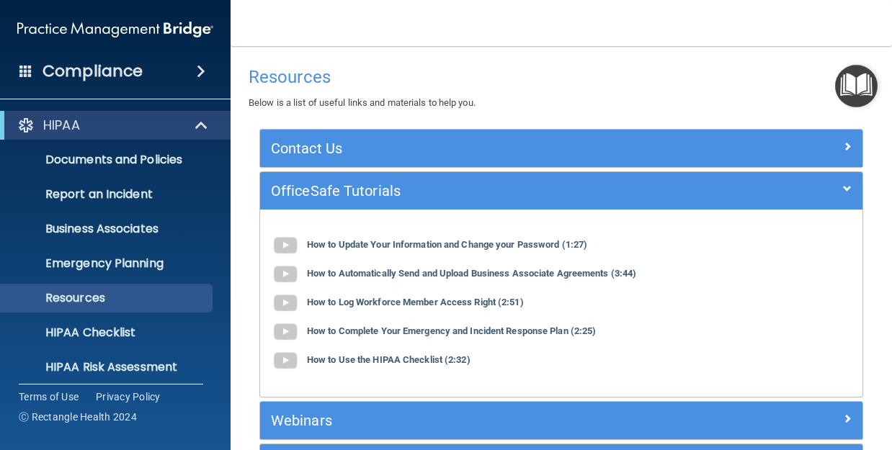
scroll to position [0, 0]
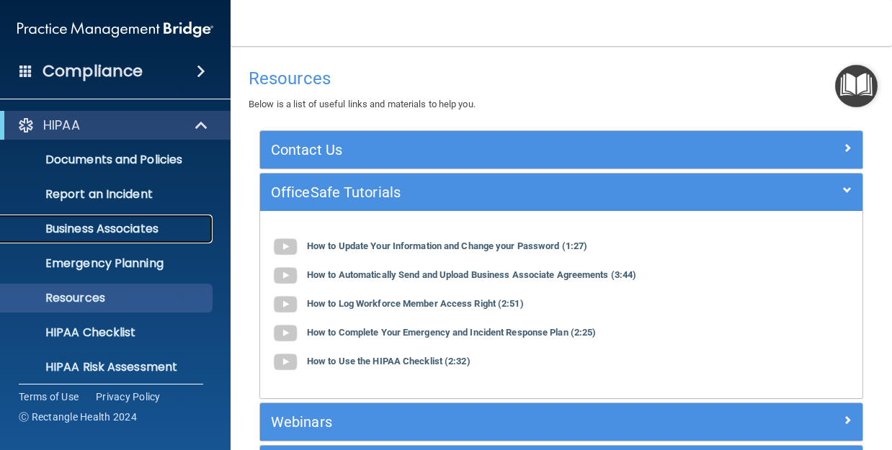
click at [97, 227] on p "Business Associates" at bounding box center [107, 229] width 197 height 14
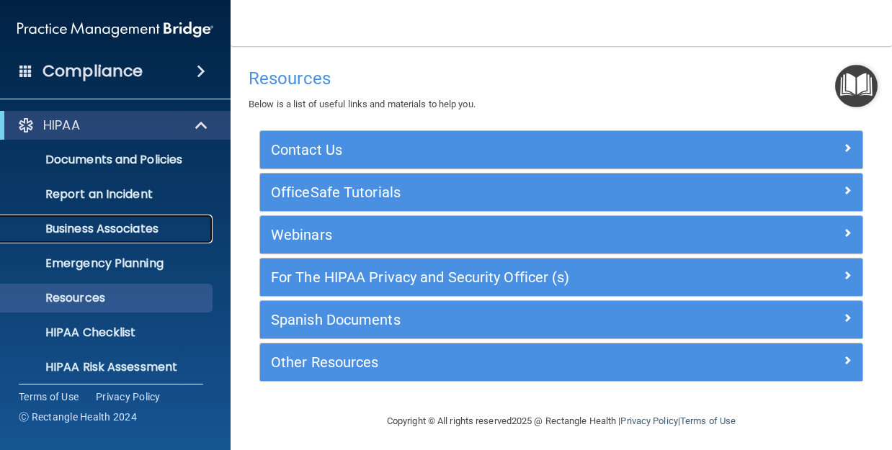
click at [138, 236] on p "Business Associates" at bounding box center [107, 229] width 197 height 14
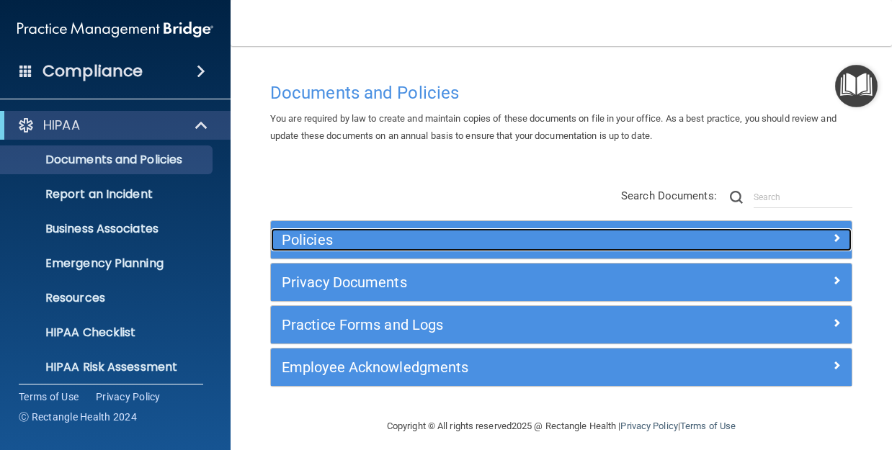
click at [832, 243] on span at bounding box center [836, 237] width 9 height 17
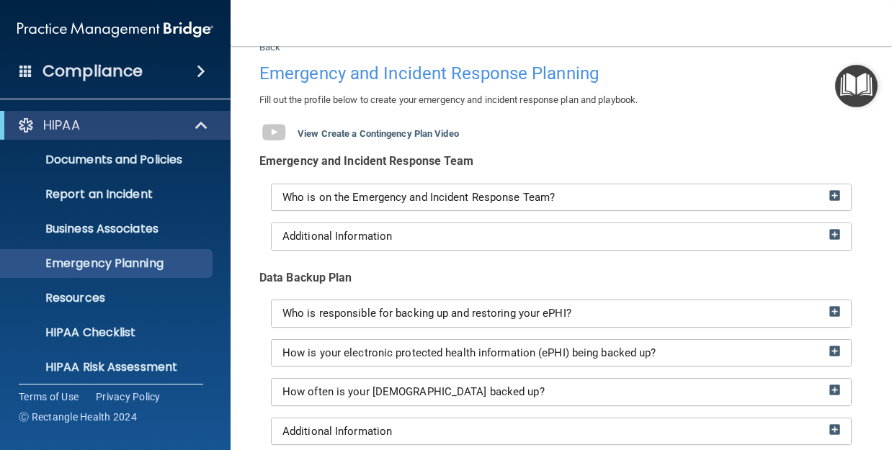
scroll to position [72, 0]
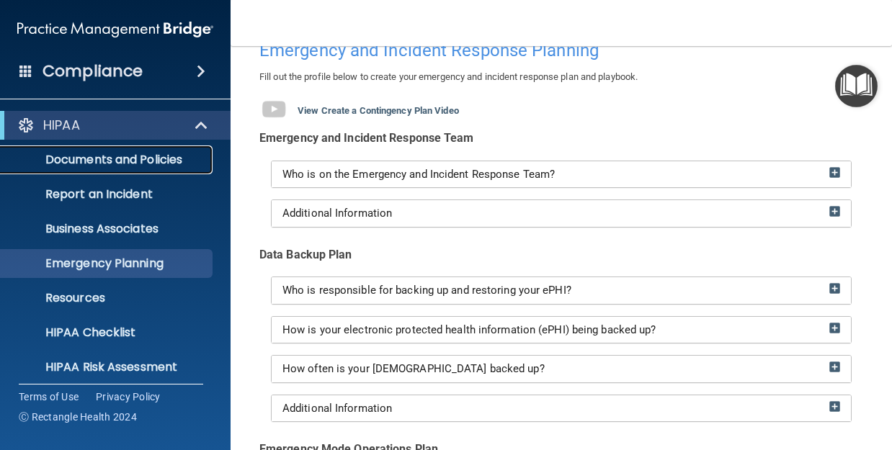
click at [134, 153] on p "Documents and Policies" at bounding box center [107, 160] width 197 height 14
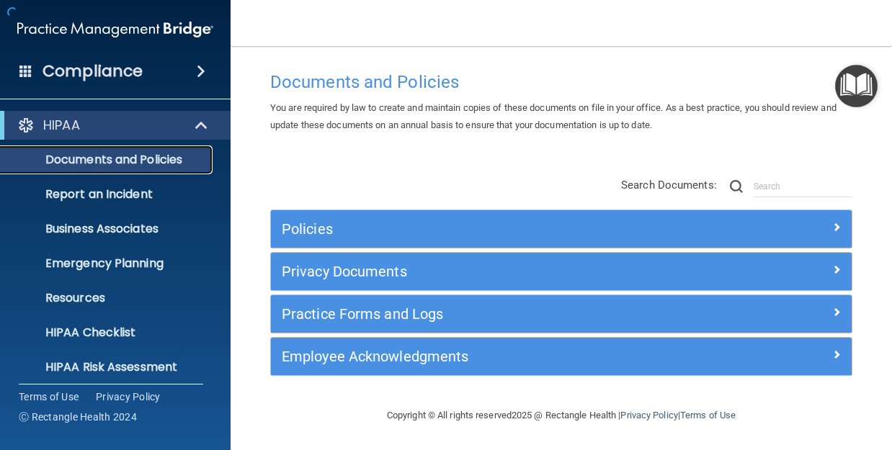
scroll to position [11, 0]
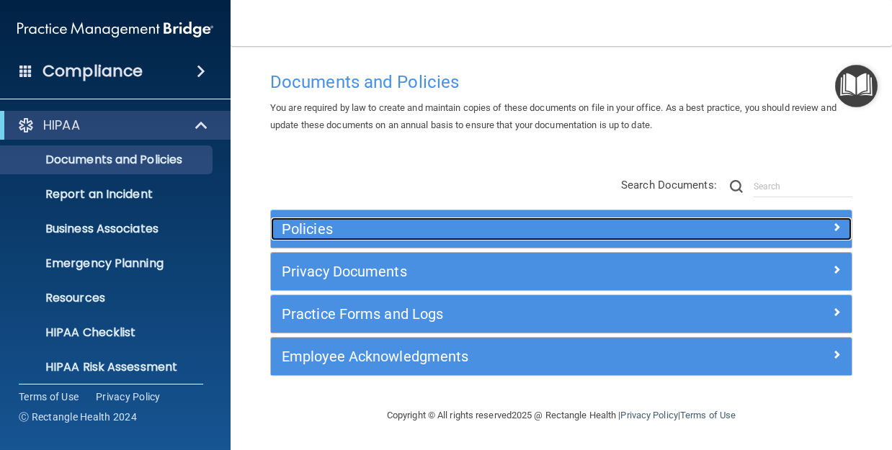
click at [832, 226] on span at bounding box center [836, 226] width 9 height 17
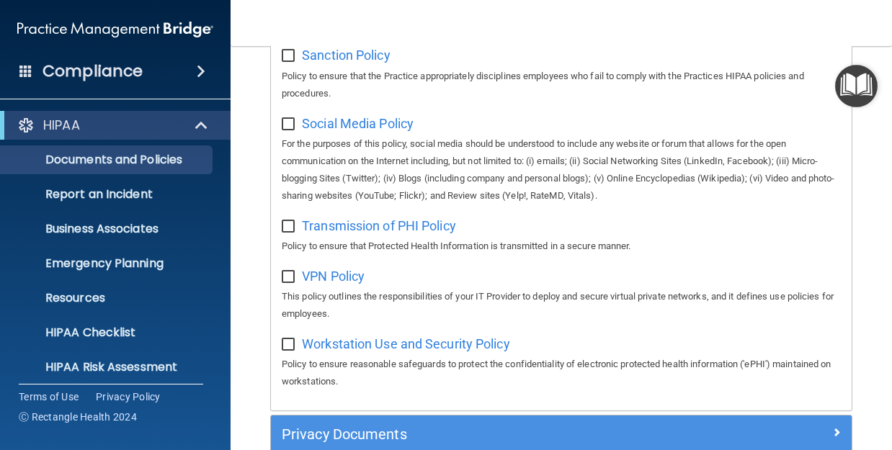
scroll to position [1452, 0]
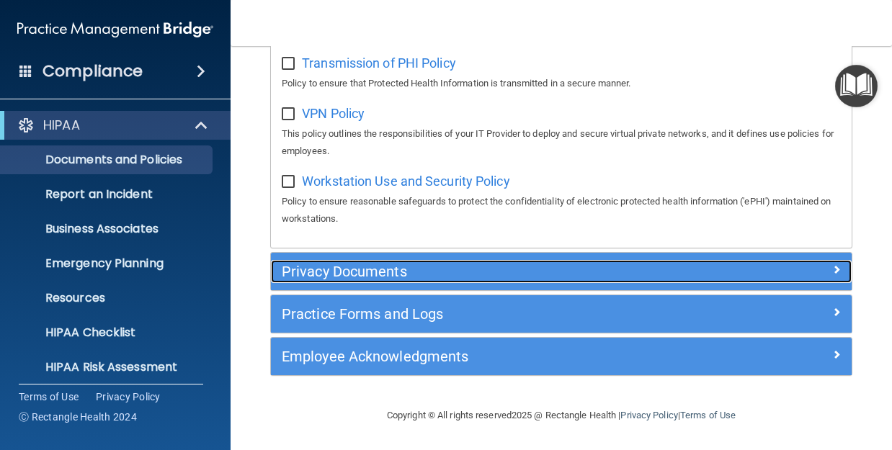
click at [832, 278] on span at bounding box center [836, 269] width 9 height 17
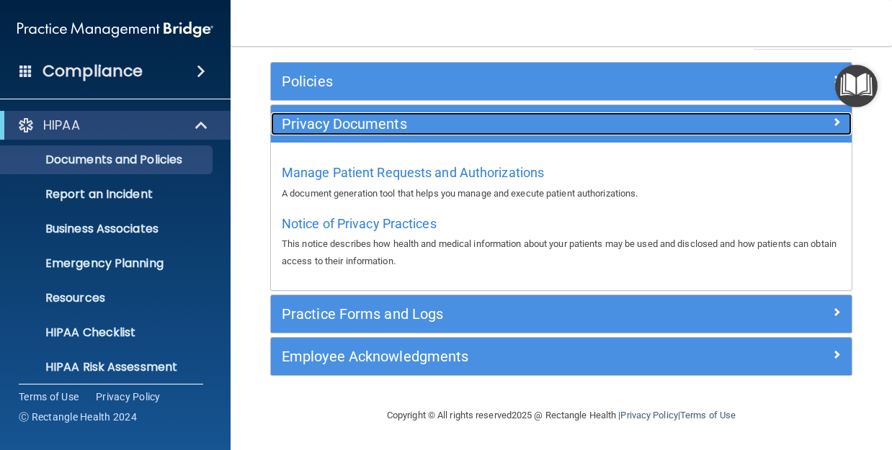
scroll to position [159, 0]
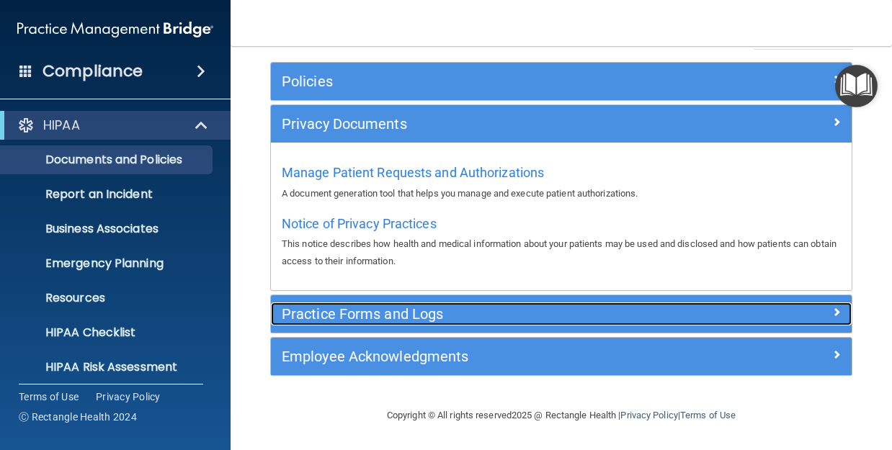
click at [832, 316] on span at bounding box center [836, 311] width 9 height 17
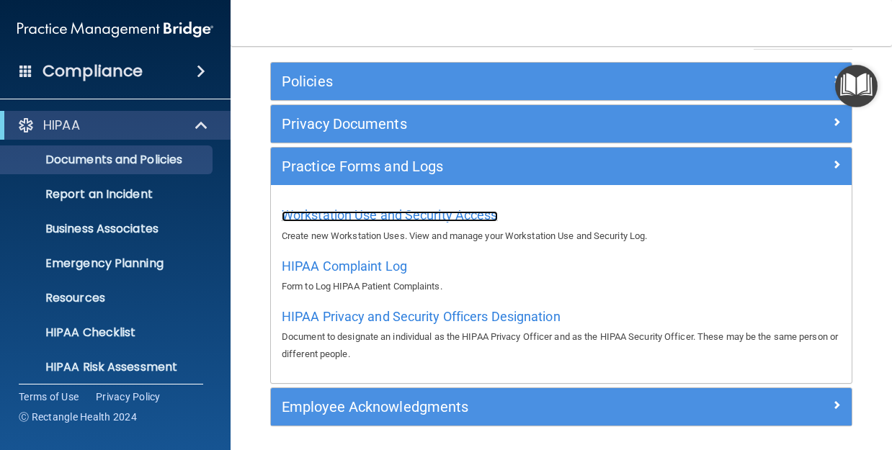
click at [387, 216] on span "Workstation Use and Security Access" at bounding box center [390, 215] width 216 height 15
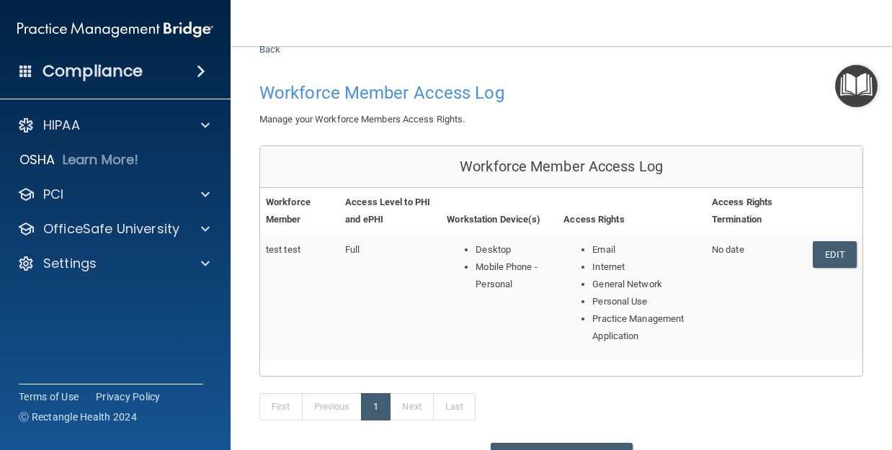
scroll to position [72, 0]
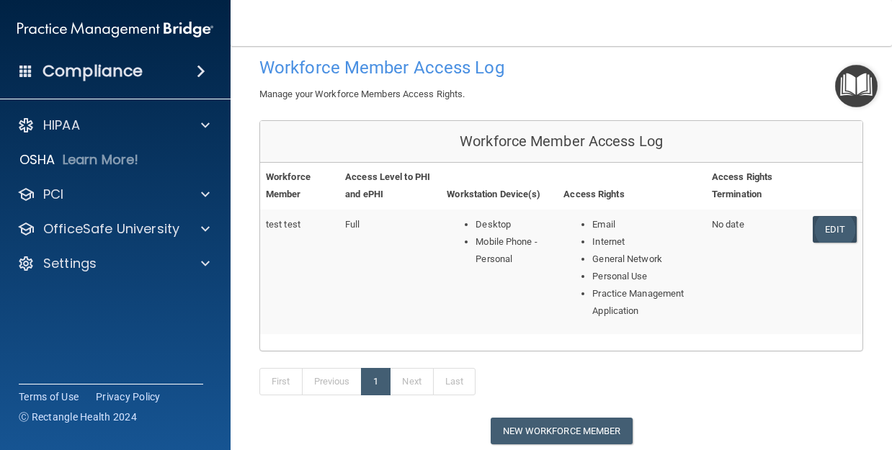
click at [836, 233] on link "Edit" at bounding box center [835, 229] width 44 height 27
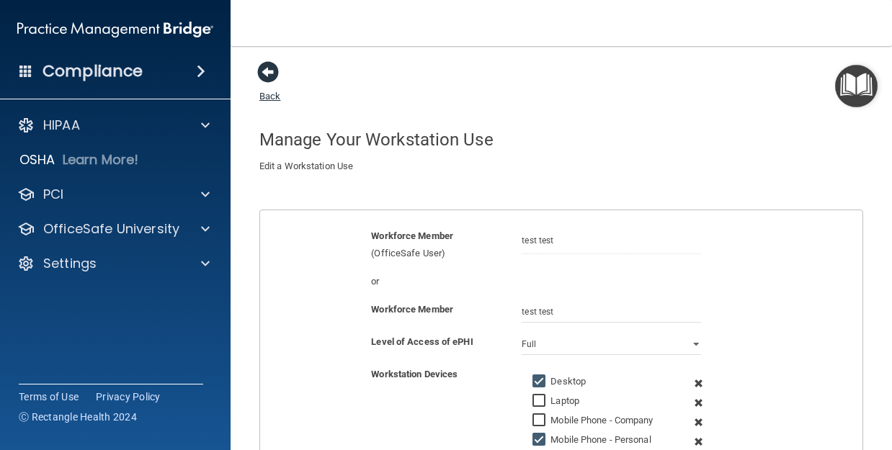
click at [260, 74] on span at bounding box center [268, 72] width 22 height 22
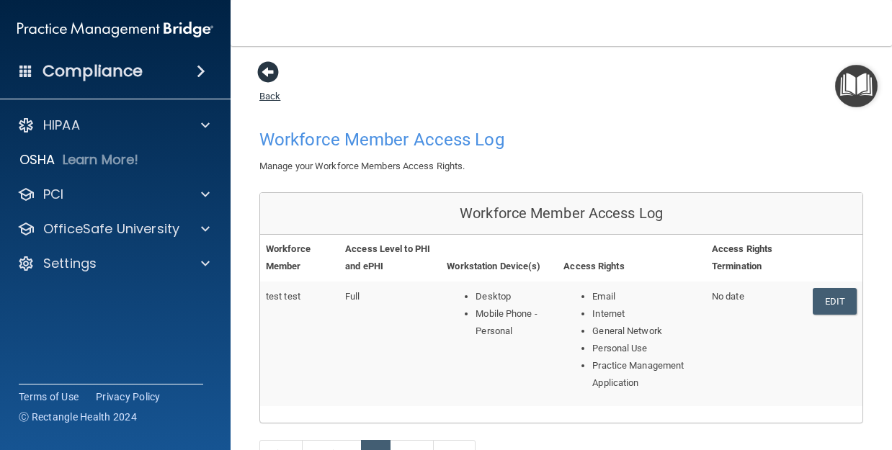
click at [267, 68] on span at bounding box center [268, 72] width 22 height 22
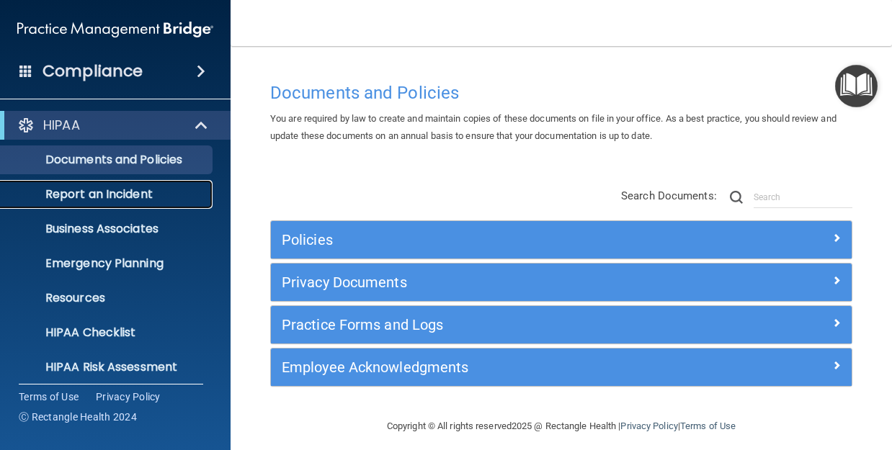
click at [111, 193] on p "Report an Incident" at bounding box center [107, 194] width 197 height 14
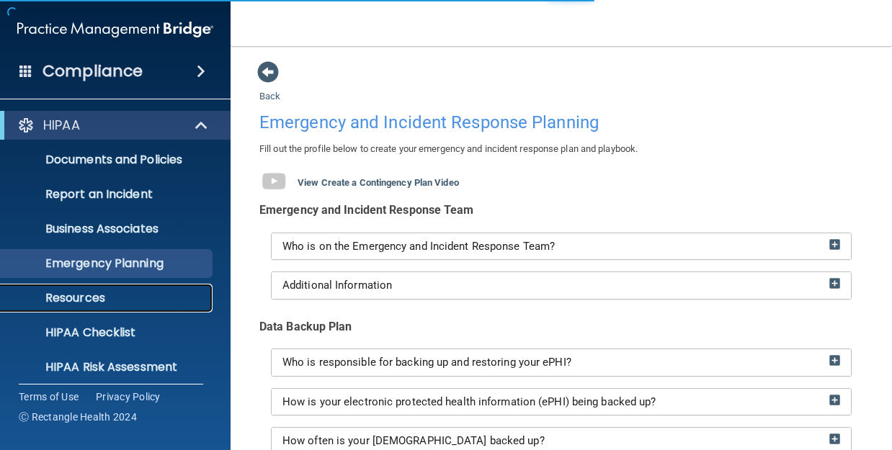
click at [71, 296] on p "Resources" at bounding box center [107, 298] width 197 height 14
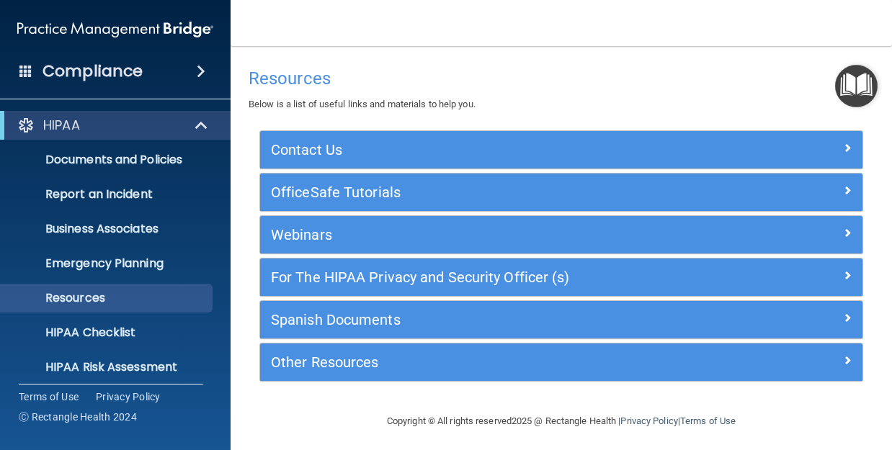
click at [298, 401] on div "Copyright © All rights reserved 2025 @ Rectangle Health | Privacy Policy | Term…" at bounding box center [561, 422] width 526 height 46
click at [99, 333] on p "HIPAA Checklist" at bounding box center [107, 333] width 197 height 14
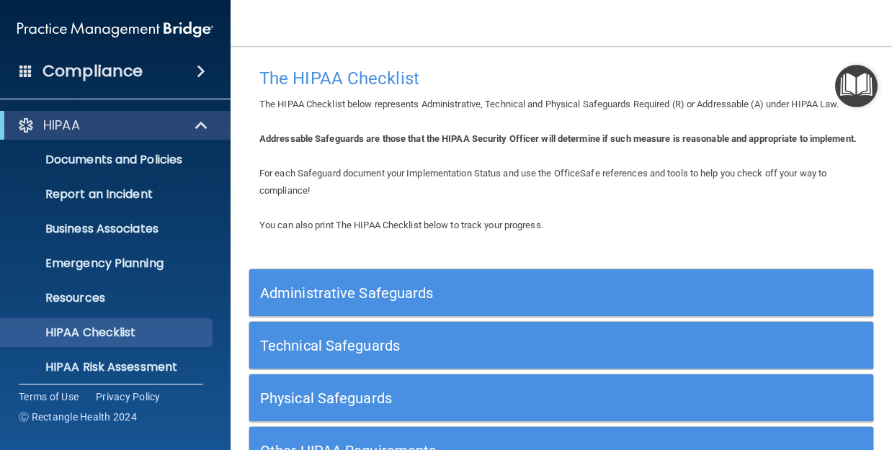
click at [549, 105] on span "The HIPAA Checklist below represents Administrative, Technical and Physical Saf…" at bounding box center [549, 104] width 580 height 11
click at [429, 148] on div "Addressable Safeguards are those that the HIPAA Security Officer will determine…" at bounding box center [562, 138] width 626 height 17
